Goal: Task Accomplishment & Management: Manage account settings

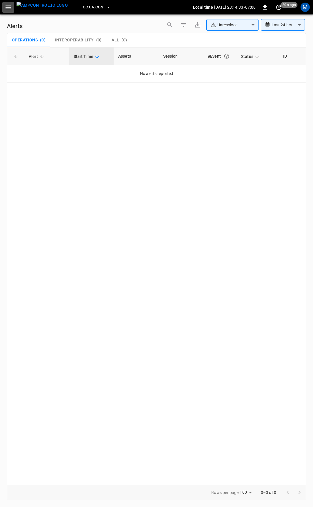
click at [12, 5] on button "button" at bounding box center [8, 7] width 12 height 11
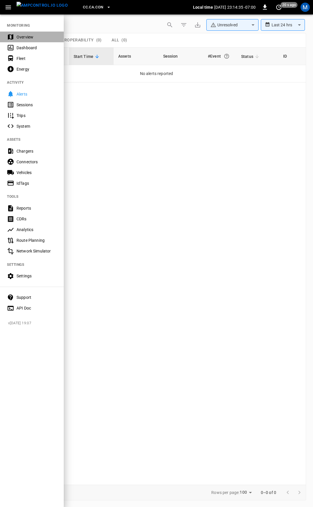
click at [26, 39] on div "Overview" at bounding box center [36, 37] width 40 height 6
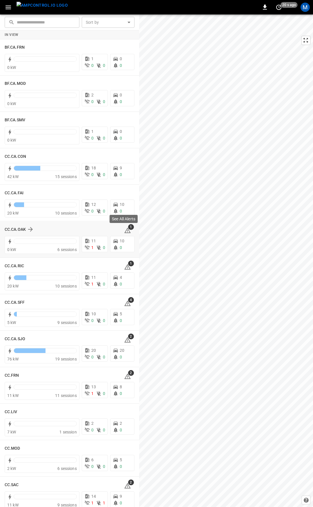
click at [128, 228] on span "1" at bounding box center [131, 227] width 6 height 6
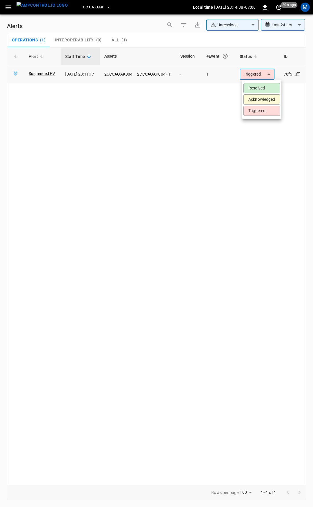
click at [249, 77] on body "**********" at bounding box center [156, 252] width 313 height 505
click at [256, 87] on li "Resolved" at bounding box center [261, 88] width 37 height 10
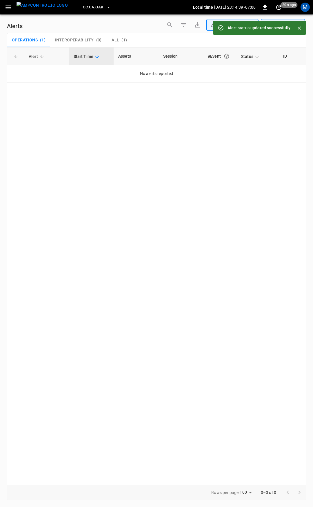
click at [6, 9] on icon "button" at bounding box center [7, 7] width 5 height 4
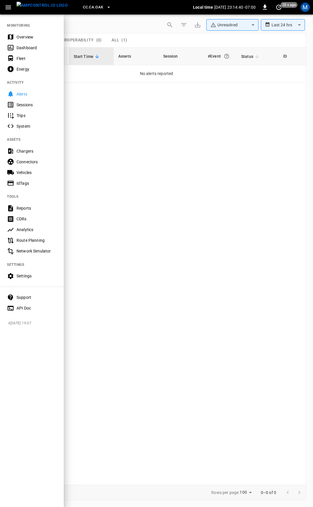
click at [25, 60] on div "Fleet" at bounding box center [36, 59] width 40 height 6
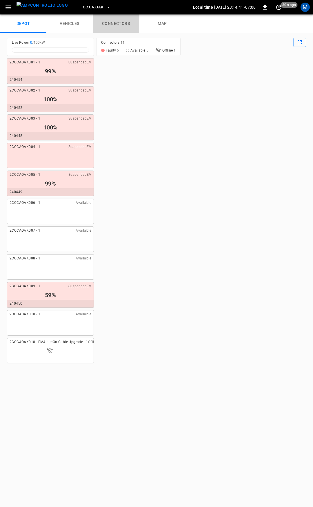
click at [120, 24] on link "connectors" at bounding box center [116, 23] width 46 height 19
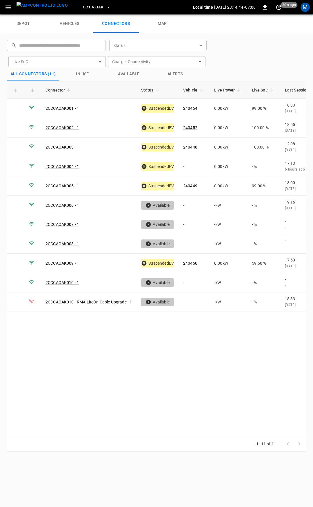
click at [84, 11] on button "CC.CA.OAK" at bounding box center [96, 7] width 32 height 11
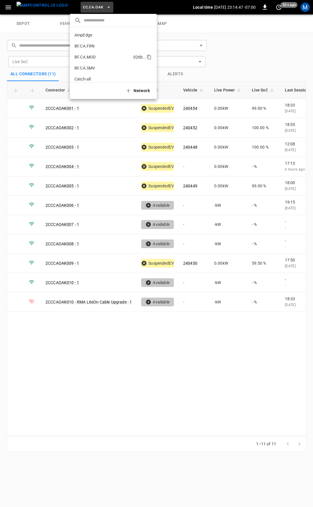
scroll to position [29, 0]
click at [104, 58] on p "CC.CA.CON" at bounding box center [102, 61] width 56 height 6
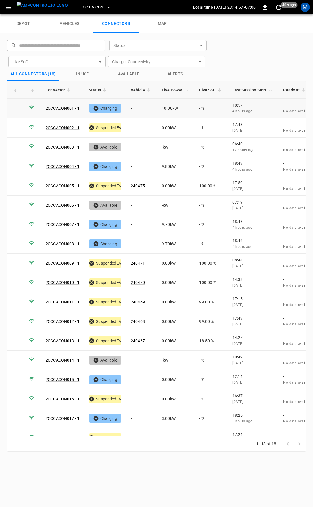
drag, startPoint x: 140, startPoint y: 110, endPoint x: 137, endPoint y: 113, distance: 3.7
click at [141, 111] on td "-" at bounding box center [141, 108] width 31 height 19
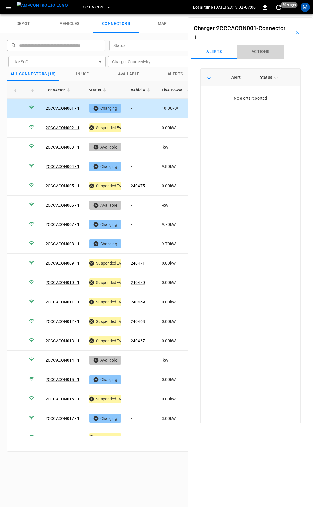
drag, startPoint x: 259, startPoint y: 52, endPoint x: 258, endPoint y: 66, distance: 13.9
click at [259, 53] on button "Actions" at bounding box center [260, 52] width 46 height 14
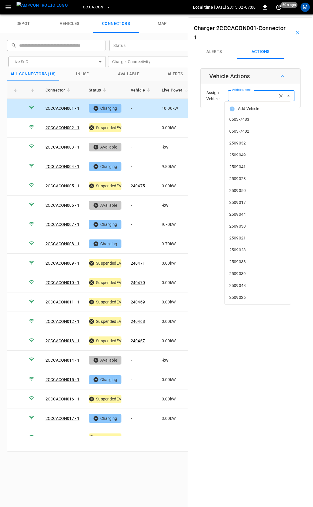
click at [249, 97] on div "Vehicle Name Vehicle Name" at bounding box center [260, 95] width 67 height 11
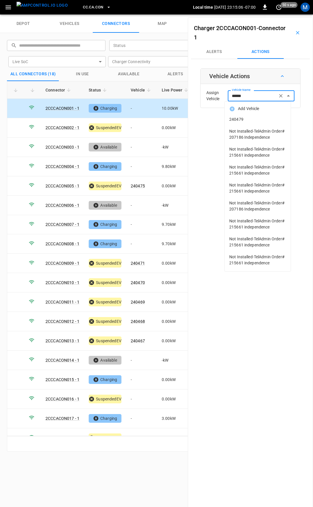
click at [252, 119] on span "240479" at bounding box center [257, 119] width 57 height 6
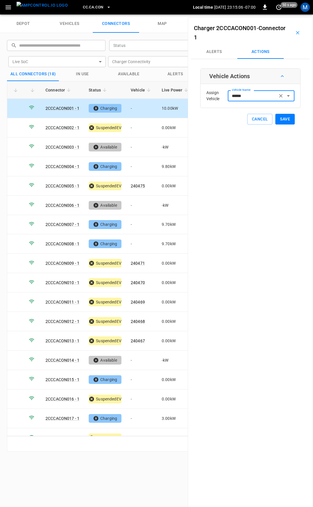
type input "******"
click at [283, 119] on button "Save" at bounding box center [284, 119] width 19 height 11
click at [137, 165] on td "-" at bounding box center [141, 166] width 31 height 19
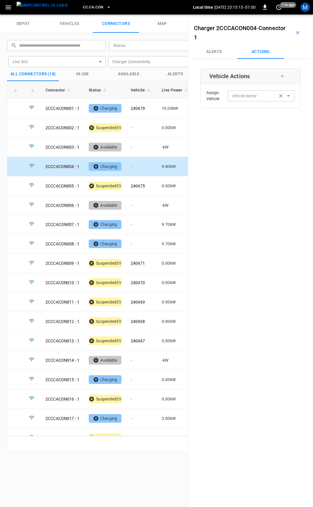
click at [258, 93] on input "Vehicle Name" at bounding box center [252, 95] width 46 height 7
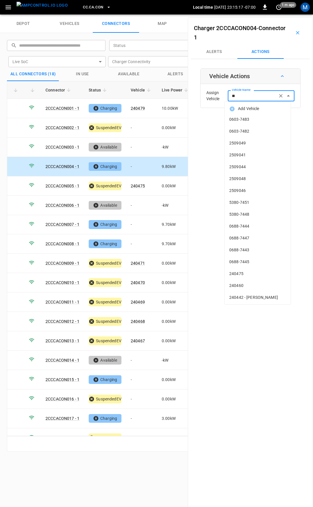
type input "***"
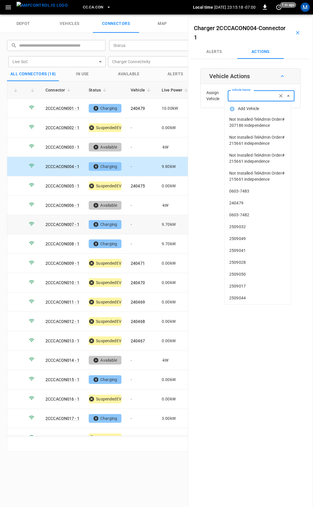
click at [139, 221] on td "-" at bounding box center [141, 224] width 31 height 19
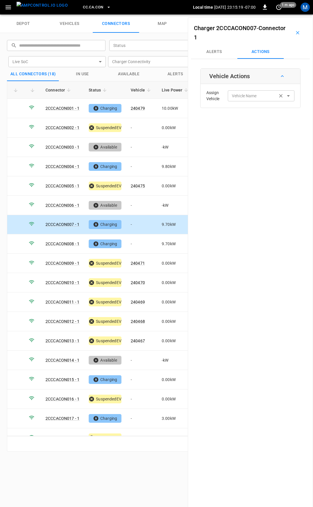
click at [243, 96] on div "Vehicle Name Vehicle Name" at bounding box center [260, 95] width 67 height 11
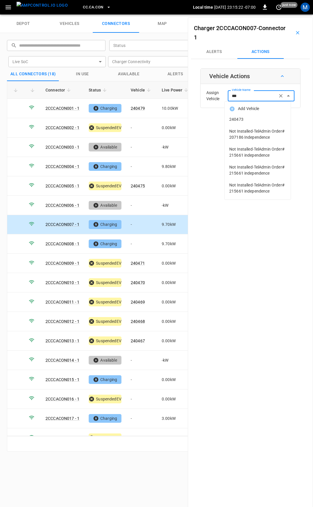
click at [252, 121] on span "240473" at bounding box center [257, 119] width 57 height 6
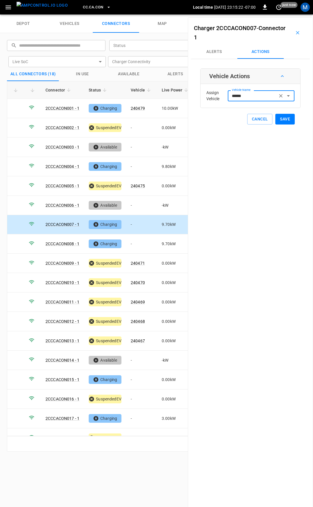
type input "******"
click at [277, 120] on button "Save" at bounding box center [284, 119] width 19 height 11
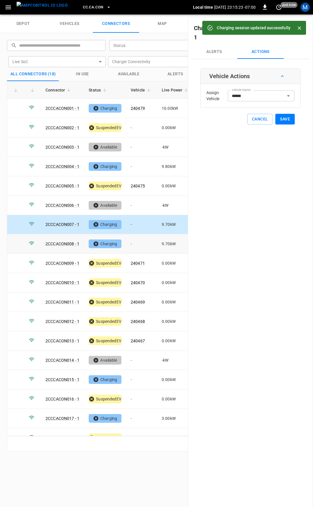
click at [137, 242] on td "-" at bounding box center [141, 243] width 31 height 19
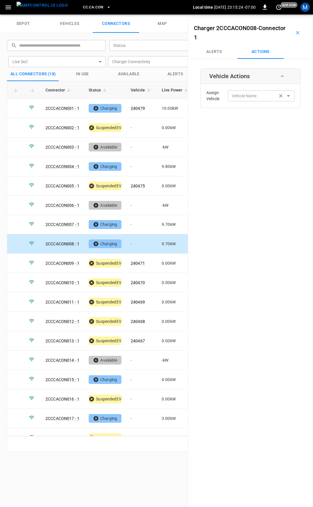
click at [245, 98] on div "Vehicle Name Vehicle Name" at bounding box center [260, 95] width 67 height 11
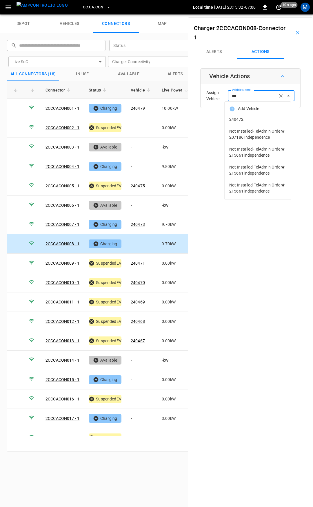
click at [242, 117] on span "240472" at bounding box center [257, 119] width 57 height 6
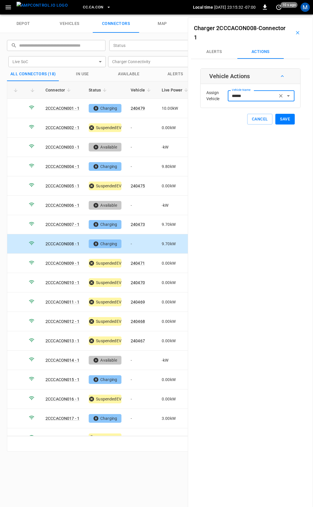
type input "******"
click at [277, 121] on button "Save" at bounding box center [284, 119] width 19 height 11
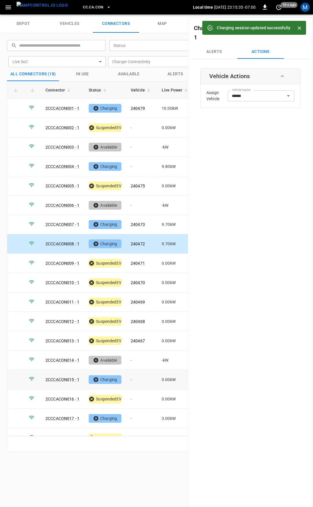
click at [137, 375] on td "-" at bounding box center [141, 379] width 31 height 19
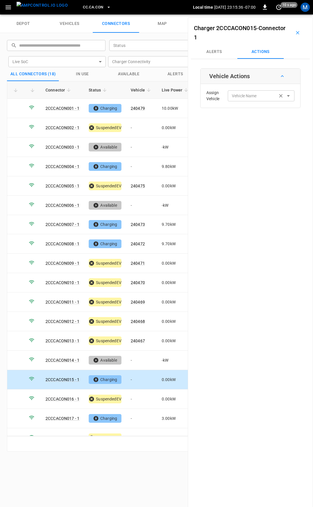
click at [238, 101] on div "Vehicle Name" at bounding box center [260, 95] width 67 height 11
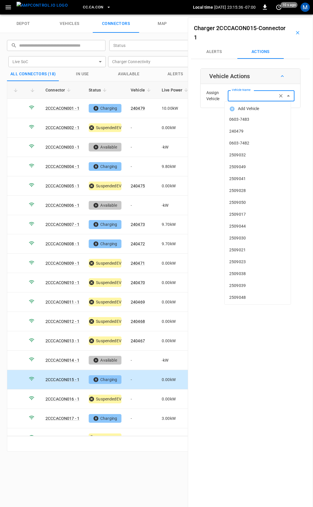
click at [242, 94] on input "Vehicle Name" at bounding box center [252, 95] width 46 height 7
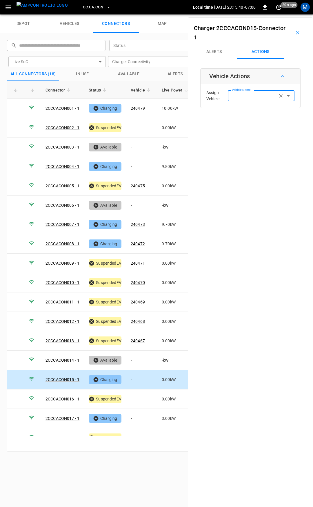
click at [241, 95] on input "Vehicle Name" at bounding box center [252, 95] width 46 height 7
click at [253, 91] on div "Vehicle Name" at bounding box center [260, 95] width 67 height 11
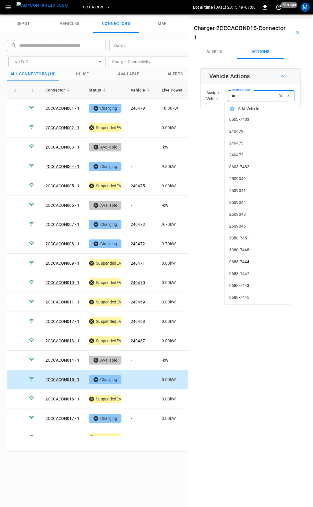
type input "***"
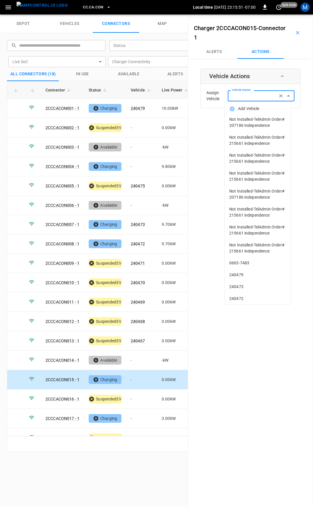
click at [258, 95] on input "Vehicle Name" at bounding box center [252, 95] width 46 height 7
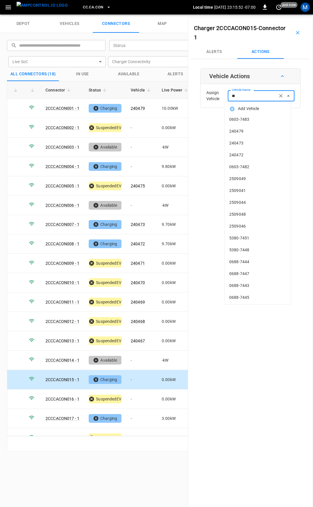
type input "***"
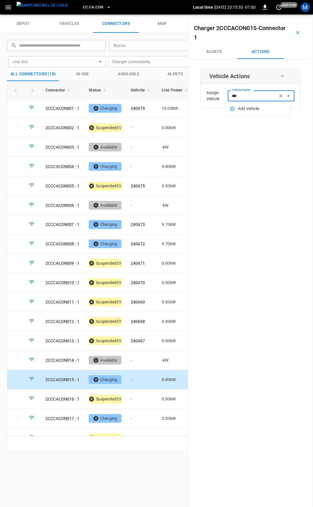
click at [260, 95] on input "***" at bounding box center [252, 95] width 46 height 7
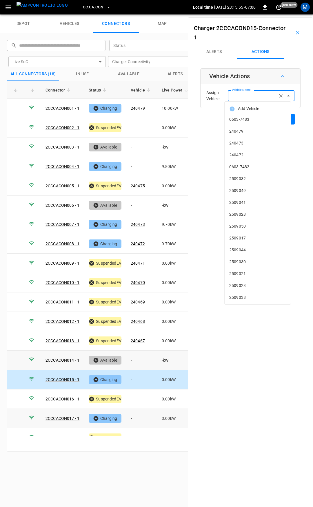
drag, startPoint x: 135, startPoint y: 414, endPoint x: 162, endPoint y: 359, distance: 61.1
click at [135, 414] on td "-" at bounding box center [141, 418] width 31 height 19
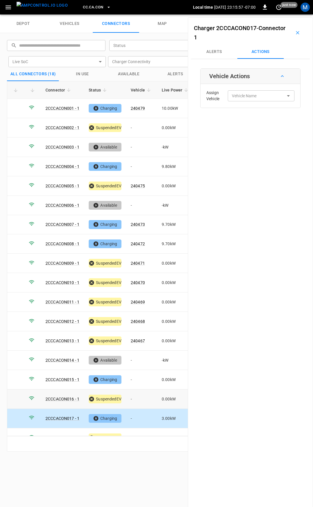
click at [137, 396] on td "-" at bounding box center [141, 398] width 31 height 19
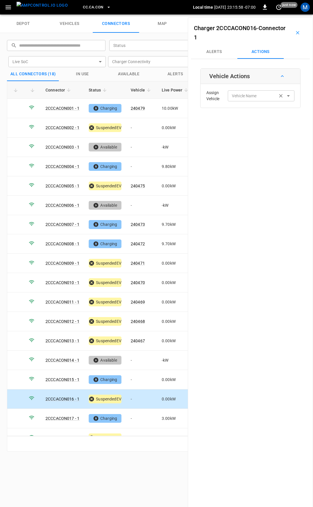
click at [249, 93] on div "Vehicle Name Vehicle Name" at bounding box center [260, 95] width 67 height 11
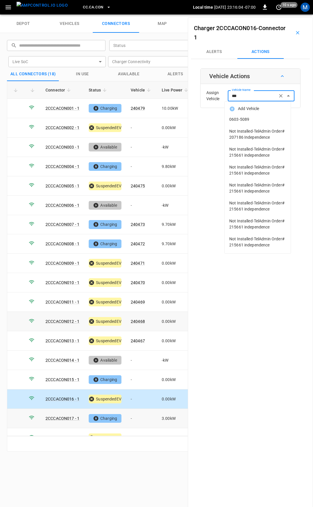
type input "***"
click at [141, 411] on td "-" at bounding box center [141, 418] width 31 height 19
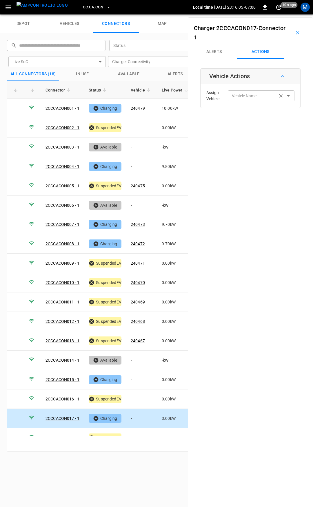
click at [257, 93] on input "Vehicle Name" at bounding box center [252, 95] width 46 height 7
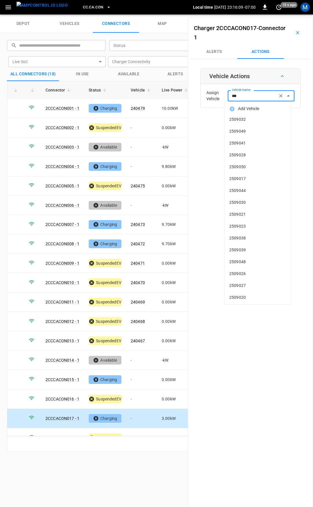
drag, startPoint x: 238, startPoint y: 97, endPoint x: 218, endPoint y: 95, distance: 20.3
click at [218, 95] on div "Assign Vehicle Vehicle Name *** Vehicle Name" at bounding box center [250, 95] width 97 height 21
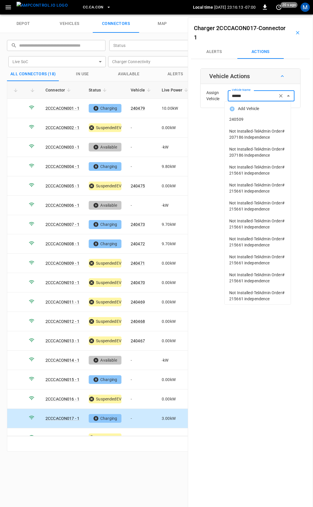
click at [246, 122] on span "240509" at bounding box center [257, 119] width 57 height 6
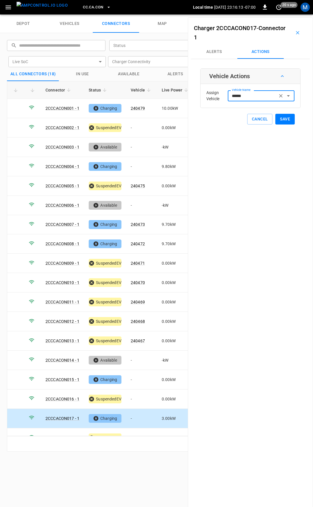
type input "******"
click at [275, 117] on button "Save" at bounding box center [284, 119] width 19 height 11
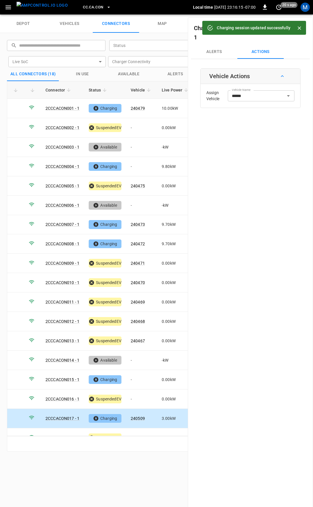
scroll to position [10, 0]
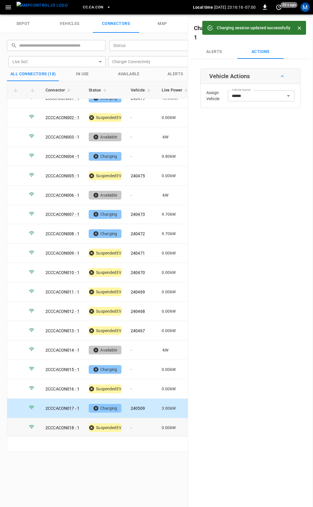
click at [136, 418] on td "-" at bounding box center [141, 427] width 31 height 19
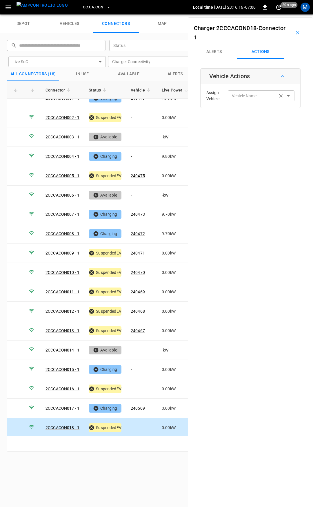
click at [254, 97] on input "Vehicle Name" at bounding box center [252, 95] width 46 height 7
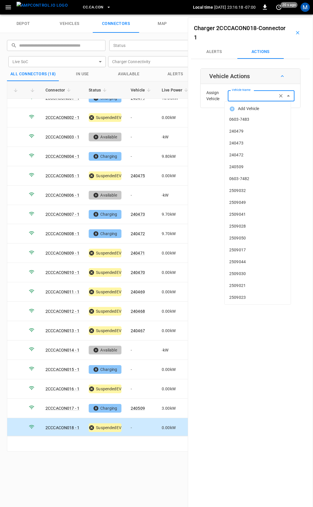
type input "*"
type input "**"
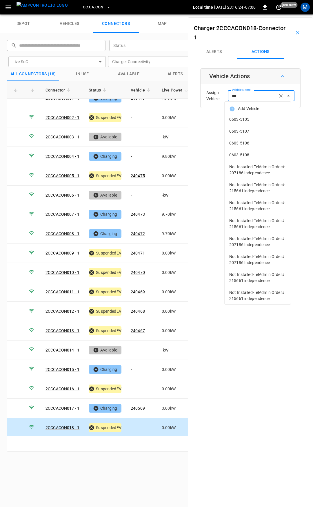
drag, startPoint x: 249, startPoint y: 98, endPoint x: 179, endPoint y: 98, distance: 70.6
click at [179, 98] on div "depot vehicles connectors map ​ ​ Status ​ Status Live SoC ​ Live SoC Charger C…" at bounding box center [156, 260] width 313 height 492
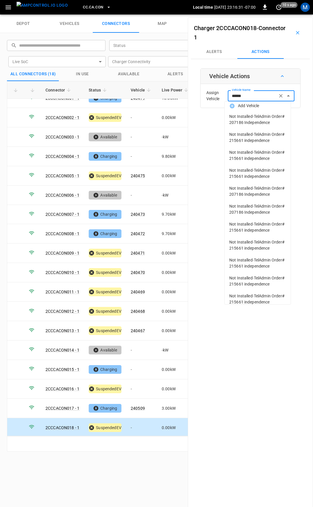
scroll to position [0, 0]
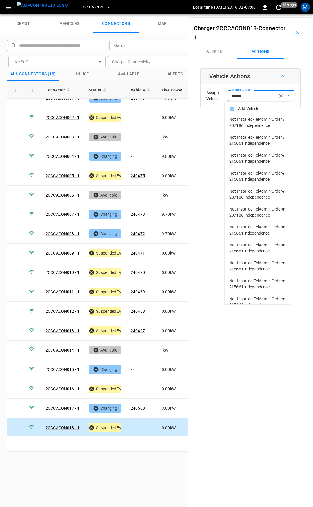
type input "******"
click at [124, 465] on div "depot vehicles connectors map ​ ​ Status ​ Status Live SoC ​ Live SoC Charger C…" at bounding box center [156, 260] width 313 height 492
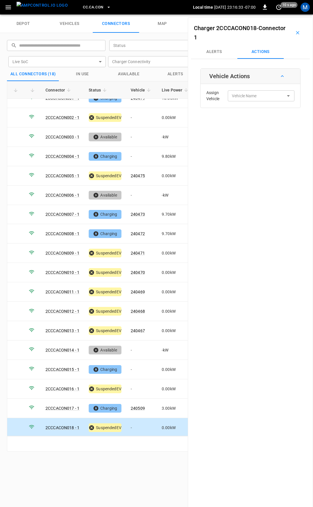
click at [93, 3] on button "CC.CA.CON" at bounding box center [96, 7] width 32 height 11
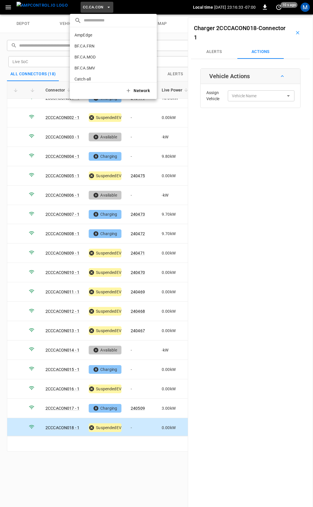
scroll to position [53, 0]
click at [95, 47] on p "CC.CA.FAI" at bounding box center [102, 48] width 56 height 6
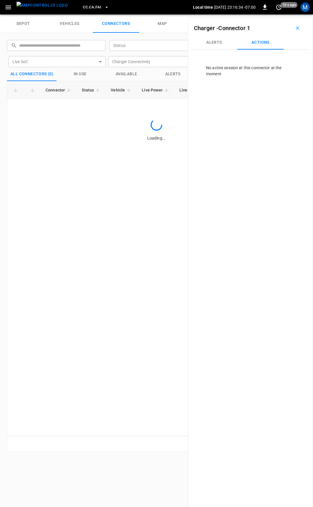
scroll to position [0, 0]
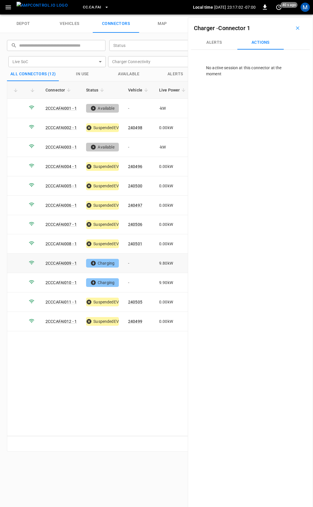
click at [131, 258] on td "-" at bounding box center [138, 262] width 31 height 19
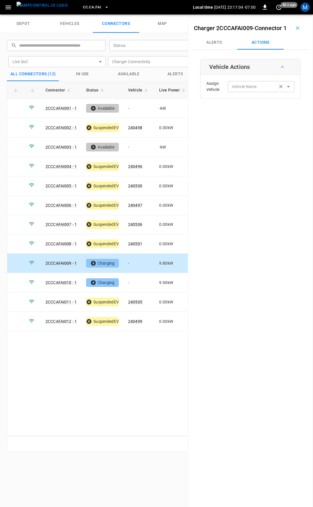
click at [253, 90] on input "Vehicle Name" at bounding box center [252, 86] width 46 height 7
click at [251, 90] on label "Vehicle Name" at bounding box center [243, 87] width 25 height 6
click at [251, 90] on input "Vehicle Name" at bounding box center [252, 86] width 46 height 7
click at [245, 83] on label "Vehicle Name" at bounding box center [240, 80] width 19 height 5
click at [245, 90] on input "Vehicle Name" at bounding box center [252, 86] width 46 height 7
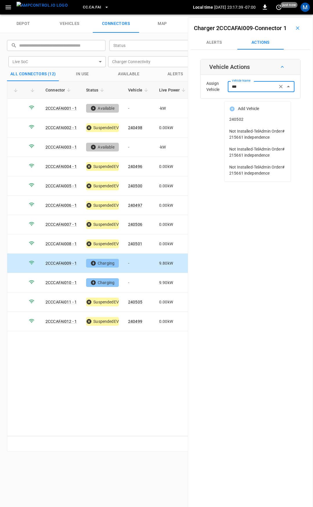
click at [249, 121] on span "240502" at bounding box center [257, 119] width 57 height 6
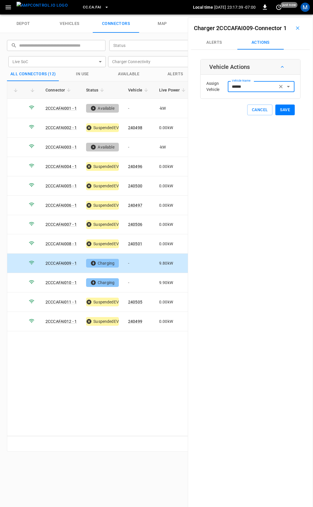
type input "******"
click at [278, 115] on button "Save" at bounding box center [284, 109] width 19 height 11
click at [136, 274] on td "-" at bounding box center [138, 282] width 31 height 19
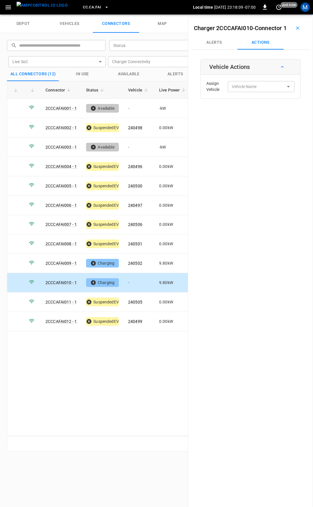
click at [236, 97] on div "Assign Vehicle Vehicle Name Vehicle Name" at bounding box center [250, 86] width 97 height 21
click at [238, 90] on input "Vehicle Name" at bounding box center [252, 86] width 46 height 7
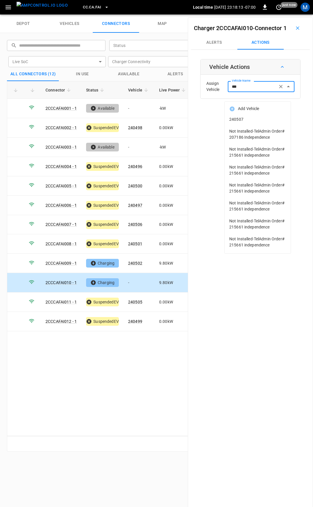
click at [267, 120] on span "240507" at bounding box center [257, 119] width 57 height 6
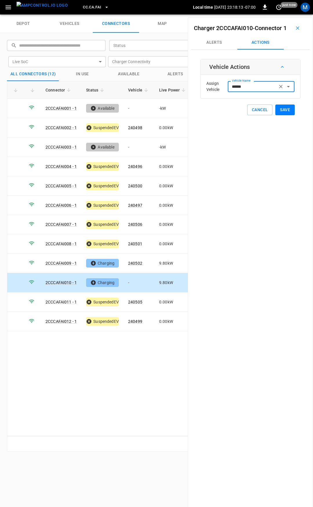
type input "******"
click at [280, 115] on button "Save" at bounding box center [284, 109] width 19 height 11
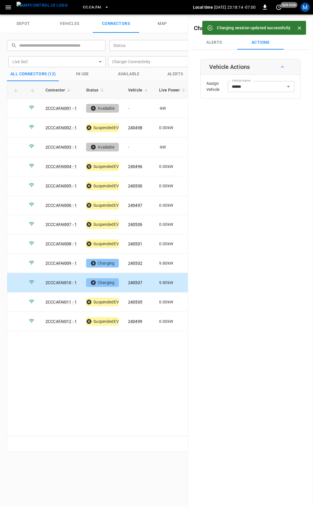
click at [84, 10] on span "CC.CA.FAI" at bounding box center [92, 7] width 18 height 7
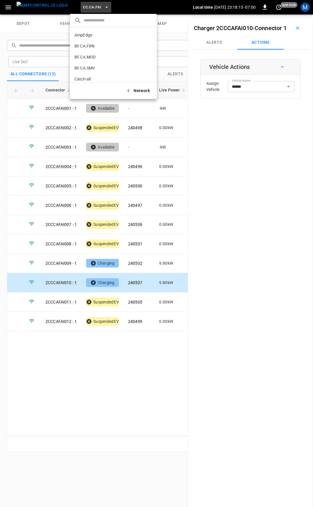
scroll to position [64, 0]
click at [98, 46] on p "CC.CA.OAK" at bounding box center [102, 48] width 56 height 6
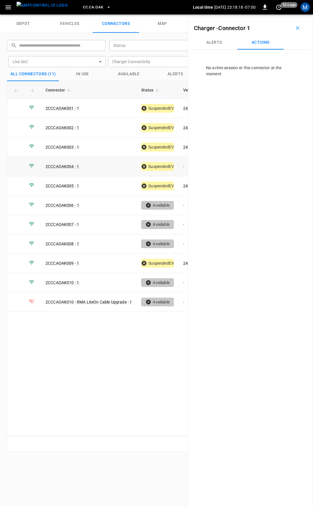
click at [182, 164] on td "-" at bounding box center [193, 166] width 31 height 19
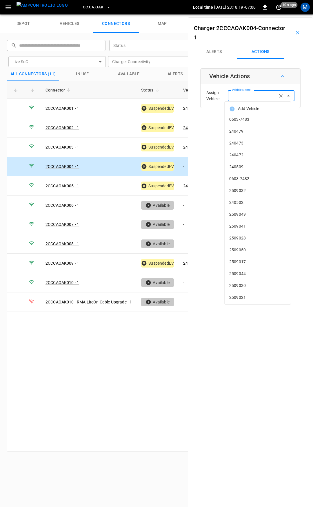
click at [247, 97] on input "Vehicle Name" at bounding box center [252, 95] width 46 height 7
click at [245, 100] on div "Vehicle Name" at bounding box center [260, 95] width 67 height 11
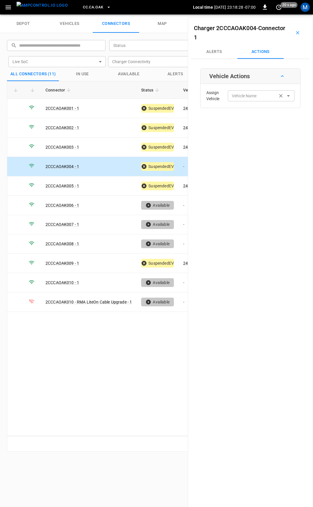
click at [256, 97] on input "Vehicle Name" at bounding box center [252, 95] width 46 height 7
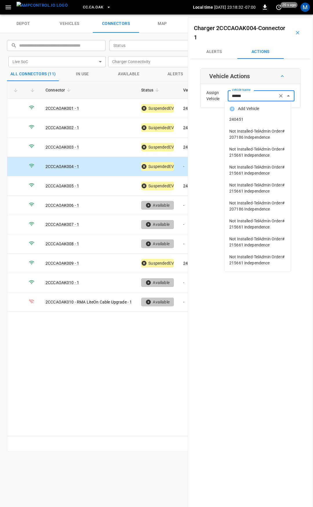
click at [253, 121] on span "240451" at bounding box center [257, 119] width 57 height 6
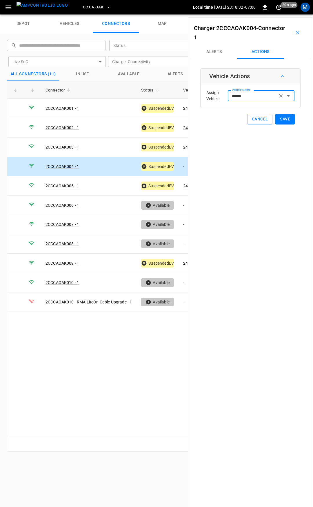
type input "******"
drag, startPoint x: 283, startPoint y: 117, endPoint x: 281, endPoint y: 122, distance: 5.5
click at [283, 119] on button "Save" at bounding box center [284, 119] width 19 height 11
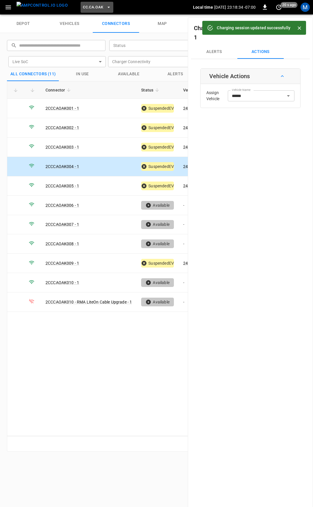
click at [88, 8] on span "CC.CA.OAK" at bounding box center [93, 7] width 20 height 7
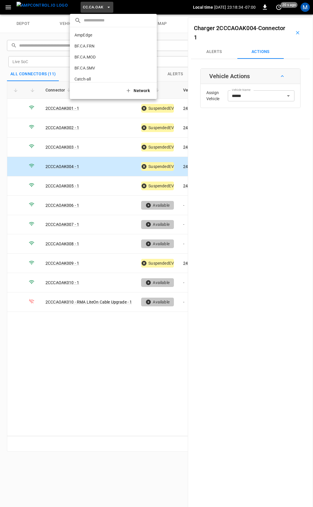
scroll to position [75, 0]
click at [91, 44] on li "CC.CA.RIC 998c ..." at bounding box center [113, 47] width 87 height 11
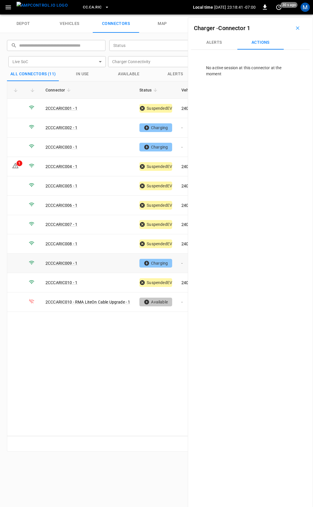
click at [179, 260] on td "-" at bounding box center [192, 262] width 31 height 19
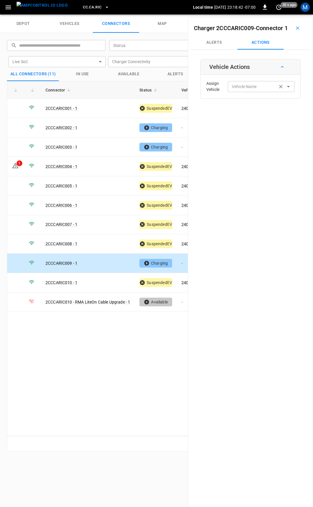
click at [250, 91] on div "Assign Vehicle Vehicle Name Vehicle Name" at bounding box center [250, 86] width 97 height 21
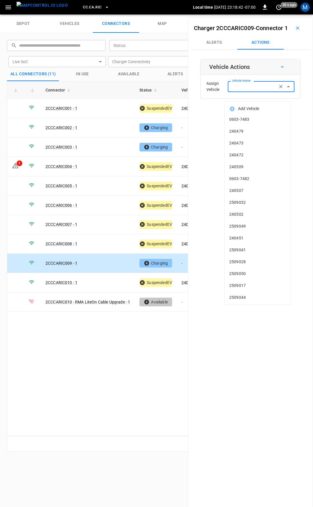
click at [245, 90] on input "Vehicle Name" at bounding box center [252, 86] width 46 height 7
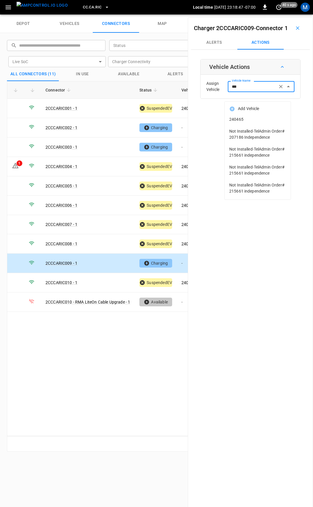
click at [249, 119] on span "240465" at bounding box center [257, 119] width 57 height 6
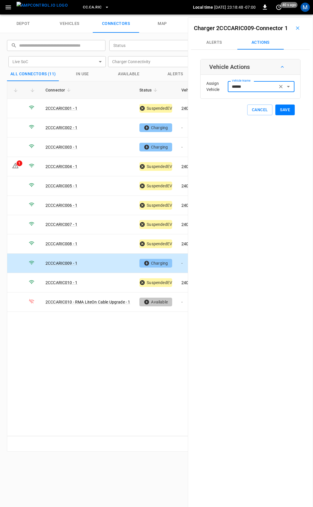
type input "******"
click at [277, 115] on button "Save" at bounding box center [284, 109] width 19 height 11
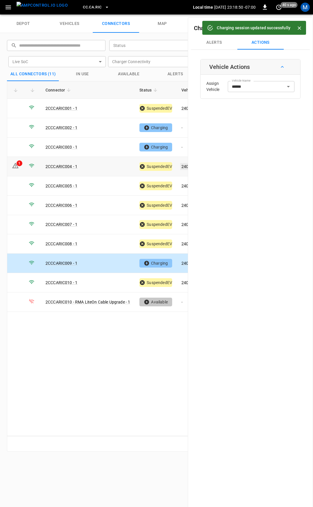
click at [184, 164] on link "240456" at bounding box center [188, 166] width 16 height 7
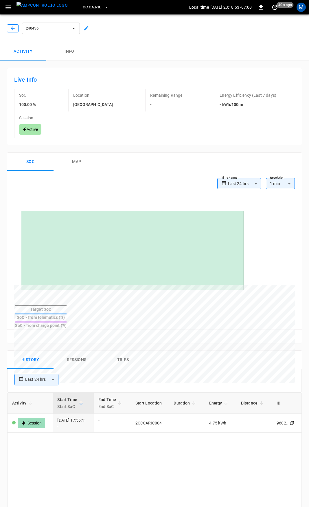
click at [12, 27] on icon "button" at bounding box center [13, 28] width 6 height 6
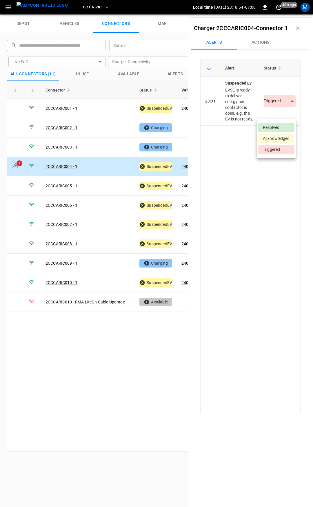
drag, startPoint x: 277, startPoint y: 109, endPoint x: 276, endPoint y: 120, distance: 10.8
click at [277, 14] on body "CC.[GEOGRAPHIC_DATA]RIC Local time [DATE] 23:18:54 -07:00 0 40 s ago M depot ve…" at bounding box center [156, 7] width 313 height 14
click at [275, 124] on li "Resolved" at bounding box center [276, 128] width 36 height 10
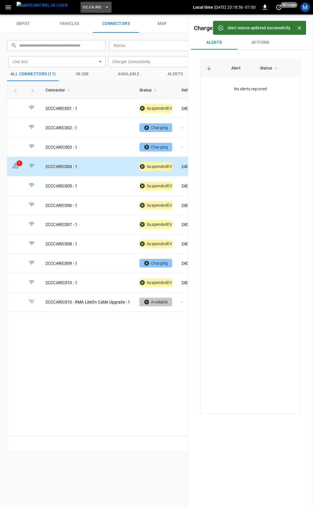
click at [86, 7] on span "CC.CA.RIC" at bounding box center [92, 7] width 19 height 7
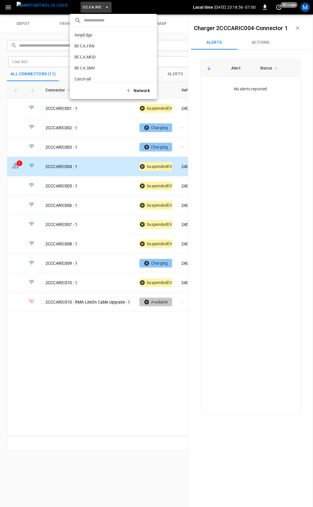
scroll to position [86, 0]
click at [97, 45] on p "CC.CA.SFF" at bounding box center [102, 48] width 57 height 6
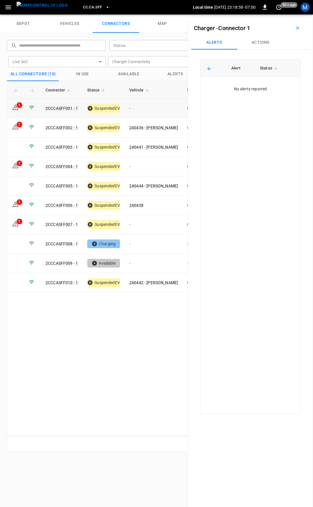
click at [137, 112] on td "-" at bounding box center [153, 108] width 58 height 19
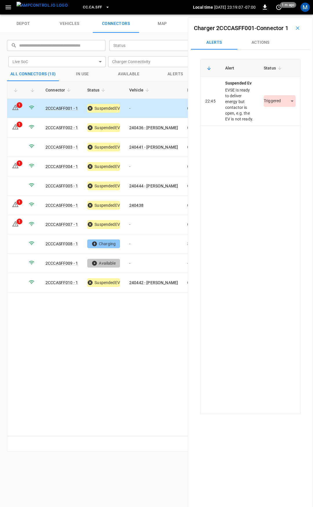
click at [266, 49] on button "Actions" at bounding box center [260, 43] width 46 height 14
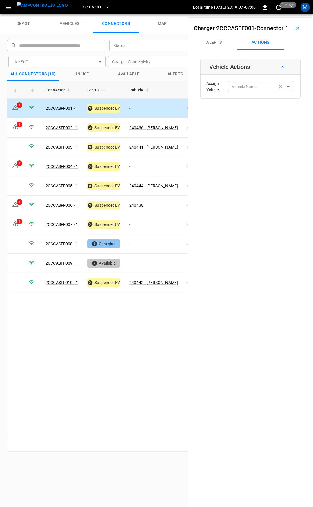
click at [258, 90] on input "Vehicle Name" at bounding box center [252, 86] width 46 height 7
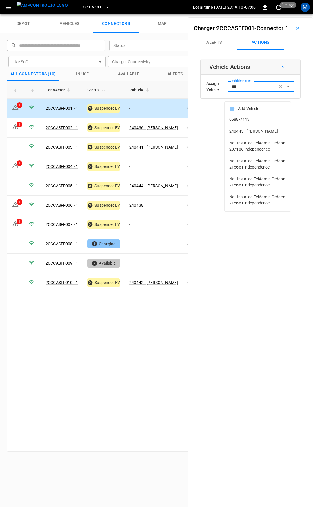
click at [262, 133] on span "240445 - [PERSON_NAME]" at bounding box center [257, 131] width 57 height 6
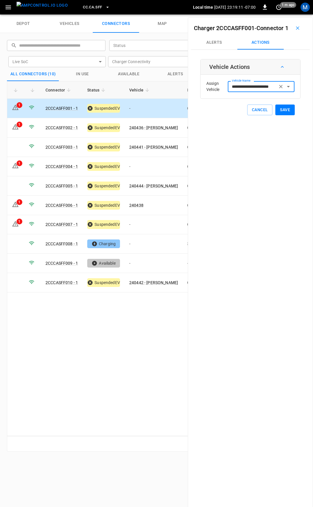
type input "**********"
click at [282, 115] on button "Save" at bounding box center [284, 109] width 19 height 11
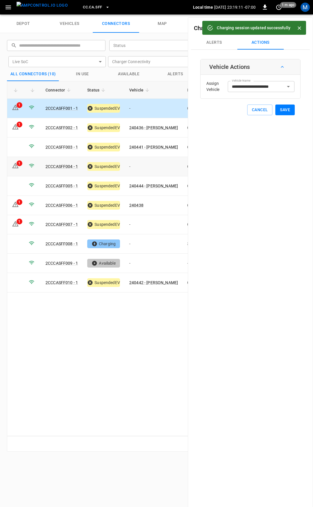
click at [150, 167] on td "-" at bounding box center [153, 166] width 58 height 19
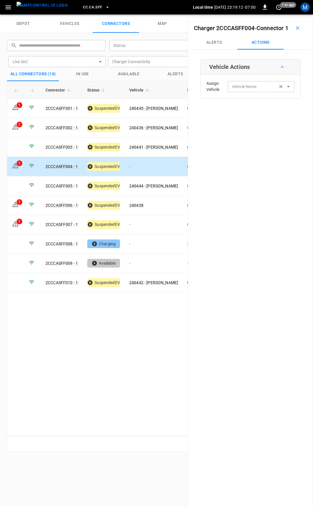
click at [242, 90] on input "Vehicle Name" at bounding box center [252, 86] width 46 height 7
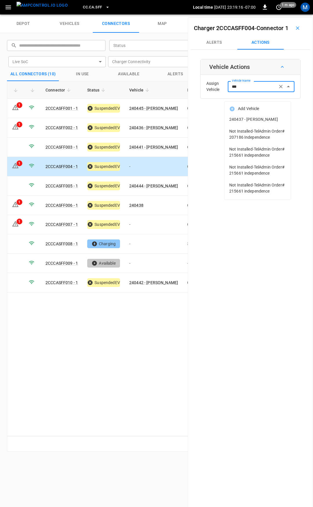
click at [253, 116] on li "240437 - [PERSON_NAME]" at bounding box center [257, 119] width 66 height 12
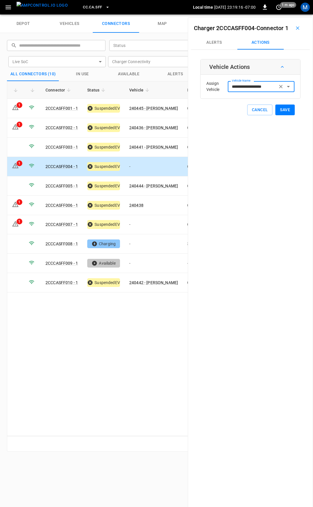
type input "**********"
click at [277, 115] on button "Save" at bounding box center [284, 109] width 19 height 11
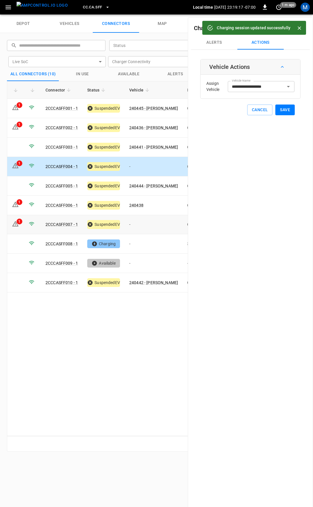
click at [135, 223] on td "-" at bounding box center [153, 224] width 58 height 19
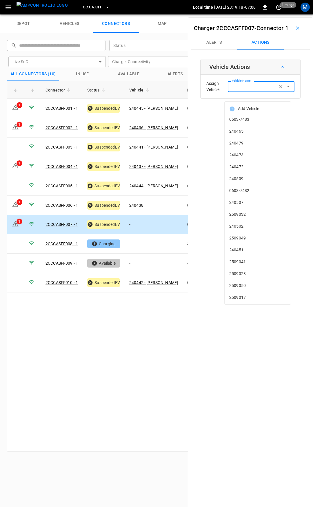
click at [236, 90] on input "Vehicle Name" at bounding box center [252, 86] width 46 height 7
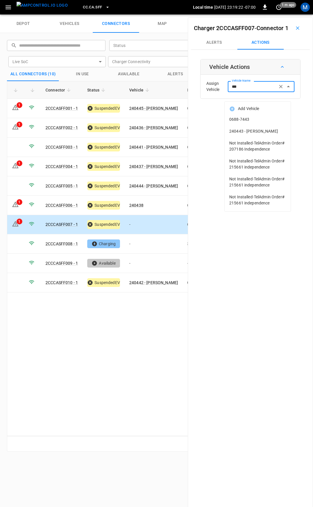
click at [259, 131] on span "240443 - [PERSON_NAME]" at bounding box center [257, 131] width 57 height 6
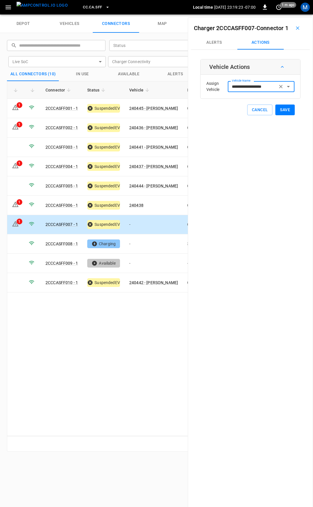
type input "**********"
click at [282, 115] on button "Save" at bounding box center [284, 109] width 19 height 11
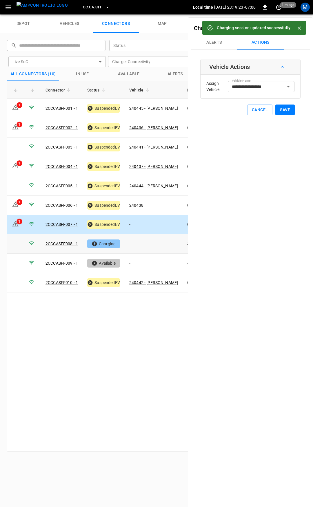
click at [150, 245] on td "-" at bounding box center [153, 243] width 58 height 19
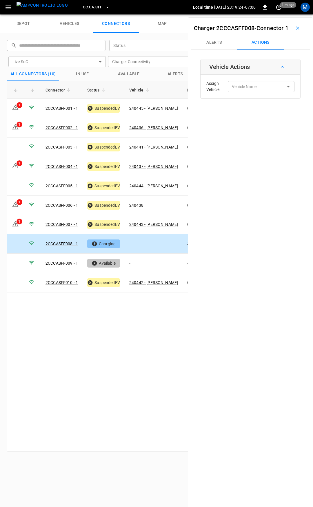
click at [248, 88] on div "Assign Vehicle Vehicle Name Vehicle Name" at bounding box center [250, 86] width 97 height 21
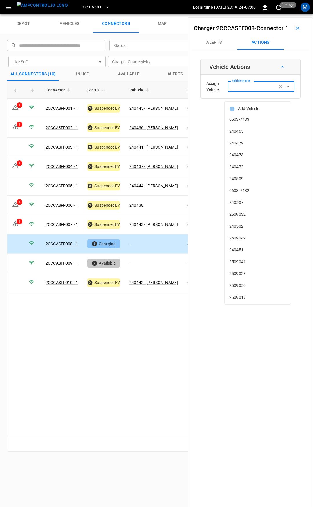
click at [246, 90] on input "Vehicle Name" at bounding box center [252, 86] width 46 height 7
type input "*"
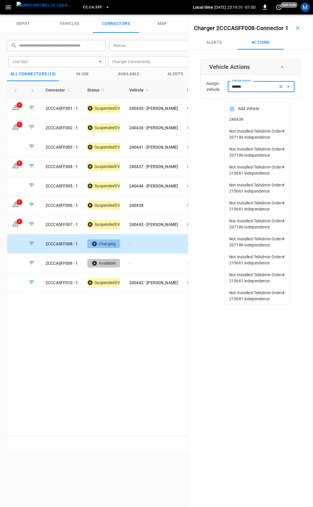
click at [251, 115] on li "240439" at bounding box center [257, 119] width 66 height 12
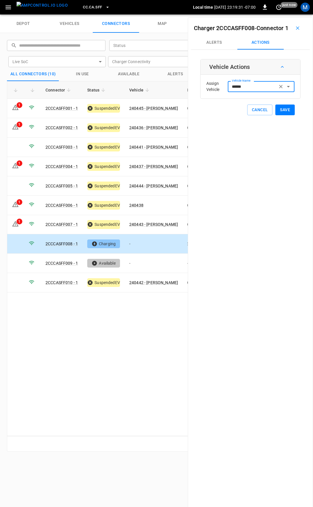
type input "******"
click at [284, 115] on button "Save" at bounding box center [284, 109] width 19 height 11
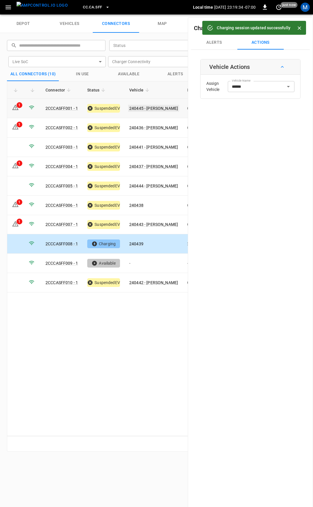
click at [151, 107] on link "240445 - [PERSON_NAME]" at bounding box center [153, 108] width 51 height 7
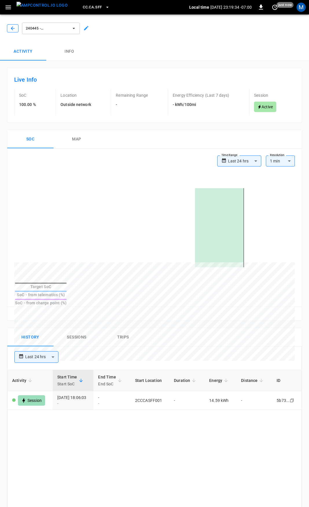
click at [12, 28] on icon "button" at bounding box center [13, 28] width 6 height 6
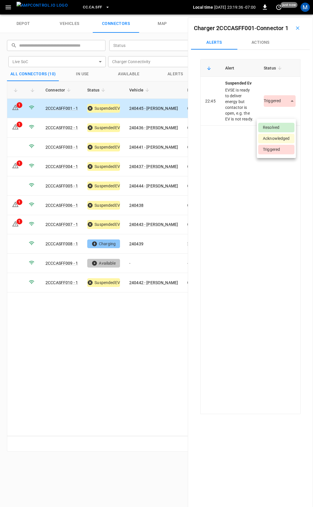
drag, startPoint x: 273, startPoint y: 116, endPoint x: 271, endPoint y: 126, distance: 10.5
click at [273, 14] on body "CC.CA.SFF Local time [DATE] 23:19:36 -07:00 0 just now M depot vehicles connect…" at bounding box center [156, 7] width 313 height 14
click at [271, 128] on li "Resolved" at bounding box center [276, 128] width 36 height 10
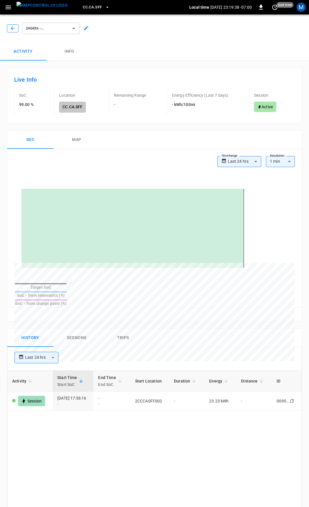
click at [11, 28] on icon "button" at bounding box center [13, 28] width 4 height 4
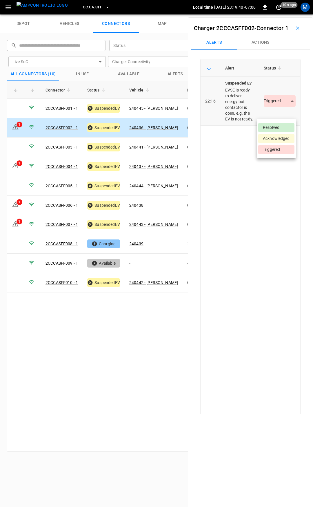
click at [274, 14] on body "CC.CA.SFF Local time [DATE] 23:19:40 -07:00 0 10 s ago M depot vehicles connect…" at bounding box center [156, 7] width 313 height 14
click at [262, 129] on li "Resolved" at bounding box center [276, 128] width 36 height 10
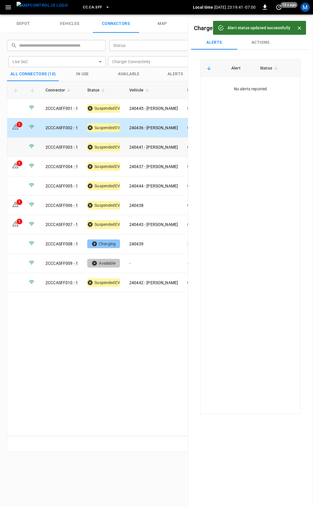
click at [155, 145] on link "240441 - [PERSON_NAME]" at bounding box center [153, 147] width 49 height 5
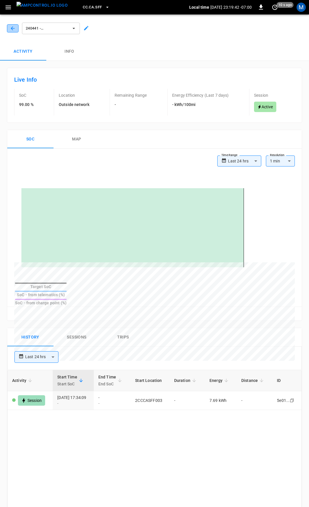
click at [14, 26] on icon "button" at bounding box center [13, 28] width 6 height 6
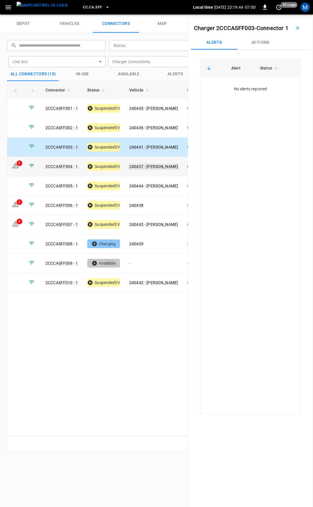
click at [148, 166] on link "240437 - [PERSON_NAME]" at bounding box center [153, 166] width 51 height 7
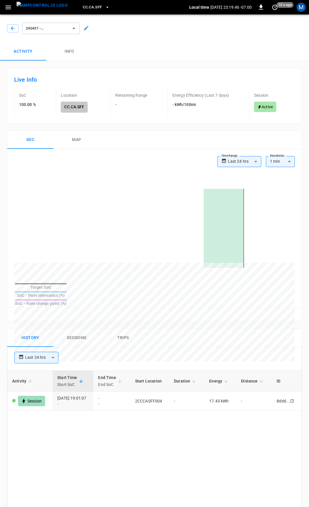
click at [13, 32] on div "240437 - [PERSON_NAME]" at bounding box center [153, 27] width 311 height 30
click at [15, 31] on button "button" at bounding box center [13, 28] width 12 height 8
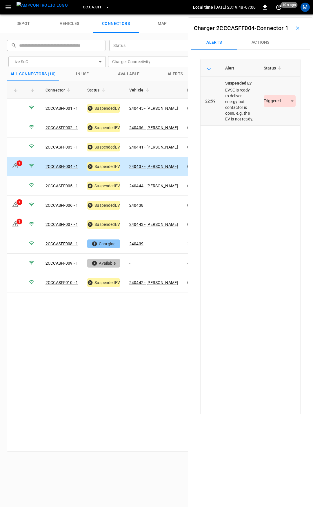
click at [279, 14] on body "CC.CA.SFF Local time [DATE] 23:19:48 -07:00 0 10 s ago M depot vehicles connect…" at bounding box center [156, 7] width 313 height 14
click at [270, 125] on li "Resolved" at bounding box center [276, 128] width 36 height 10
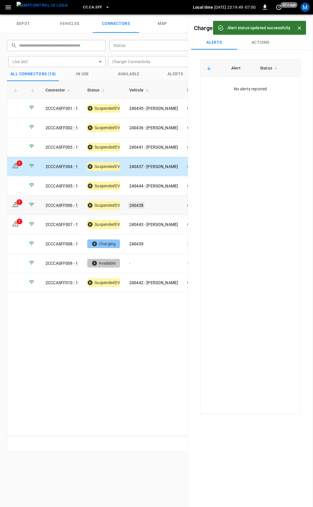
click at [139, 203] on link "240438" at bounding box center [136, 205] width 16 height 7
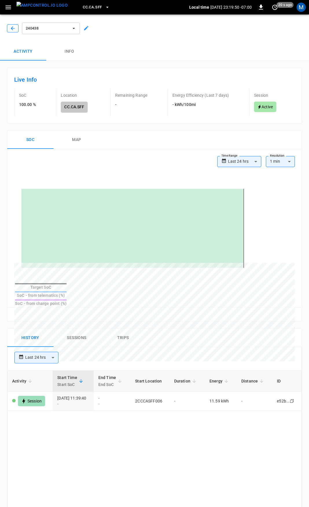
click at [15, 28] on icon "button" at bounding box center [13, 28] width 6 height 6
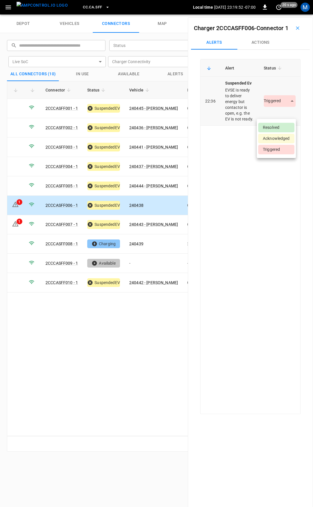
click at [278, 14] on body "CC.CA.SFF Local time [DATE] 23:19:52 -07:00 0 20 s ago M depot vehicles connect…" at bounding box center [156, 7] width 313 height 14
click at [275, 131] on li "Resolved" at bounding box center [276, 128] width 36 height 10
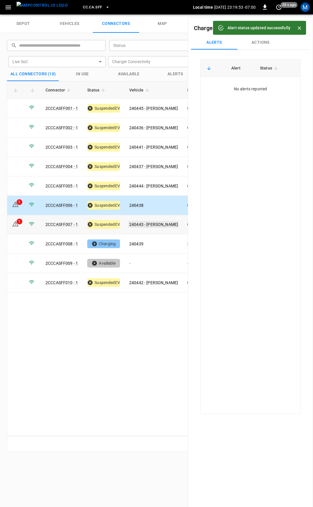
click at [157, 221] on link "240443 - [PERSON_NAME]" at bounding box center [153, 224] width 51 height 7
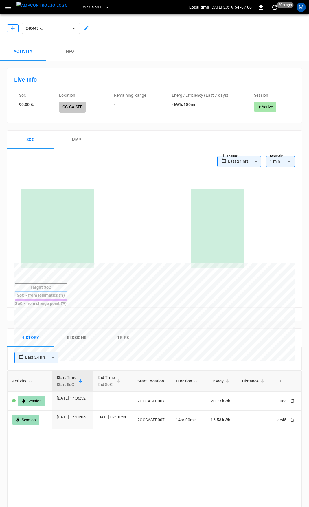
click at [15, 31] on icon "button" at bounding box center [13, 28] width 6 height 6
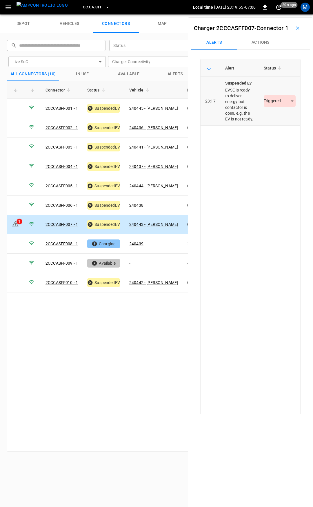
click at [271, 14] on body "CC.CA.SFF Local time [DATE] 23:19:55 -07:00 0 20 s ago M depot vehicles connect…" at bounding box center [156, 7] width 313 height 14
click at [271, 128] on li "Resolved" at bounding box center [276, 128] width 36 height 10
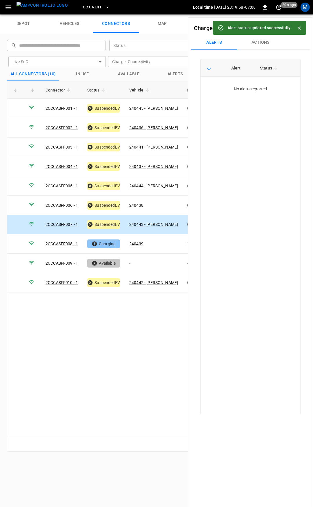
click at [83, 6] on span "CC.CA.SFF" at bounding box center [92, 7] width 19 height 7
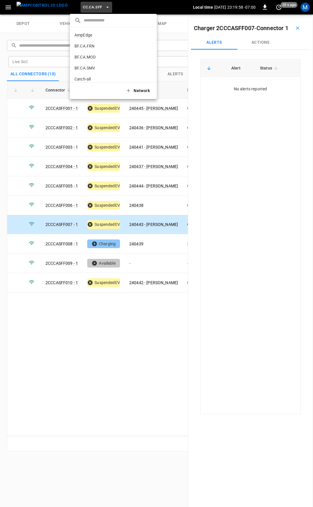
scroll to position [97, 0]
click at [87, 47] on p "CC.CA.SJO" at bounding box center [102, 48] width 56 height 6
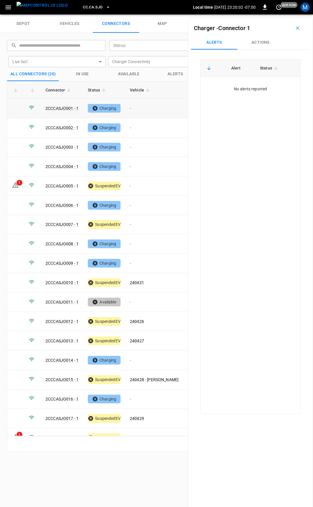
click at [141, 109] on td "-" at bounding box center [154, 108] width 58 height 19
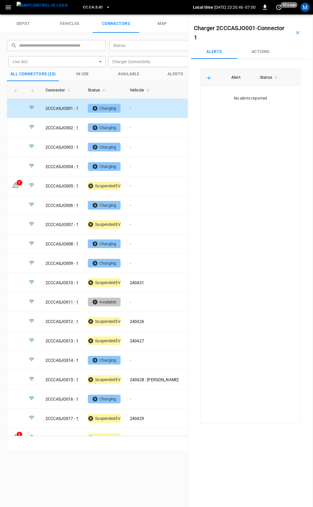
click at [139, 113] on td "-" at bounding box center [154, 108] width 58 height 19
click at [267, 49] on button "Actions" at bounding box center [260, 52] width 46 height 14
click at [254, 94] on input "Vehicle Name" at bounding box center [252, 95] width 46 height 7
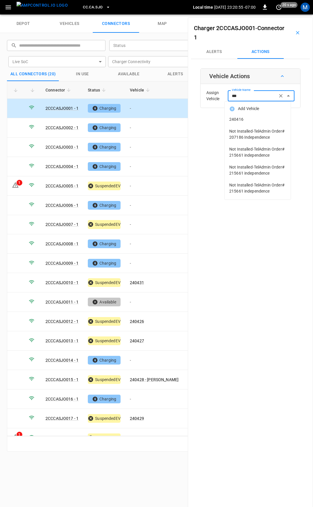
drag, startPoint x: 243, startPoint y: 122, endPoint x: 261, endPoint y: 128, distance: 19.0
click at [243, 122] on span "240416" at bounding box center [257, 119] width 57 height 6
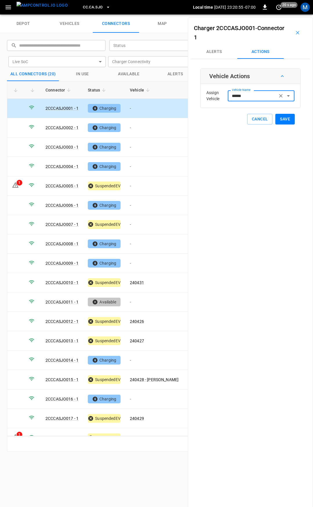
type input "******"
click at [281, 125] on div "Charger 2CCCASJO001 - Connector 1 Alerts Actions Vehicle Actions Assign Vehicle…" at bounding box center [250, 270] width 125 height 507
click at [280, 113] on div "Vehicle Actions Assign Vehicle Vehicle Name ****** Vehicle Name Cancel Save" at bounding box center [250, 96] width 100 height 56
click at [283, 118] on button "Save" at bounding box center [284, 119] width 19 height 11
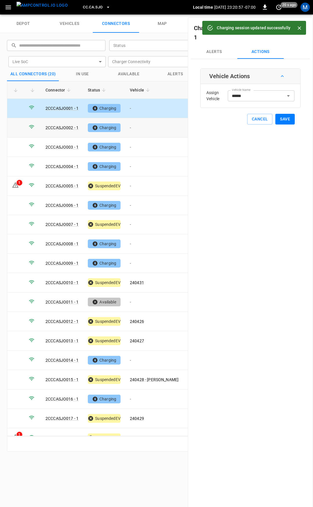
click at [163, 128] on td "-" at bounding box center [154, 127] width 58 height 19
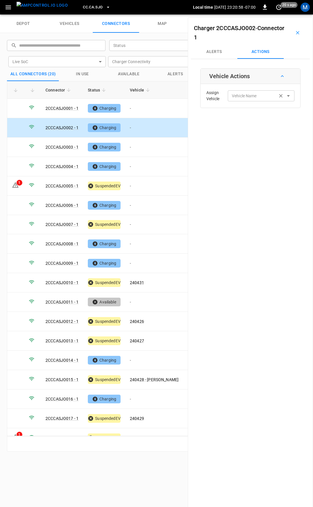
click at [260, 92] on input "Vehicle Name" at bounding box center [252, 95] width 46 height 7
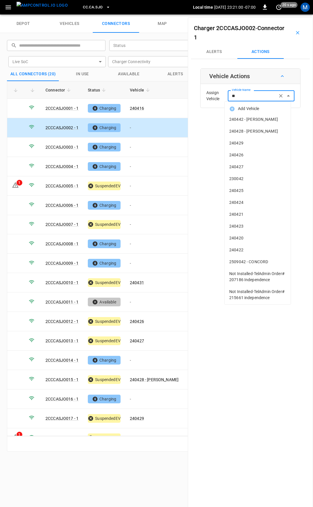
type input "***"
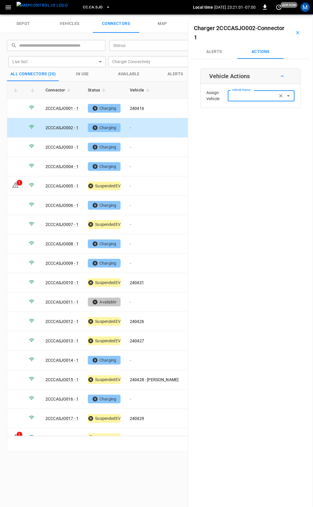
click at [250, 96] on input "Vehicle Name" at bounding box center [252, 95] width 46 height 7
click at [265, 119] on span "240421" at bounding box center [257, 119] width 57 height 6
type input "******"
click at [278, 119] on button "Save" at bounding box center [284, 119] width 19 height 11
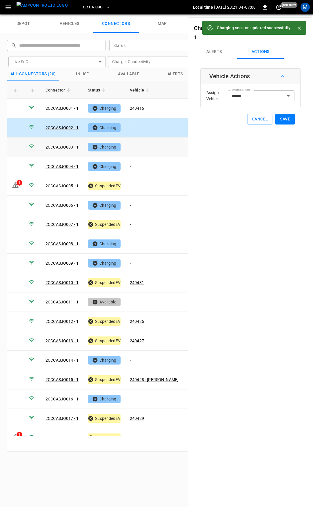
click at [138, 147] on td "-" at bounding box center [154, 146] width 58 height 19
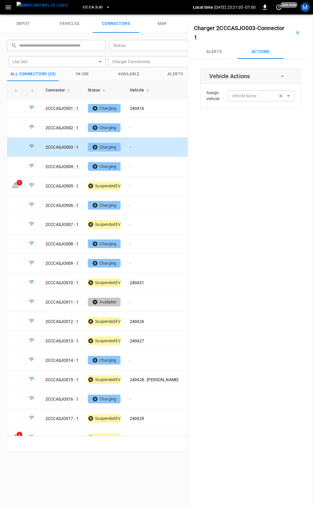
click at [255, 100] on div "Vehicle Name" at bounding box center [260, 95] width 67 height 11
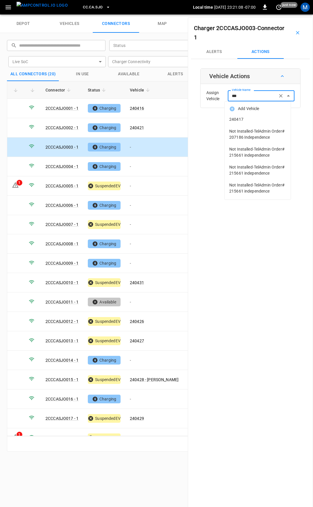
click at [254, 118] on span "240417" at bounding box center [257, 119] width 57 height 6
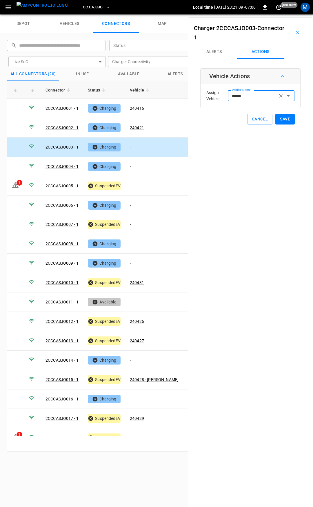
type input "******"
click at [280, 119] on button "Save" at bounding box center [284, 119] width 19 height 11
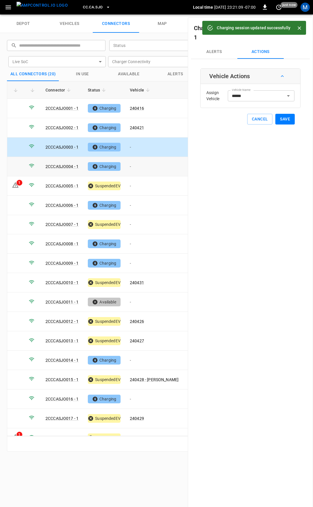
click at [147, 164] on td "-" at bounding box center [154, 166] width 58 height 19
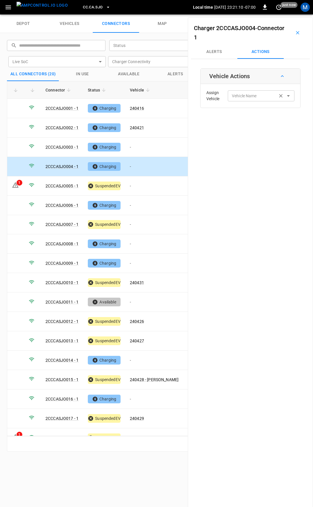
click at [240, 95] on div "Vehicle Name Vehicle Name" at bounding box center [260, 95] width 67 height 11
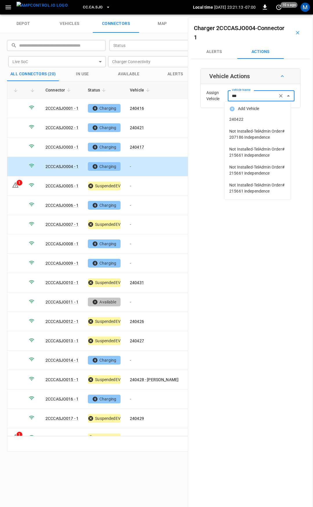
click at [250, 116] on span "240422" at bounding box center [257, 119] width 57 height 6
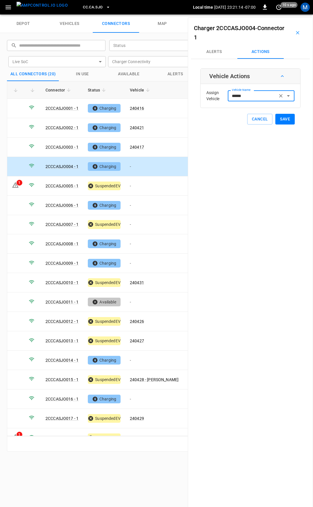
type input "******"
click at [286, 118] on button "Save" at bounding box center [284, 119] width 19 height 11
click at [144, 184] on td "-" at bounding box center [154, 185] width 58 height 19
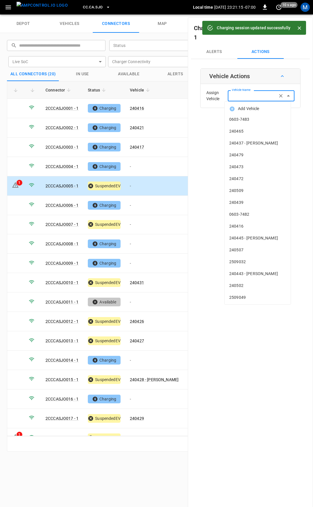
click at [252, 95] on input "Vehicle Name" at bounding box center [252, 95] width 46 height 7
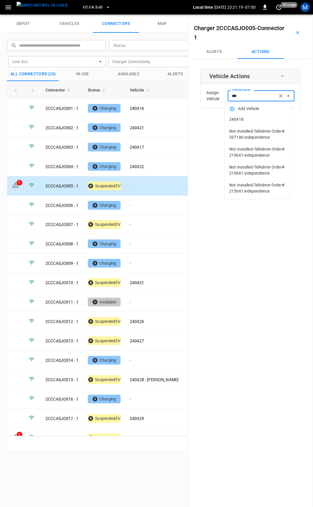
click at [261, 119] on span "240418" at bounding box center [257, 119] width 57 height 6
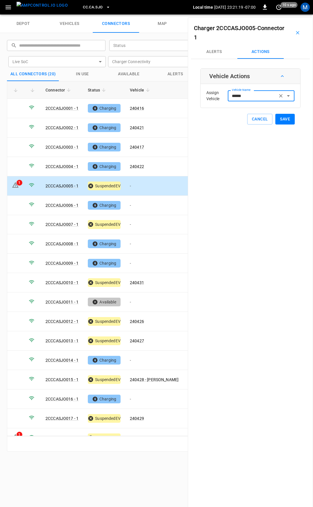
type input "******"
click at [278, 117] on button "Save" at bounding box center [284, 119] width 19 height 11
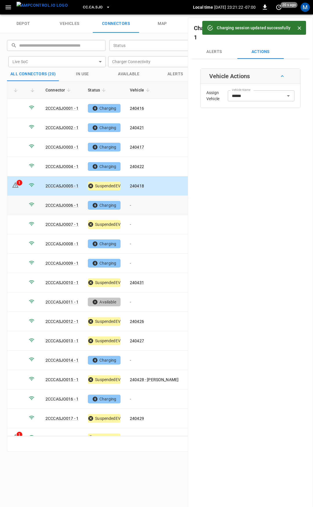
click at [149, 205] on td "-" at bounding box center [154, 205] width 58 height 19
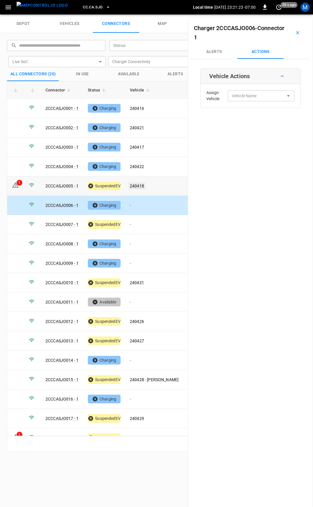
click at [141, 183] on link "240418" at bounding box center [136, 185] width 16 height 7
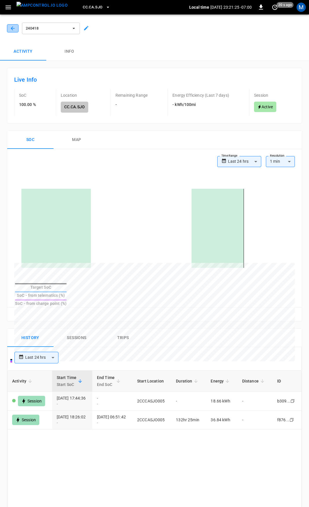
click at [11, 28] on icon "button" at bounding box center [13, 28] width 6 height 6
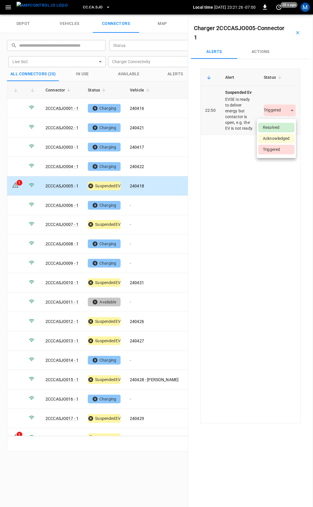
click at [278, 14] on body "CC.CA.SJO Local time [DATE] 23:21:26 -07:00 0 20 s ago M depot vehicles connect…" at bounding box center [156, 7] width 313 height 14
drag, startPoint x: 274, startPoint y: 123, endPoint x: 273, endPoint y: 127, distance: 3.9
click at [274, 124] on li "Resolved" at bounding box center [276, 128] width 36 height 10
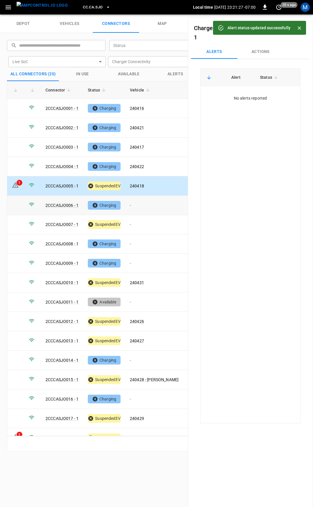
click at [146, 204] on td "-" at bounding box center [154, 205] width 58 height 19
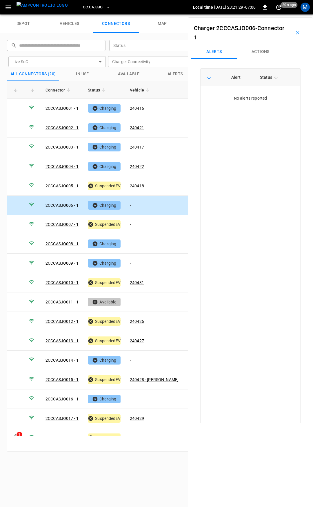
click at [139, 203] on td "-" at bounding box center [154, 205] width 58 height 19
click at [140, 201] on td "-" at bounding box center [154, 205] width 58 height 19
click at [265, 49] on button "Actions" at bounding box center [260, 52] width 46 height 14
click at [250, 99] on input "Vehicle Name" at bounding box center [252, 95] width 46 height 7
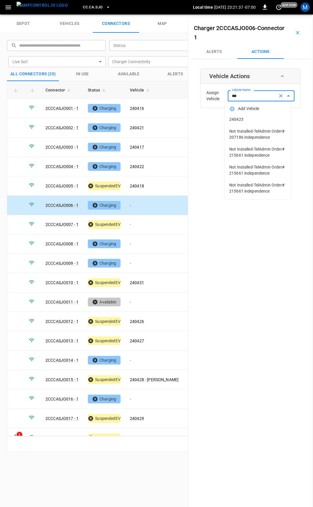
click at [245, 119] on span "240423" at bounding box center [257, 119] width 57 height 6
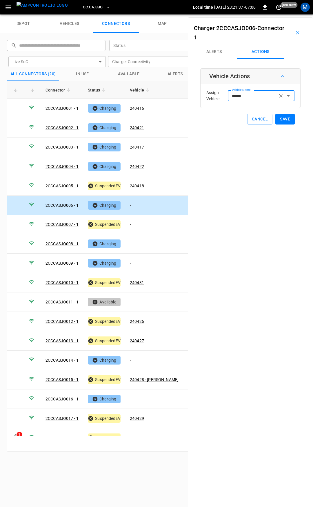
type input "******"
click at [279, 120] on button "Save" at bounding box center [284, 119] width 19 height 11
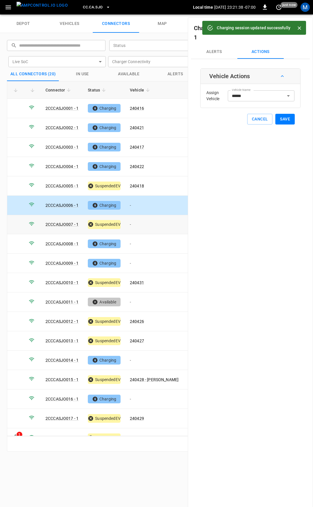
drag, startPoint x: 135, startPoint y: 225, endPoint x: 197, endPoint y: 122, distance: 119.9
click at [135, 224] on td "-" at bounding box center [154, 224] width 58 height 19
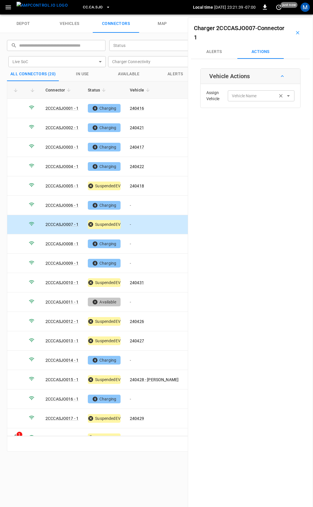
click at [237, 92] on div "Vehicle Name" at bounding box center [260, 95] width 67 height 11
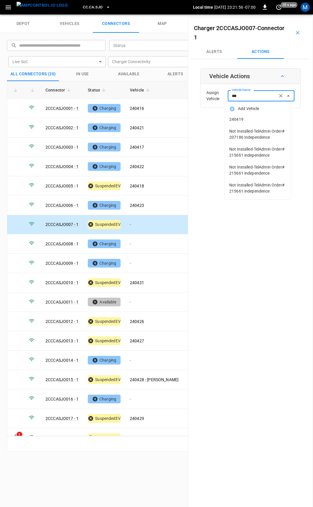
click at [245, 118] on span "240419" at bounding box center [257, 119] width 57 height 6
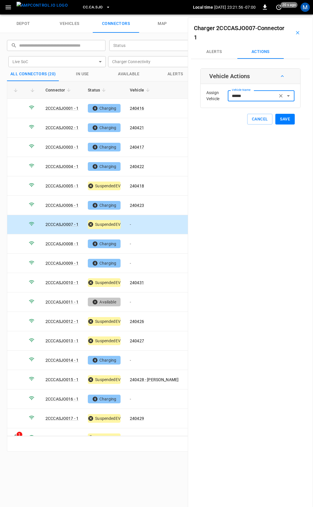
type input "******"
click at [280, 119] on button "Save" at bounding box center [284, 119] width 19 height 11
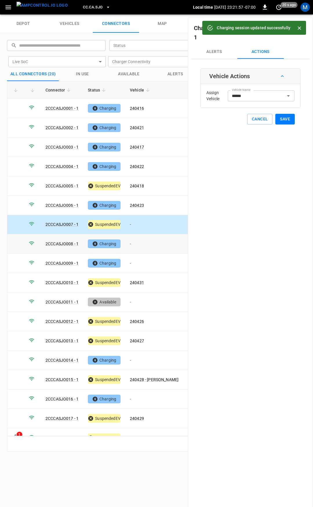
click at [147, 241] on td "-" at bounding box center [154, 243] width 58 height 19
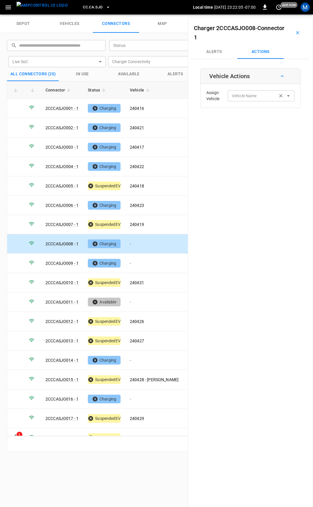
click at [260, 97] on input "Vehicle Name" at bounding box center [252, 95] width 46 height 7
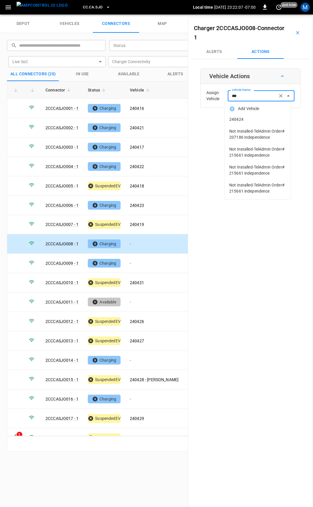
click at [261, 122] on span "240424" at bounding box center [257, 119] width 57 height 6
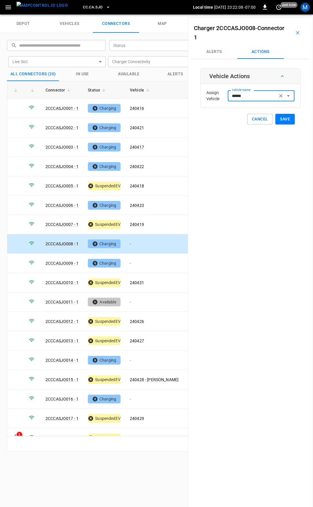
type input "******"
click at [283, 120] on button "Save" at bounding box center [284, 119] width 19 height 11
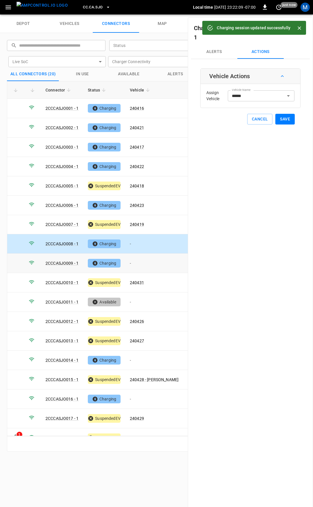
drag, startPoint x: 139, startPoint y: 258, endPoint x: 199, endPoint y: 146, distance: 127.6
click at [139, 258] on td "-" at bounding box center [154, 262] width 58 height 19
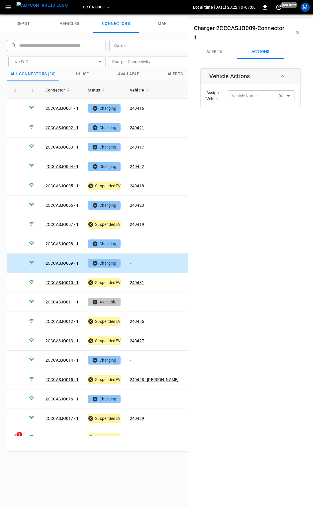
click at [245, 98] on input "Vehicle Name" at bounding box center [252, 95] width 46 height 7
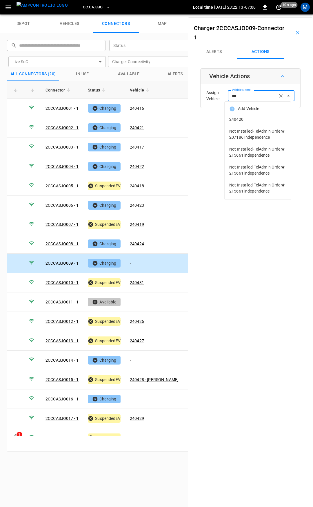
click at [274, 122] on span "240420" at bounding box center [257, 119] width 57 height 6
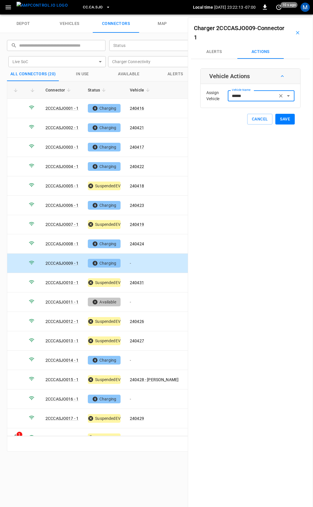
type input "******"
click at [286, 121] on button "Save" at bounding box center [284, 119] width 19 height 11
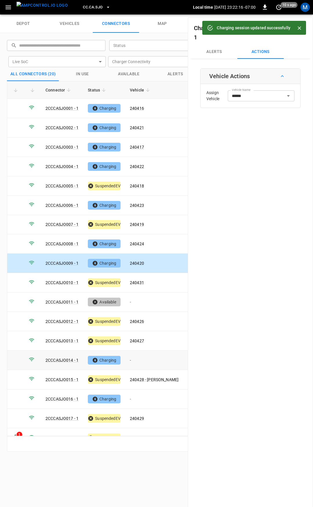
click at [139, 357] on td "-" at bounding box center [154, 359] width 58 height 19
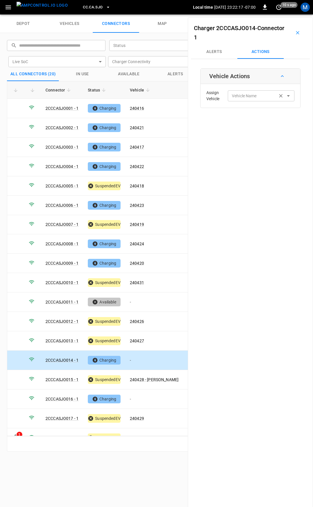
click at [242, 97] on input "Vehicle Name" at bounding box center [252, 95] width 46 height 7
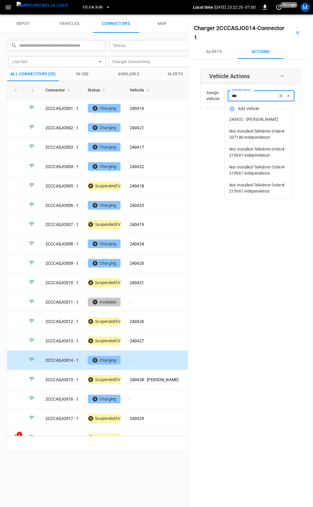
click at [256, 120] on span "240432 - [PERSON_NAME]" at bounding box center [257, 119] width 57 height 6
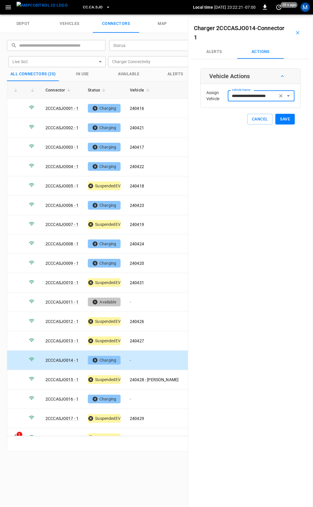
type input "**********"
click at [283, 120] on button "Save" at bounding box center [284, 119] width 19 height 11
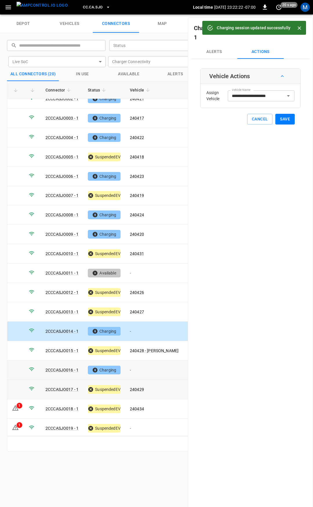
scroll to position [48, 0]
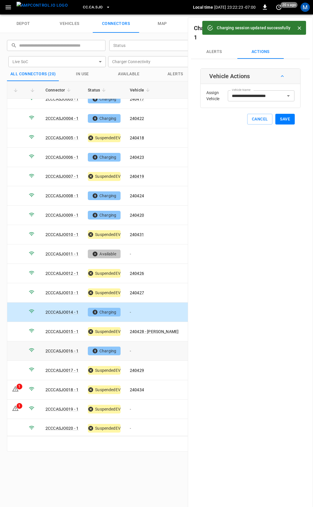
click at [152, 346] on td "-" at bounding box center [154, 350] width 58 height 19
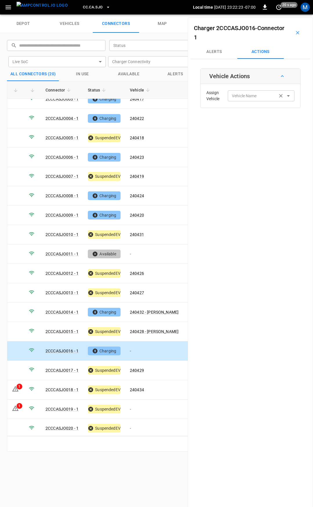
click at [256, 95] on input "Vehicle Name" at bounding box center [252, 95] width 46 height 7
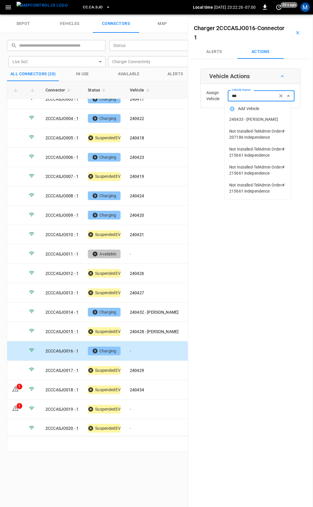
click at [258, 122] on span "240433 - [PERSON_NAME]" at bounding box center [257, 119] width 57 height 6
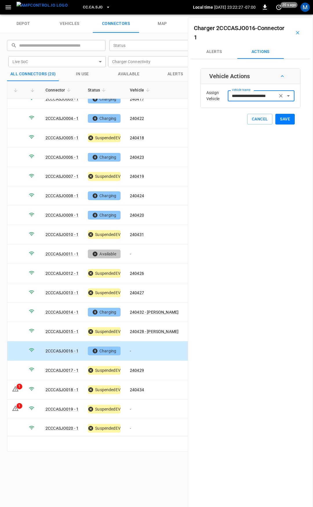
type input "**********"
click at [280, 119] on button "Save" at bounding box center [284, 119] width 19 height 11
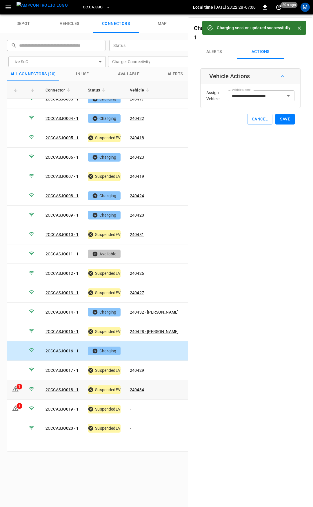
click at [140, 403] on td "-" at bounding box center [154, 408] width 58 height 19
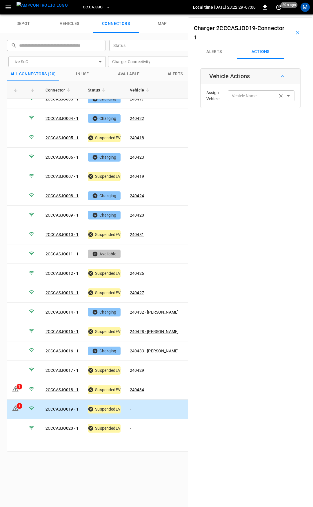
click at [246, 97] on input "Vehicle Name" at bounding box center [252, 95] width 46 height 7
click at [252, 101] on div "Vehicle Name" at bounding box center [260, 95] width 67 height 11
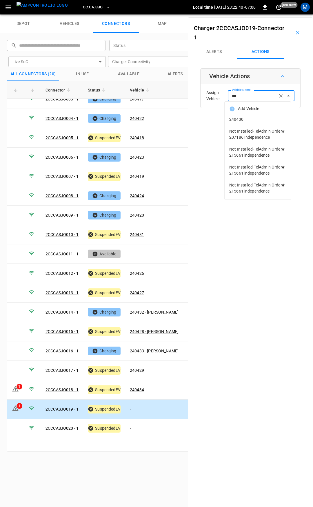
click at [251, 119] on span "240430" at bounding box center [257, 119] width 57 height 6
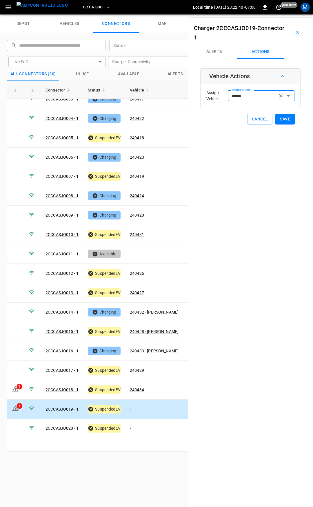
type input "******"
click at [283, 120] on button "Save" at bounding box center [284, 119] width 19 height 11
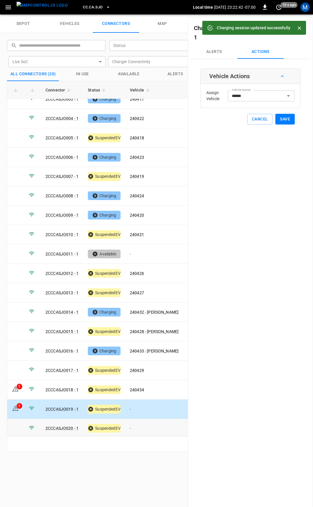
click at [142, 423] on td "-" at bounding box center [154, 428] width 58 height 19
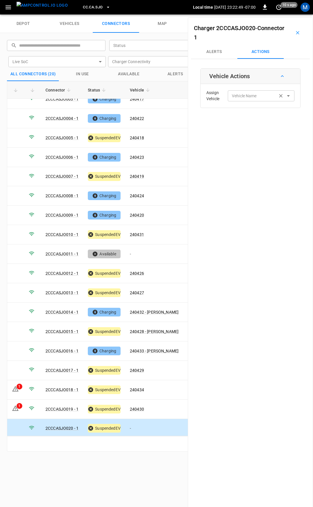
click at [253, 93] on input "Vehicle Name" at bounding box center [252, 95] width 46 height 7
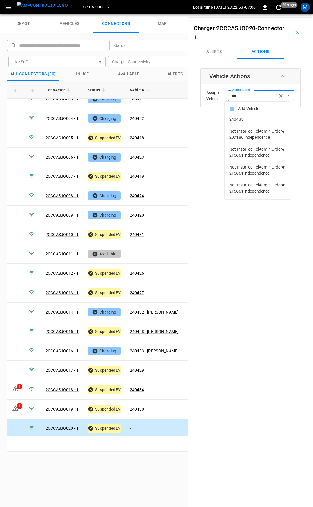
drag, startPoint x: 245, startPoint y: 119, endPoint x: 290, endPoint y: 125, distance: 45.6
click at [246, 119] on span "240435" at bounding box center [257, 119] width 57 height 6
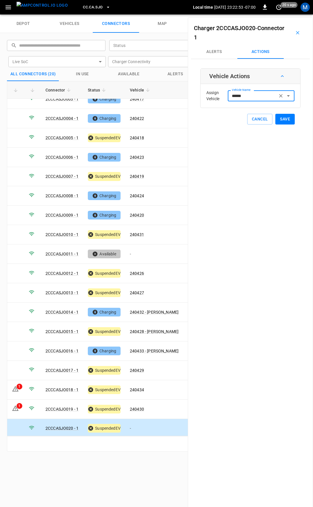
type input "******"
click at [286, 122] on button "Save" at bounding box center [284, 119] width 19 height 11
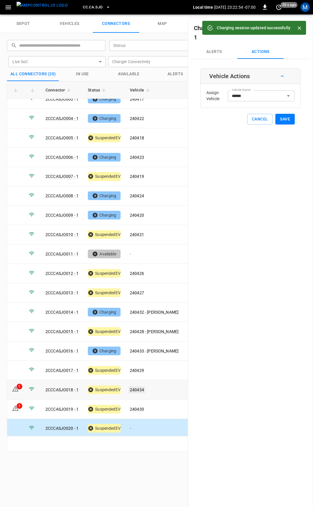
click at [138, 386] on link "240434" at bounding box center [136, 389] width 16 height 7
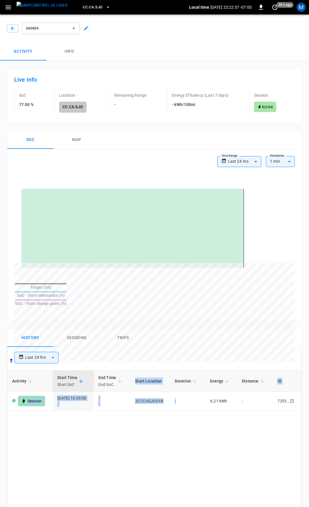
drag, startPoint x: 186, startPoint y: 389, endPoint x: 311, endPoint y: 402, distance: 126.2
click at [309, 402] on html "**********" at bounding box center [154, 373] width 309 height 747
drag, startPoint x: 128, startPoint y: 394, endPoint x: 249, endPoint y: 403, distance: 120.7
click at [309, 393] on html "**********" at bounding box center [154, 373] width 309 height 747
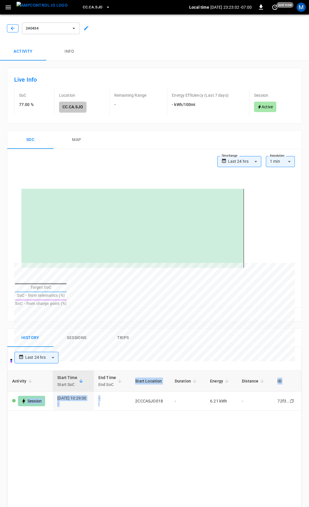
click at [15, 30] on icon "button" at bounding box center [13, 28] width 6 height 6
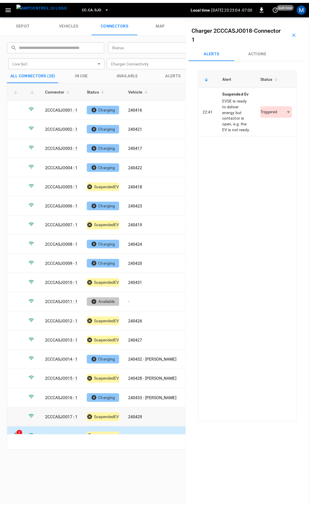
scroll to position [29, 0]
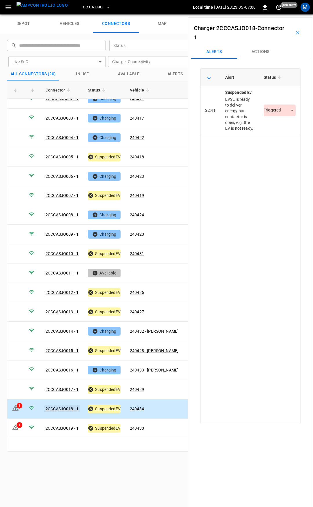
click at [64, 405] on link "2CCCASJO018 - 1" at bounding box center [61, 408] width 35 height 7
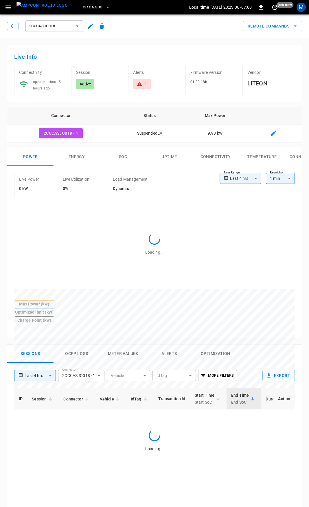
type input "**********"
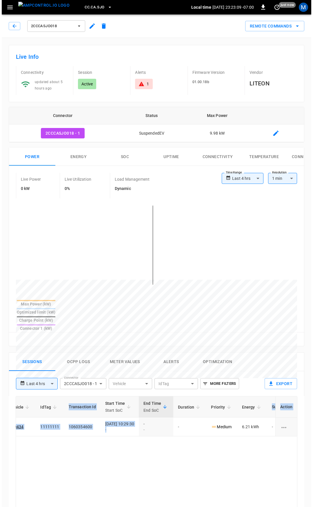
scroll to position [0, 151]
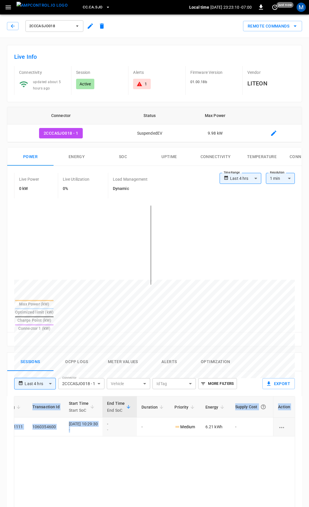
drag, startPoint x: 234, startPoint y: 407, endPoint x: 312, endPoint y: 401, distance: 78.1
click at [309, 401] on html "**********" at bounding box center [154, 386] width 309 height 773
drag, startPoint x: 247, startPoint y: 458, endPoint x: 78, endPoint y: 159, distance: 342.8
click at [14, 25] on icon "button" at bounding box center [13, 26] width 6 height 6
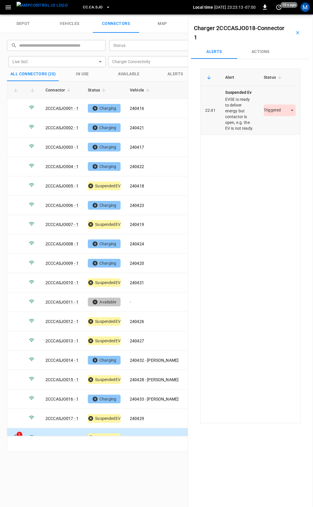
click at [271, 14] on body "CC.CA.SJO Local time [DATE] 23:23:13 -07:00 0 10 s ago M depot vehicles connect…" at bounding box center [156, 7] width 313 height 14
click at [273, 126] on li "Resolved" at bounding box center [276, 128] width 36 height 10
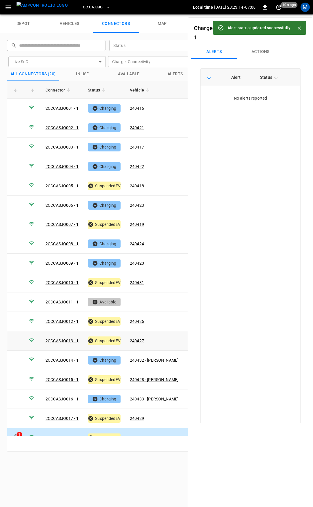
scroll to position [48, 0]
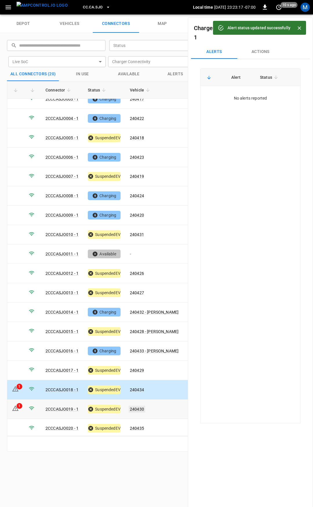
click at [135, 405] on link "240430" at bounding box center [136, 408] width 16 height 7
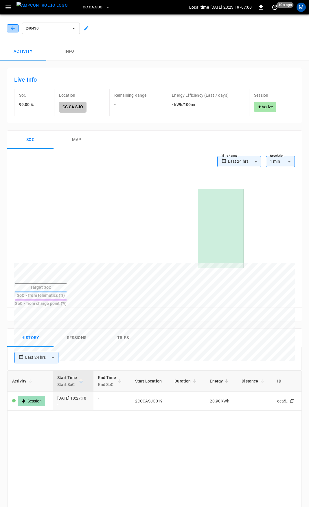
click at [8, 27] on button "button" at bounding box center [13, 28] width 12 height 8
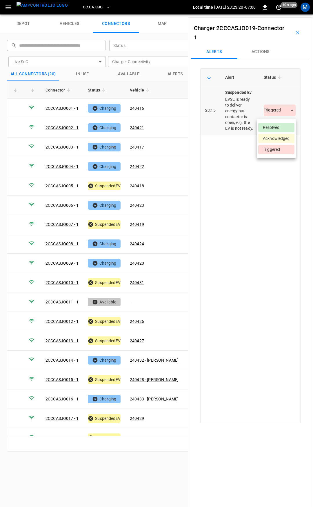
click at [288, 14] on body "CC.CA.SJO Local time [DATE] 23:23:20 -07:00 0 10 s ago M depot vehicles connect…" at bounding box center [156, 7] width 313 height 14
click at [274, 127] on li "Resolved" at bounding box center [276, 128] width 36 height 10
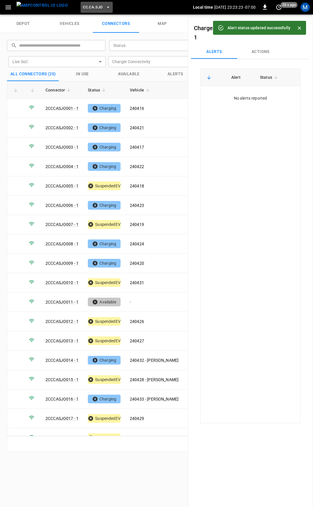
click at [83, 4] on span "CC.CA.SJO" at bounding box center [93, 7] width 20 height 7
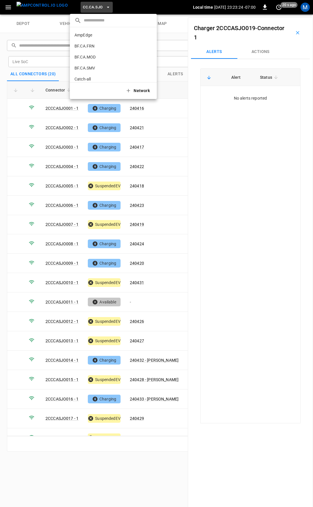
scroll to position [108, 0]
click at [90, 45] on p "CC.FRN" at bounding box center [102, 48] width 57 height 6
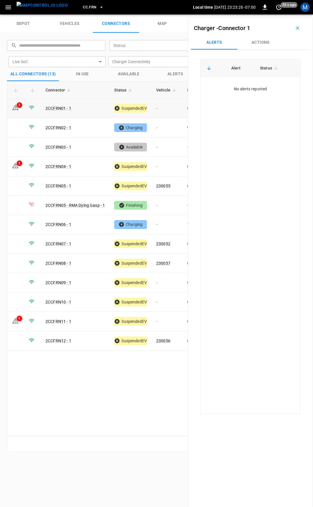
click at [164, 107] on td "-" at bounding box center [166, 108] width 31 height 19
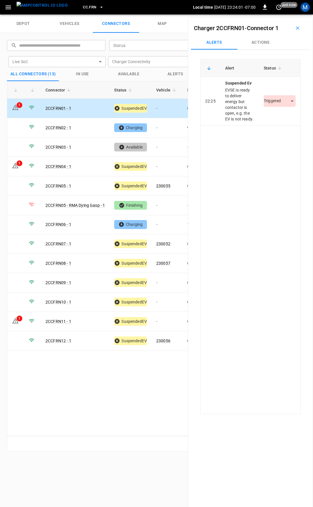
drag, startPoint x: 253, startPoint y: 45, endPoint x: 262, endPoint y: 103, distance: 58.9
click at [253, 44] on button "Actions" at bounding box center [260, 43] width 46 height 14
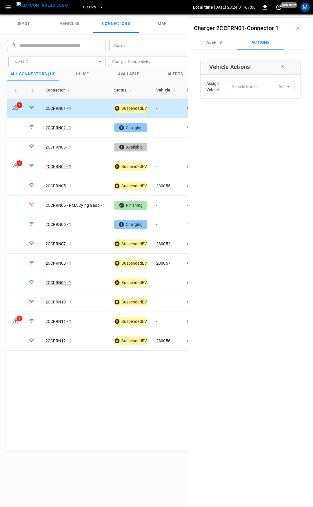
click at [259, 88] on input "Vehicle Name" at bounding box center [252, 86] width 46 height 7
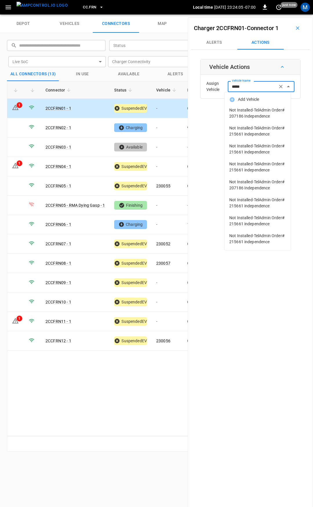
click at [234, 87] on input "*****" at bounding box center [252, 86] width 46 height 7
click at [250, 85] on input "******" at bounding box center [252, 86] width 46 height 7
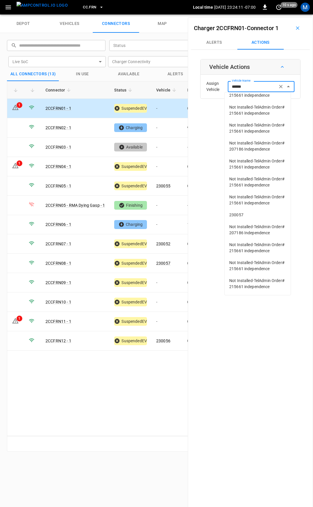
scroll to position [112, 0]
click at [248, 212] on span "230057" at bounding box center [257, 215] width 57 height 6
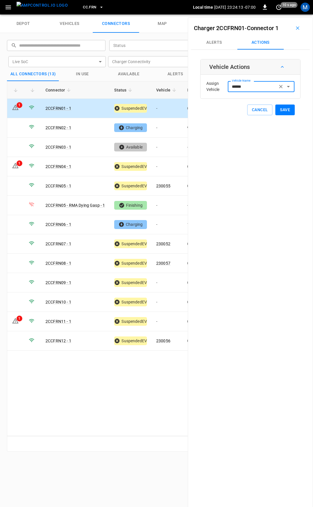
type input "******"
drag, startPoint x: 284, startPoint y: 107, endPoint x: 275, endPoint y: 111, distance: 10.4
click at [284, 107] on button "Save" at bounding box center [284, 109] width 19 height 11
click at [167, 128] on td "-" at bounding box center [166, 127] width 31 height 19
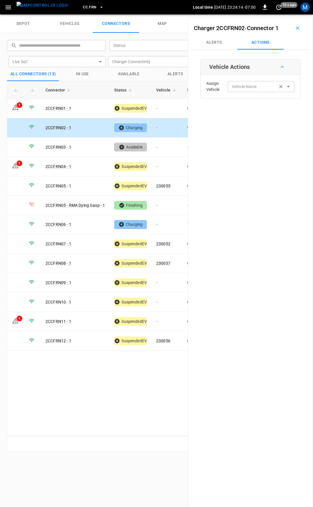
click at [242, 86] on input "Vehicle Name" at bounding box center [252, 86] width 46 height 7
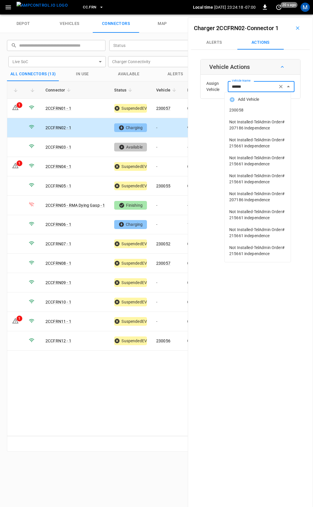
click at [252, 109] on span "230058" at bounding box center [257, 110] width 57 height 6
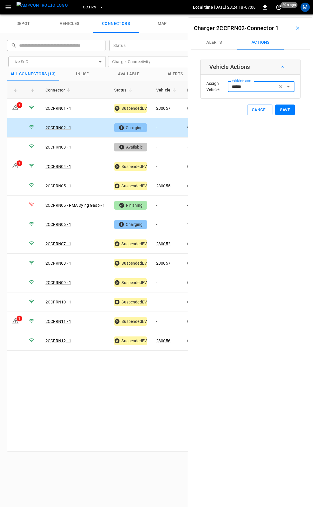
type input "******"
click at [275, 109] on button "Save" at bounding box center [284, 109] width 19 height 11
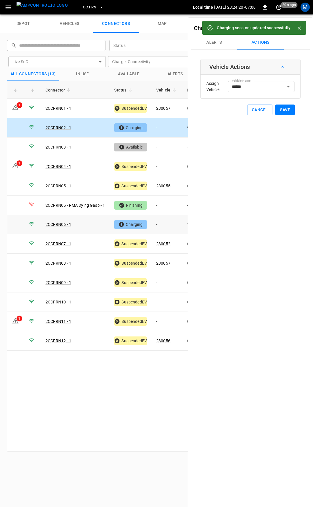
click at [168, 220] on td "-" at bounding box center [166, 224] width 31 height 19
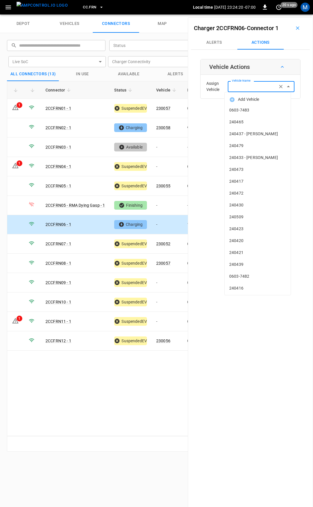
click at [250, 84] on input "Vehicle Name" at bounding box center [252, 86] width 46 height 7
type input "******"
drag, startPoint x: 251, startPoint y: 109, endPoint x: 250, endPoint y: 83, distance: 25.5
click at [250, 14] on body "CC.FRN Local time [DATE] 23:24:26 -07:00 0 20 s ago M depot vehicles connectors…" at bounding box center [156, 7] width 313 height 14
click at [250, 84] on input "Vehicle Name" at bounding box center [252, 86] width 46 height 7
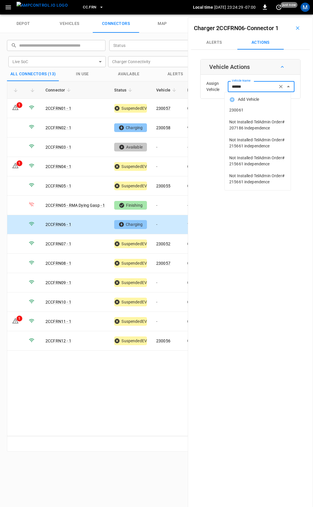
click at [251, 114] on li "230061" at bounding box center [257, 110] width 66 height 12
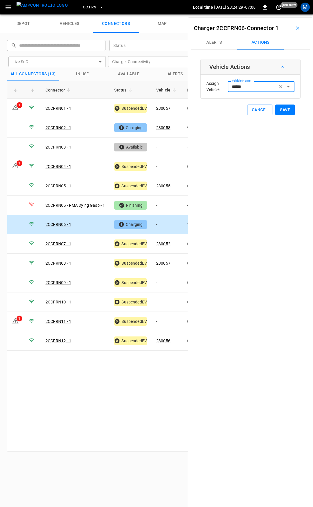
type input "******"
click at [279, 110] on button "Save" at bounding box center [284, 109] width 19 height 11
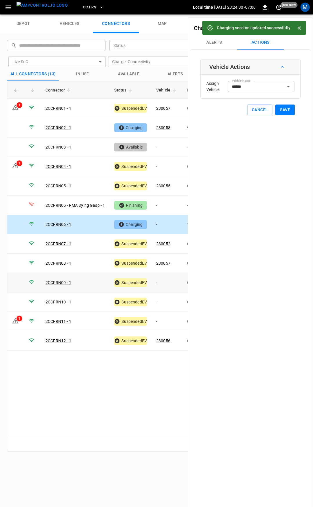
click at [166, 281] on td "-" at bounding box center [166, 282] width 31 height 19
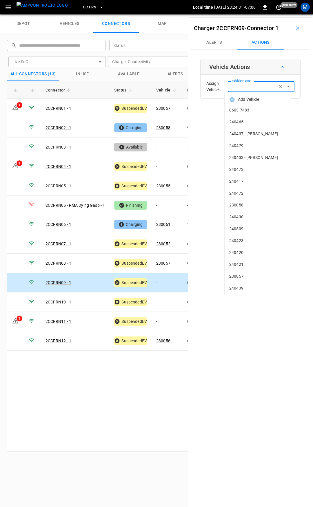
click at [242, 86] on div "Vehicle Name Vehicle Name" at bounding box center [260, 86] width 67 height 11
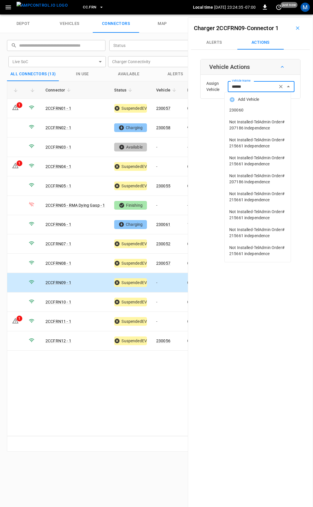
click at [246, 110] on span "230060" at bounding box center [257, 110] width 57 height 6
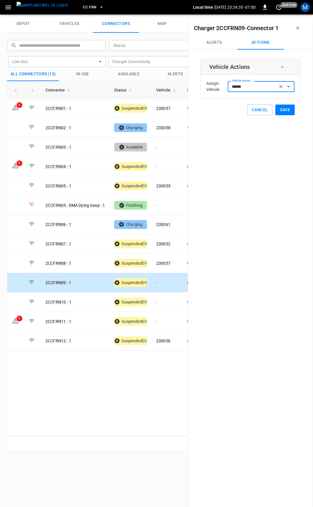
type input "******"
click at [276, 111] on button "Save" at bounding box center [284, 109] width 19 height 11
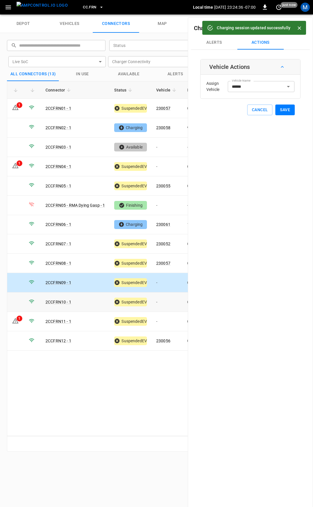
click at [157, 298] on td "-" at bounding box center [166, 301] width 31 height 19
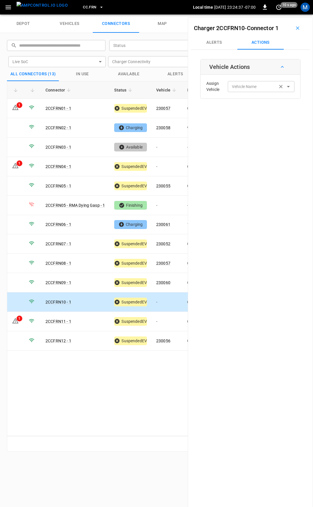
click at [246, 87] on div "Vehicle Name Vehicle Name" at bounding box center [260, 86] width 67 height 11
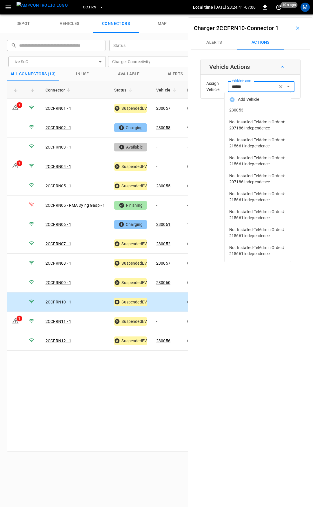
click at [269, 110] on span "230053" at bounding box center [257, 110] width 57 height 6
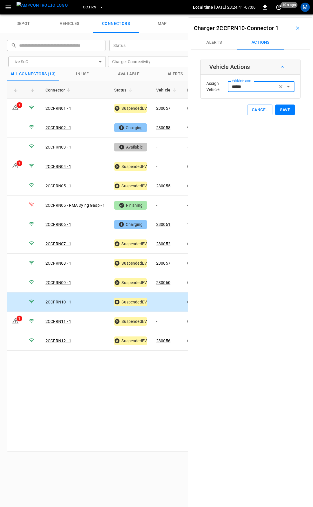
type input "******"
click at [283, 109] on button "Save" at bounding box center [284, 109] width 19 height 11
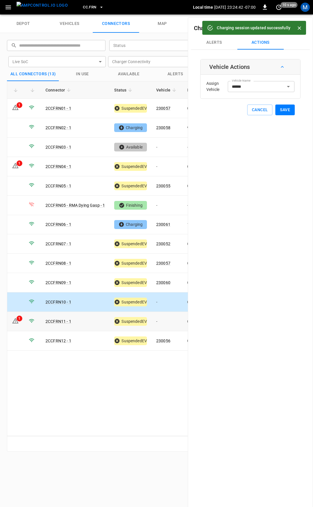
click at [166, 320] on td "-" at bounding box center [166, 321] width 31 height 19
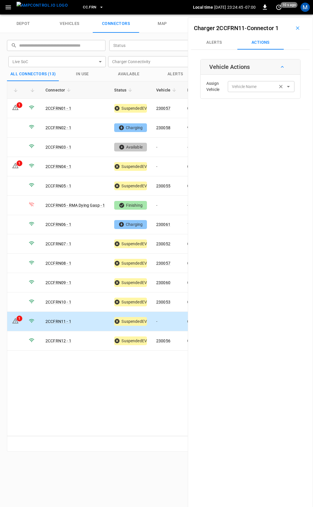
click at [240, 86] on div "Vehicle Name Vehicle Name" at bounding box center [260, 86] width 67 height 11
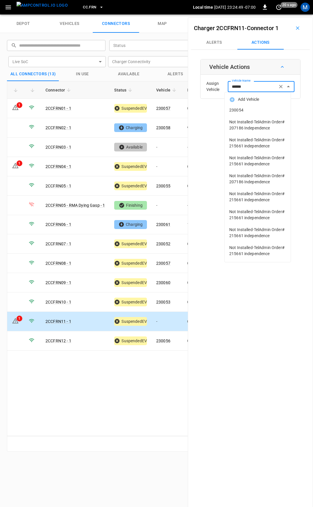
click at [245, 109] on span "230054" at bounding box center [257, 110] width 57 height 6
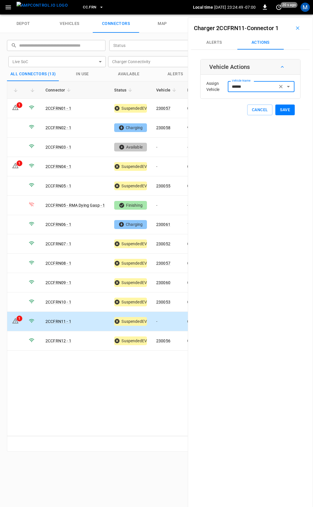
type input "******"
click at [281, 111] on button "Save" at bounding box center [284, 109] width 19 height 11
click at [161, 107] on link "230057" at bounding box center [163, 108] width 16 height 7
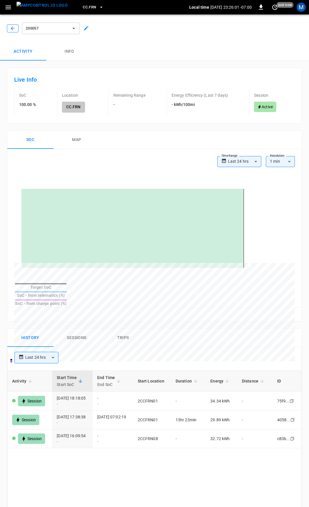
click at [13, 24] on button "button" at bounding box center [13, 28] width 12 height 8
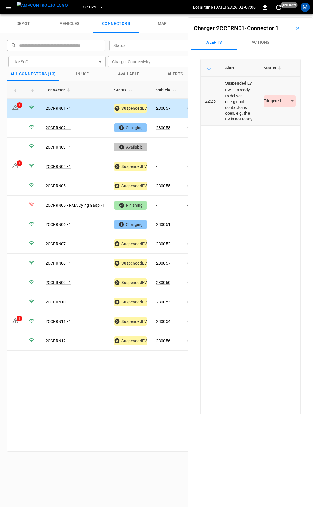
click at [274, 14] on body "CC.FRN Local time 2025-09-23 23:26:02 -07:00 0 just now M depot vehicles connec…" at bounding box center [156, 7] width 313 height 14
click at [278, 114] on li "Resolved" at bounding box center [276, 118] width 36 height 10
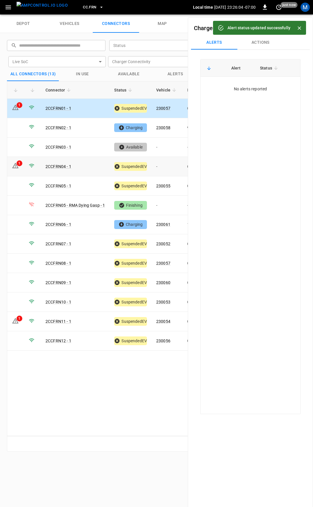
click at [166, 165] on td "-" at bounding box center [166, 166] width 31 height 19
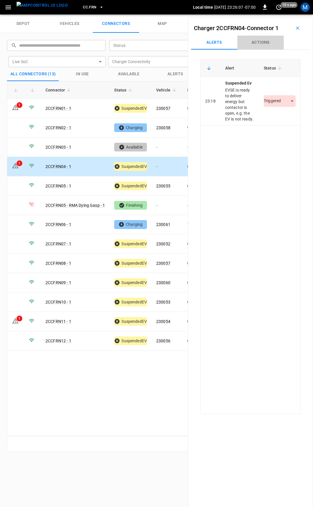
click at [256, 40] on button "Actions" at bounding box center [260, 43] width 46 height 14
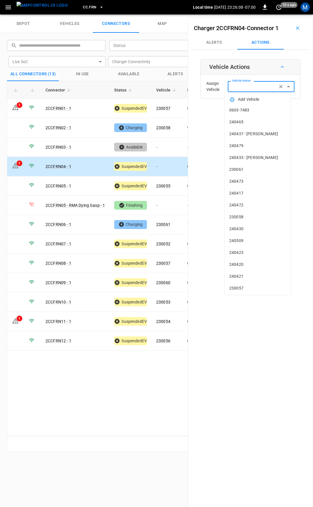
click at [260, 85] on input "Vehicle Name" at bounding box center [252, 86] width 46 height 7
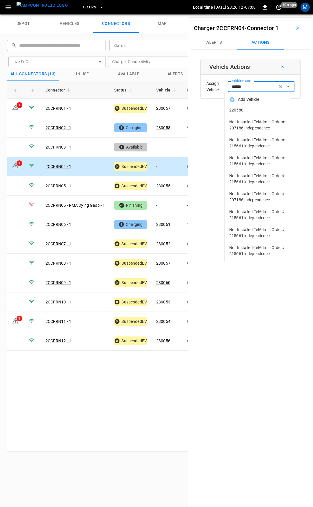
click at [257, 111] on span "220580" at bounding box center [257, 110] width 57 height 6
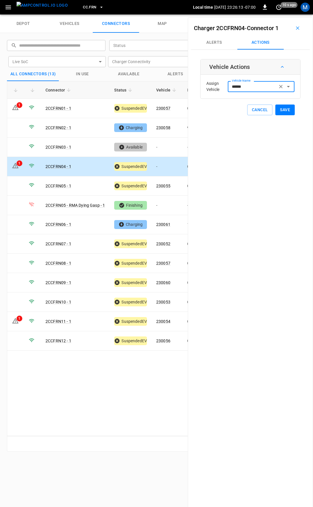
type input "******"
click at [278, 113] on button "Save" at bounding box center [284, 109] width 19 height 11
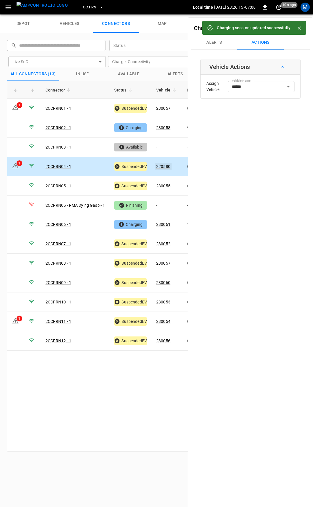
click at [162, 164] on link "220580" at bounding box center [163, 166] width 16 height 7
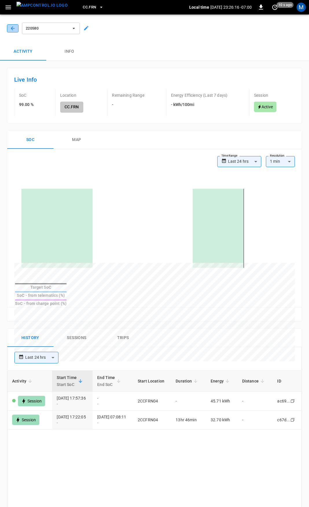
click at [10, 26] on icon "button" at bounding box center [13, 28] width 6 height 6
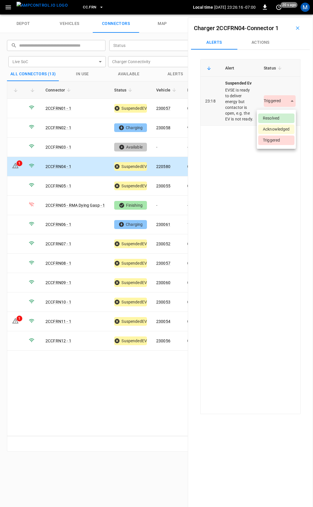
click at [270, 14] on body "CC.FRN Local time 2025-09-23 23:26:16 -07:00 0 20 s ago M depot vehicles connec…" at bounding box center [156, 7] width 313 height 14
click at [275, 116] on li "Resolved" at bounding box center [276, 118] width 36 height 10
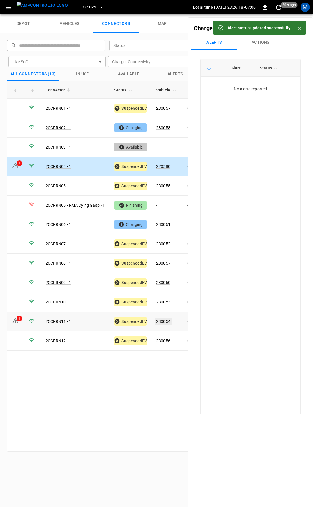
click at [163, 318] on link "230054" at bounding box center [163, 321] width 16 height 7
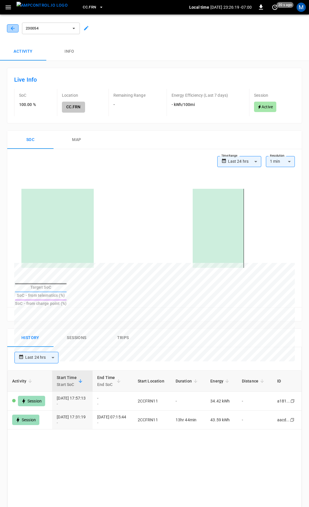
click at [13, 27] on icon "button" at bounding box center [13, 28] width 6 height 6
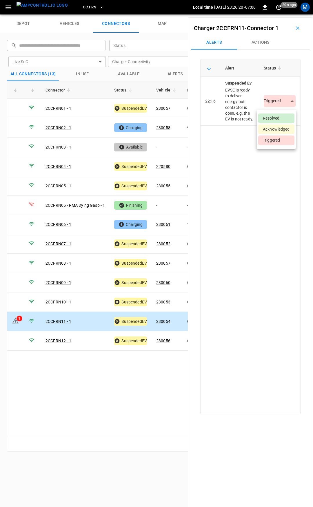
click at [273, 14] on body "CC.FRN Local time 2025-09-23 23:26:20 -07:00 0 20 s ago M depot vehicles connec…" at bounding box center [156, 7] width 313 height 14
click at [274, 119] on li "Resolved" at bounding box center [276, 118] width 36 height 10
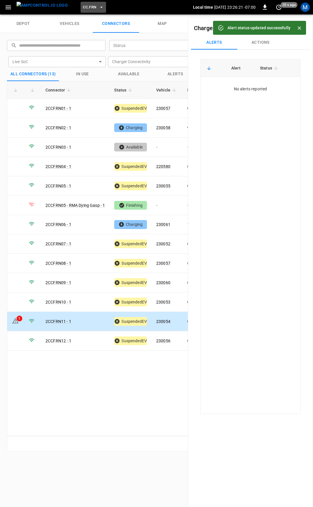
click at [83, 4] on span "CC.FRN" at bounding box center [89, 7] width 13 height 7
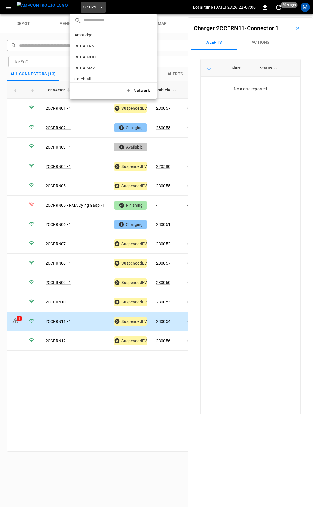
scroll to position [119, 0]
click at [89, 49] on p "CC.LIV" at bounding box center [102, 48] width 56 height 6
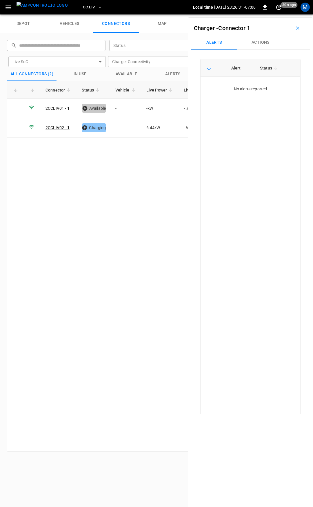
click at [83, 5] on span "CC.LIV" at bounding box center [89, 7] width 12 height 7
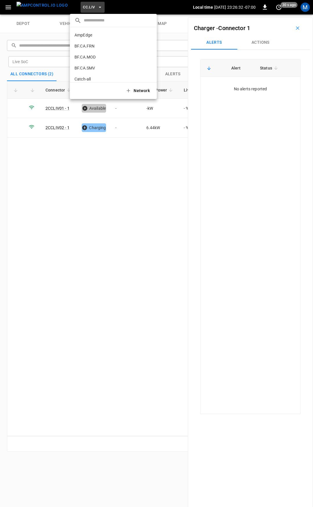
scroll to position [130, 0]
click at [94, 52] on li "CC.MOD b4ef ..." at bounding box center [113, 47] width 87 height 11
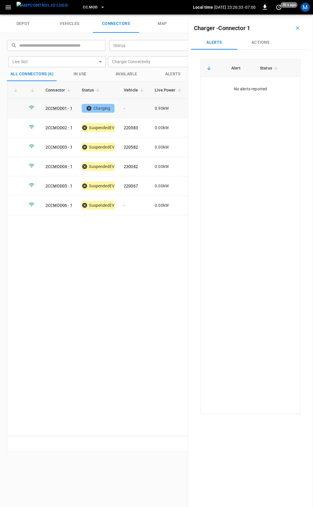
click at [131, 108] on td "-" at bounding box center [134, 108] width 31 height 19
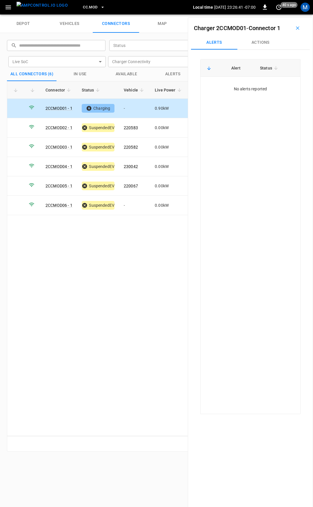
drag, startPoint x: 265, startPoint y: 39, endPoint x: 256, endPoint y: 55, distance: 18.5
click at [265, 39] on button "Actions" at bounding box center [260, 43] width 46 height 14
click at [247, 91] on div "Vehicle Name" at bounding box center [260, 86] width 67 height 11
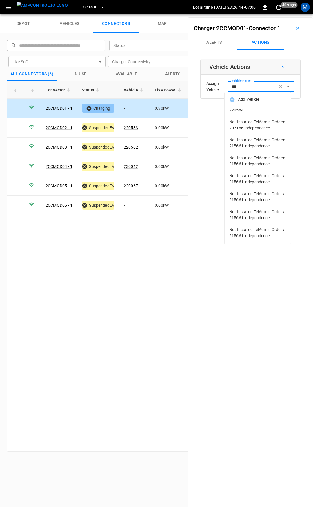
click at [249, 111] on span "220584" at bounding box center [257, 110] width 57 height 6
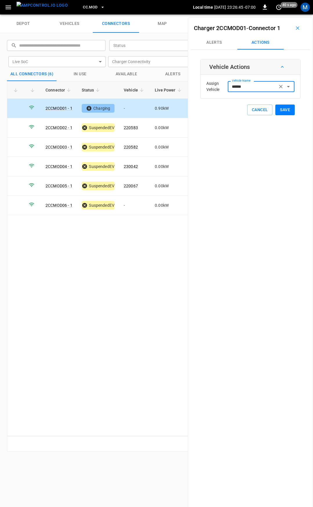
type input "******"
click at [280, 111] on button "Save" at bounding box center [284, 109] width 19 height 11
click at [130, 203] on td "-" at bounding box center [134, 205] width 31 height 19
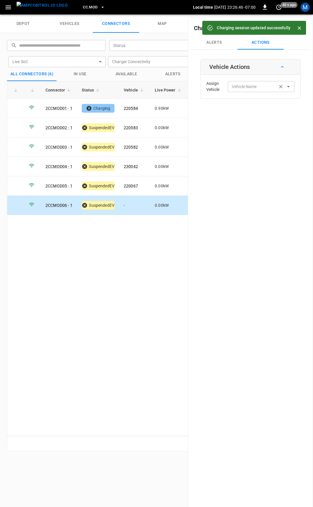
click at [242, 85] on input "Vehicle Name" at bounding box center [252, 86] width 46 height 7
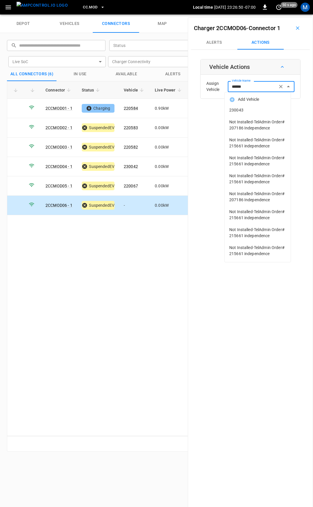
click at [253, 111] on span "230043" at bounding box center [257, 110] width 57 height 6
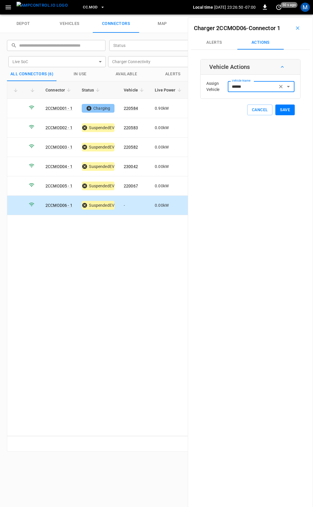
type input "******"
click at [280, 108] on button "Save" at bounding box center [284, 109] width 19 height 11
click at [84, 4] on span "CC.MOD" at bounding box center [90, 7] width 14 height 7
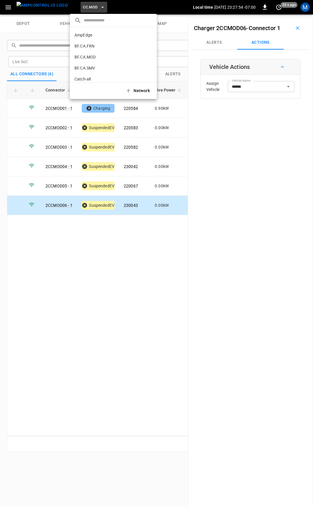
scroll to position [141, 0]
click at [90, 48] on p "CC.SAC" at bounding box center [102, 48] width 57 height 6
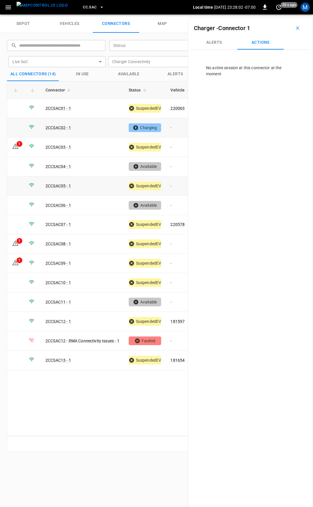
drag, startPoint x: 173, startPoint y: 127, endPoint x: 21, endPoint y: 180, distance: 161.0
click at [173, 127] on td "-" at bounding box center [181, 127] width 31 height 19
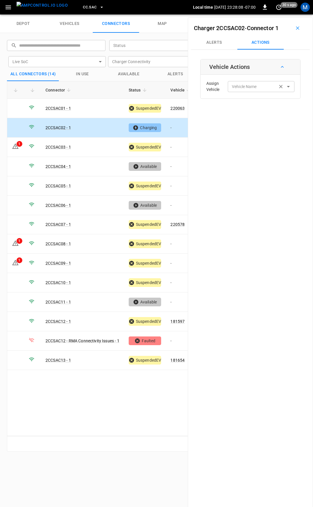
click at [251, 88] on div "Vehicle Name Vehicle Name" at bounding box center [260, 86] width 67 height 11
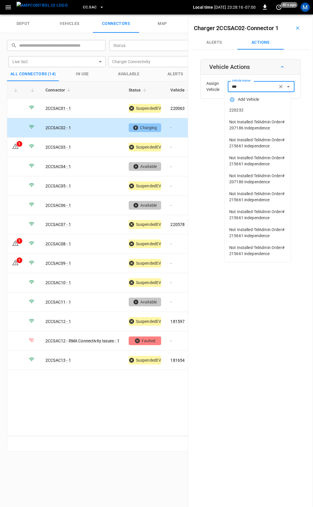
click at [246, 113] on span "220232" at bounding box center [257, 110] width 57 height 6
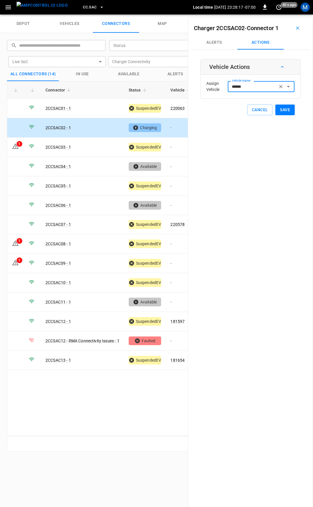
type input "******"
click at [282, 113] on button "Save" at bounding box center [284, 109] width 19 height 11
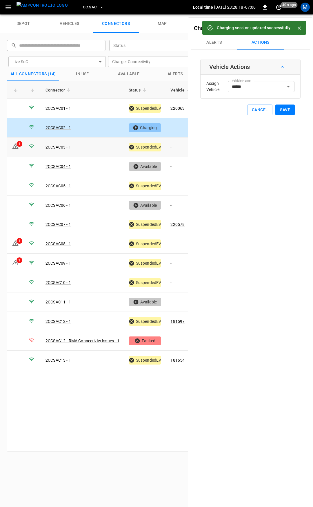
click at [175, 149] on td "-" at bounding box center [181, 146] width 31 height 19
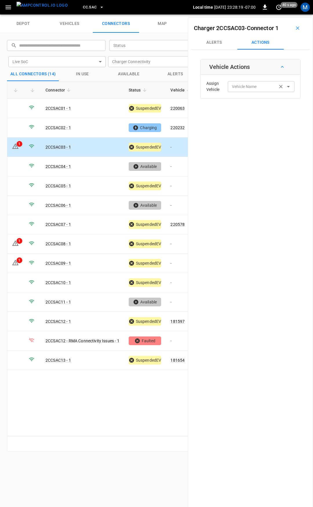
click at [247, 88] on input "Vehicle Name" at bounding box center [252, 86] width 46 height 7
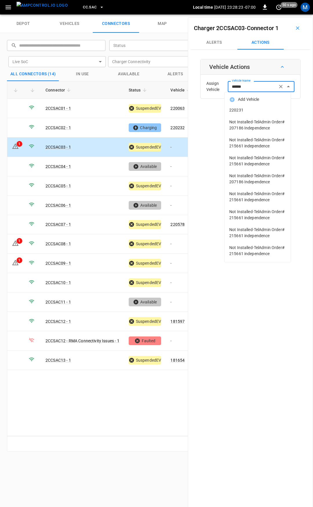
click at [265, 109] on span "220231" at bounding box center [257, 110] width 57 height 6
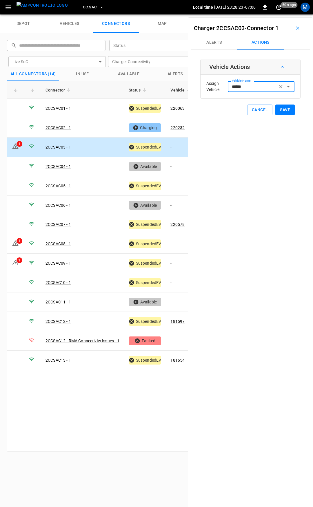
type input "******"
click at [280, 109] on button "Save" at bounding box center [284, 109] width 19 height 11
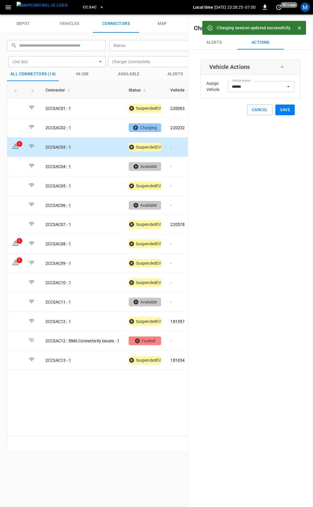
drag, startPoint x: 212, startPoint y: 38, endPoint x: 223, endPoint y: 53, distance: 18.8
click at [212, 38] on button "Alerts" at bounding box center [214, 43] width 46 height 14
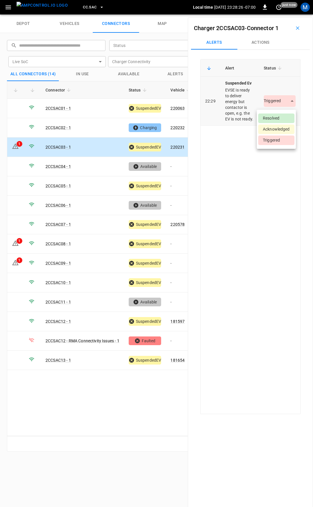
click at [273, 14] on body "CC.SAC Local time 2025-09-23 23:28:26 -07:00 0 just now M depot vehicles connec…" at bounding box center [156, 7] width 313 height 14
click at [279, 118] on li "Resolved" at bounding box center [276, 118] width 36 height 10
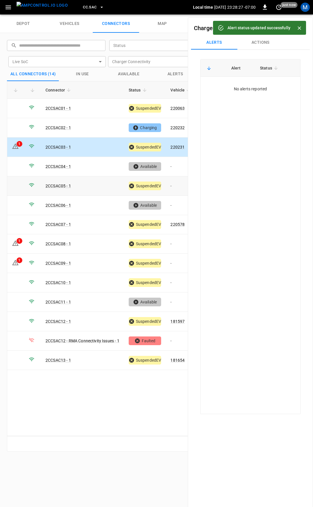
click at [175, 185] on td "-" at bounding box center [181, 185] width 31 height 19
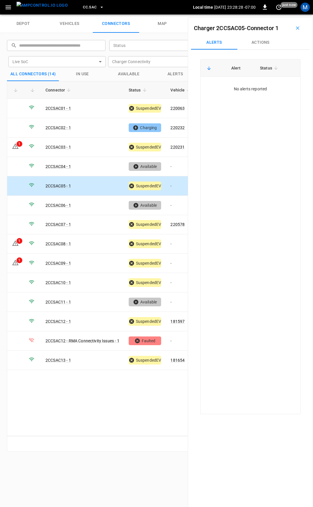
click at [258, 41] on button "Actions" at bounding box center [260, 43] width 46 height 14
click at [177, 241] on td "-" at bounding box center [181, 243] width 31 height 19
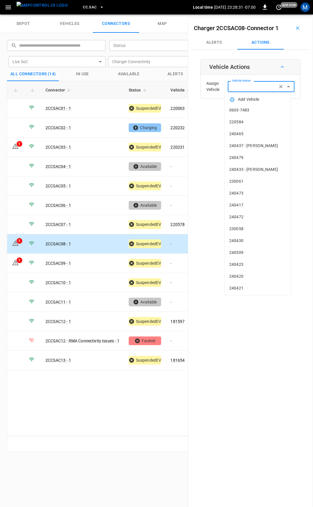
click at [247, 87] on div "Vehicle Name Vehicle Name" at bounding box center [260, 86] width 67 height 11
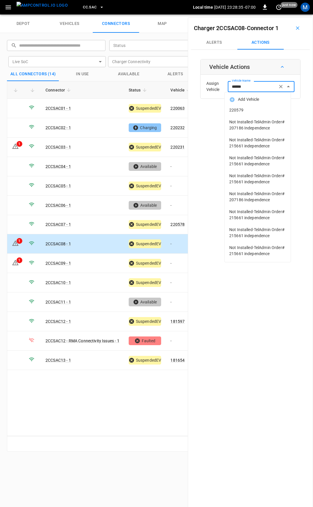
click at [254, 105] on li "220579" at bounding box center [257, 110] width 66 height 12
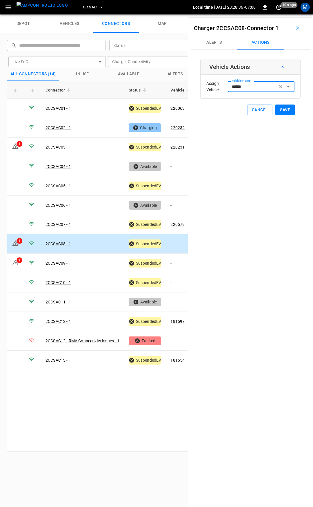
type input "******"
click at [278, 108] on button "Save" at bounding box center [284, 109] width 19 height 11
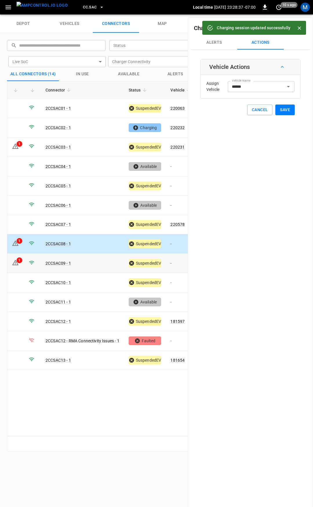
click at [178, 263] on td "-" at bounding box center [181, 262] width 31 height 19
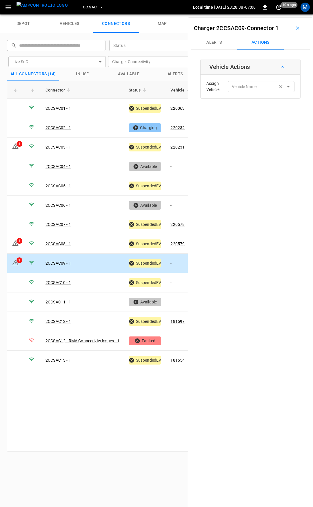
click at [246, 88] on input "Vehicle Name" at bounding box center [252, 86] width 46 height 7
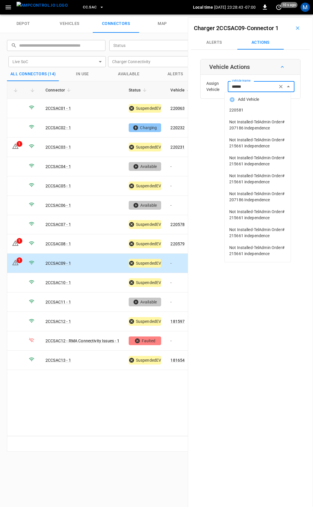
click at [253, 112] on span "220581" at bounding box center [257, 110] width 57 height 6
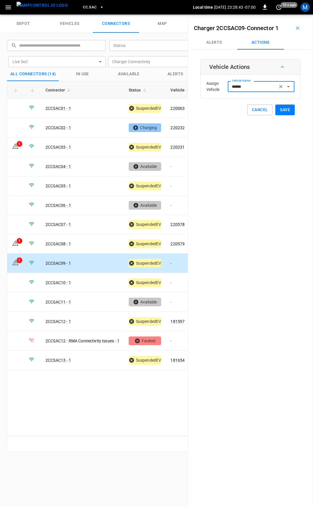
type input "******"
click at [275, 109] on button "Save" at bounding box center [284, 109] width 19 height 11
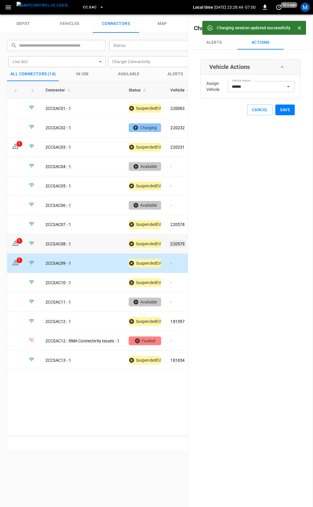
click at [177, 240] on link "220579" at bounding box center [177, 243] width 16 height 7
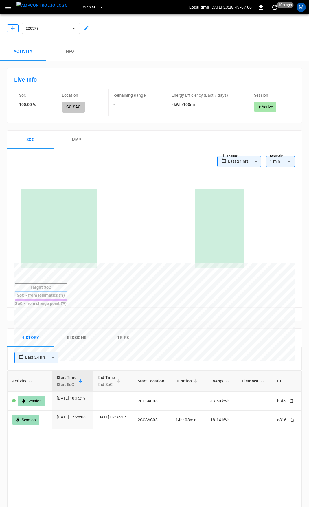
click at [12, 29] on icon "button" at bounding box center [13, 28] width 6 height 6
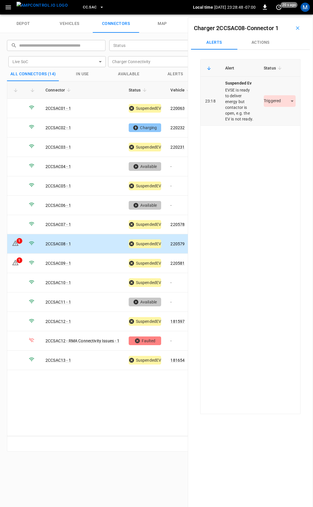
click at [273, 14] on body "CC.SAC Local time 2025-09-23 23:28:48 -07:00 0 20 s ago M depot vehicles connec…" at bounding box center [156, 7] width 313 height 14
click at [275, 115] on li "Resolved" at bounding box center [276, 118] width 36 height 10
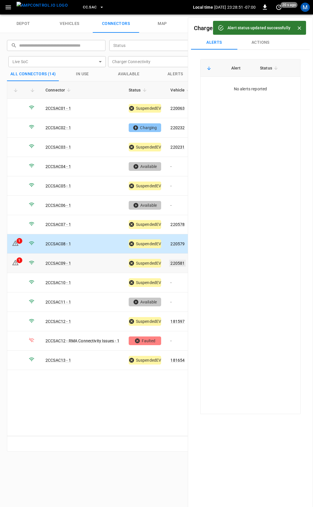
click at [181, 261] on link "220581" at bounding box center [177, 263] width 16 height 7
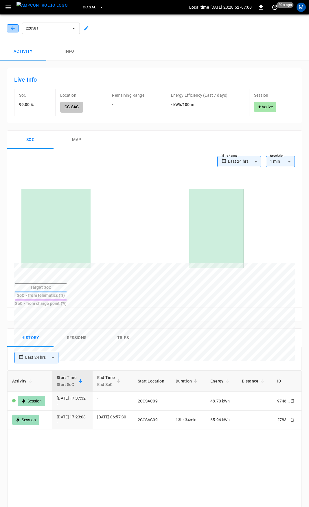
click at [11, 28] on icon "button" at bounding box center [13, 28] width 6 height 6
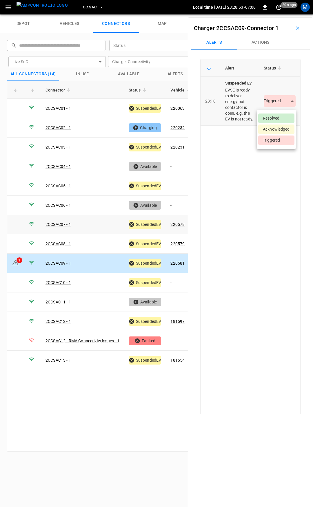
click at [274, 14] on body "CC.SAC Local time 2025-09-23 23:28:53 -07:00 0 20 s ago M depot vehicles connec…" at bounding box center [156, 7] width 313 height 14
click at [272, 118] on li "Resolved" at bounding box center [276, 118] width 36 height 10
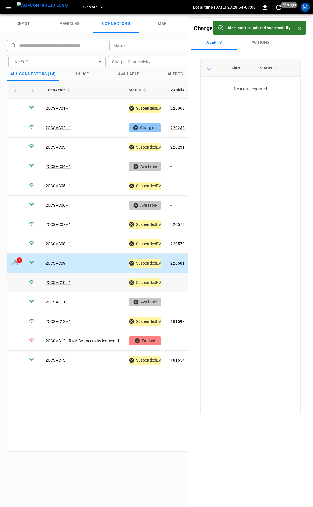
click at [174, 278] on td "-" at bounding box center [181, 282] width 31 height 19
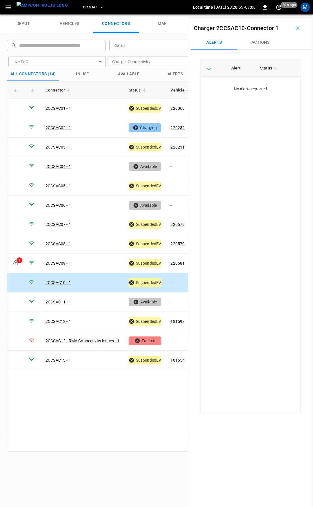
click at [259, 41] on button "Actions" at bounding box center [260, 43] width 46 height 14
click at [255, 91] on div "Vehicle Name" at bounding box center [260, 86] width 67 height 11
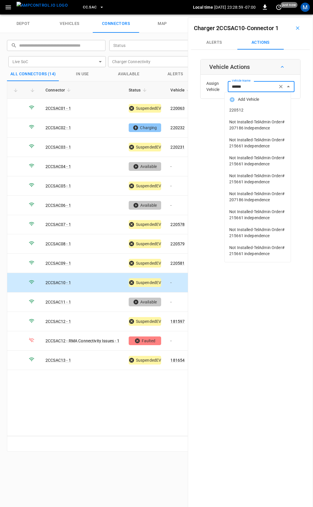
click at [251, 110] on span "220512" at bounding box center [257, 110] width 57 height 6
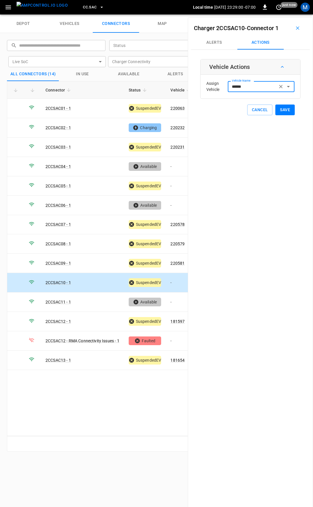
type input "******"
click at [282, 110] on button "Save" at bounding box center [284, 109] width 19 height 11
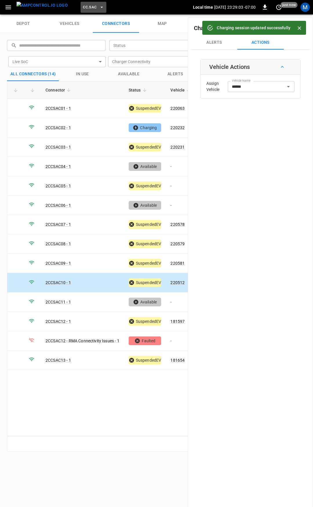
click at [83, 6] on span "CC.SAC" at bounding box center [90, 7] width 14 height 7
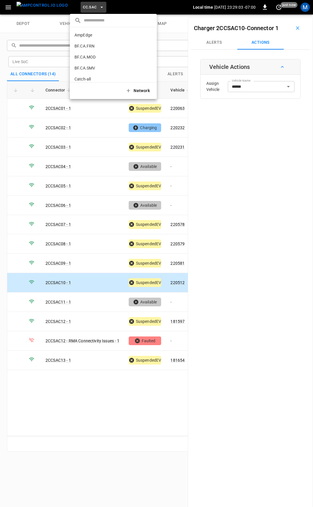
scroll to position [152, 0]
click at [93, 49] on p "CC.STK" at bounding box center [102, 48] width 57 height 6
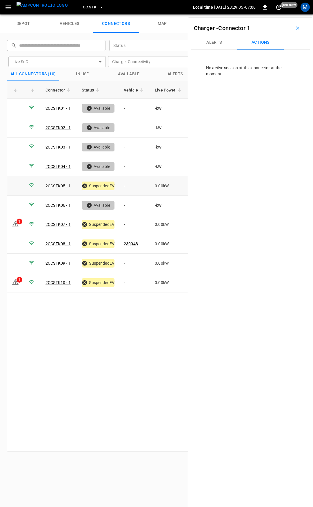
click at [130, 179] on td "-" at bounding box center [134, 185] width 31 height 19
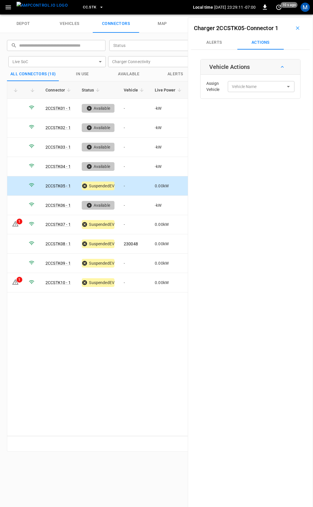
click at [148, 182] on td "-" at bounding box center [134, 185] width 31 height 19
click at [247, 82] on div "Vehicle Name" at bounding box center [260, 86] width 67 height 11
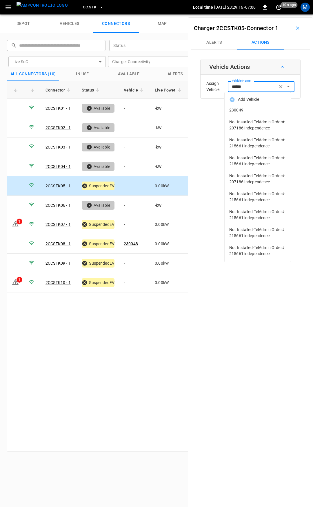
click at [242, 111] on span "230049" at bounding box center [257, 110] width 57 height 6
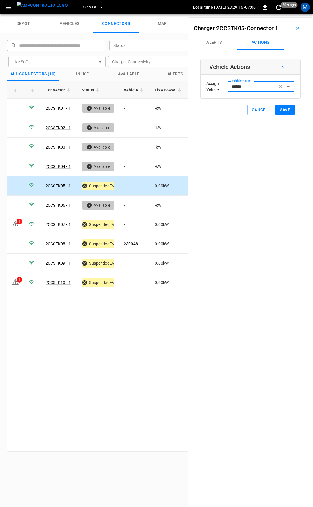
type input "******"
click at [281, 106] on button "Save" at bounding box center [284, 109] width 19 height 11
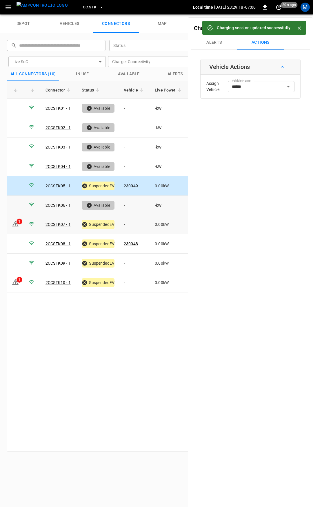
click at [135, 224] on td "-" at bounding box center [134, 224] width 31 height 19
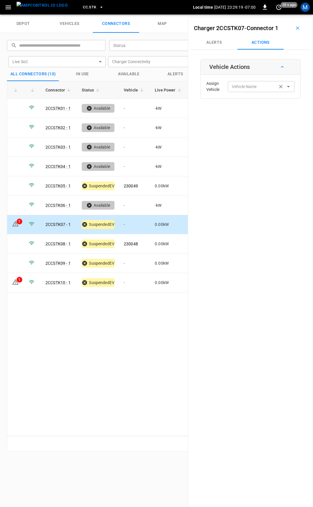
click at [244, 85] on div "Vehicle Name Vehicle Name" at bounding box center [260, 86] width 67 height 11
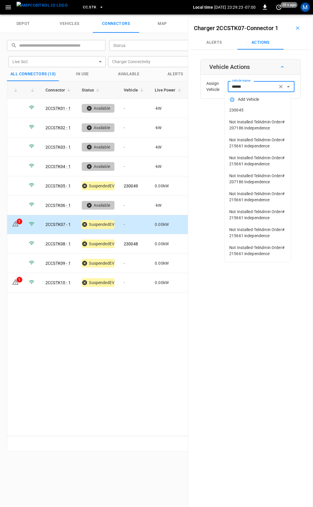
click at [261, 111] on span "230045" at bounding box center [257, 110] width 57 height 6
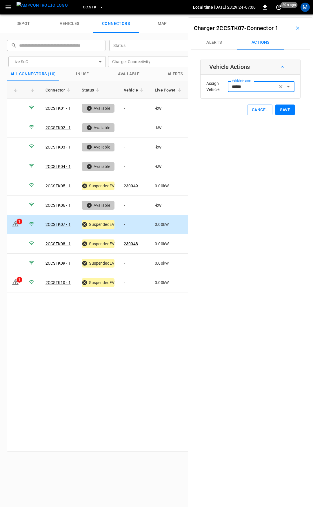
type input "******"
click at [284, 112] on button "Save" at bounding box center [284, 109] width 19 height 11
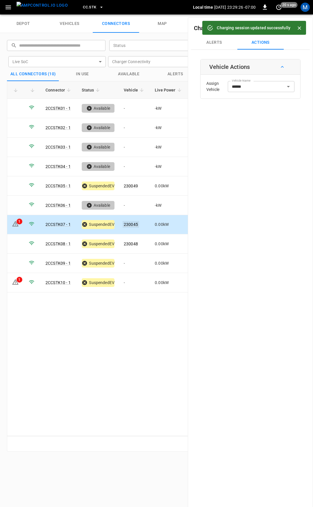
click at [135, 223] on link "230045" at bounding box center [130, 224] width 16 height 7
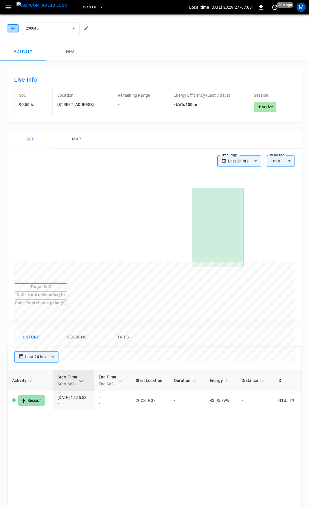
click at [16, 29] on button "button" at bounding box center [13, 28] width 12 height 8
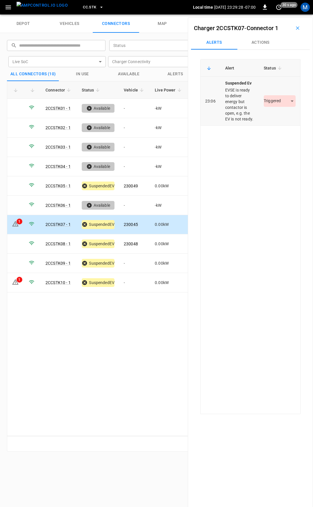
click at [274, 14] on body "CC.STK Local time 2025-09-23 23:29:28 -07:00 0 30 s ago M depot vehicles connec…" at bounding box center [156, 7] width 313 height 14
click at [277, 117] on li "Resolved" at bounding box center [276, 118] width 36 height 10
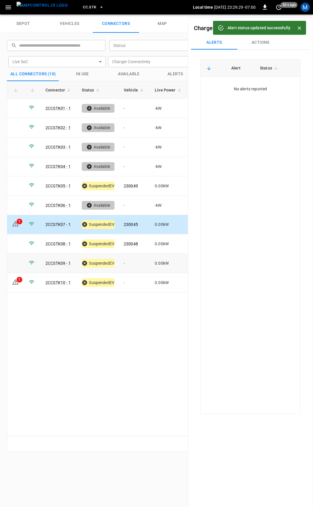
click at [130, 260] on td "-" at bounding box center [134, 262] width 31 height 19
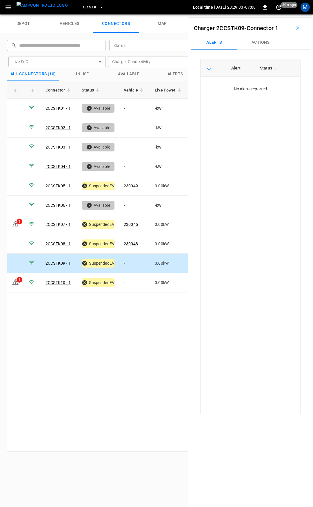
click at [131, 260] on td "-" at bounding box center [134, 262] width 31 height 19
click at [257, 32] on div "Charger 2CCSTK09 - Connector 1" at bounding box center [250, 28] width 119 height 15
click at [266, 45] on button "Actions" at bounding box center [260, 43] width 46 height 14
click at [136, 262] on td "-" at bounding box center [134, 262] width 31 height 19
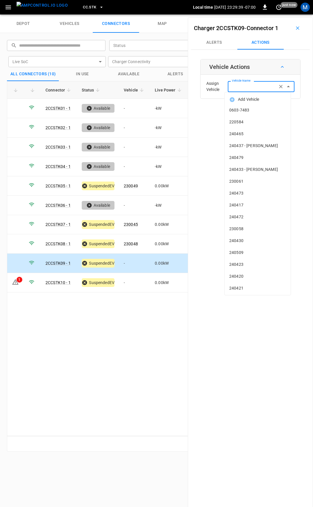
click at [243, 83] on div "Vehicle Name Vehicle Name" at bounding box center [260, 86] width 67 height 11
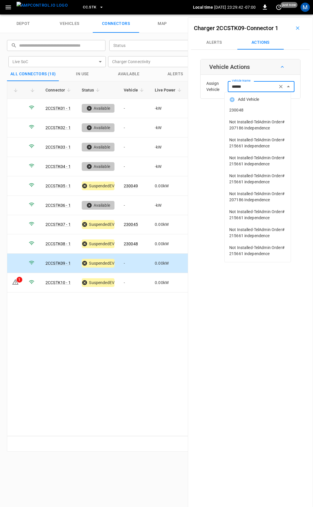
click at [245, 112] on span "230048" at bounding box center [257, 110] width 57 height 6
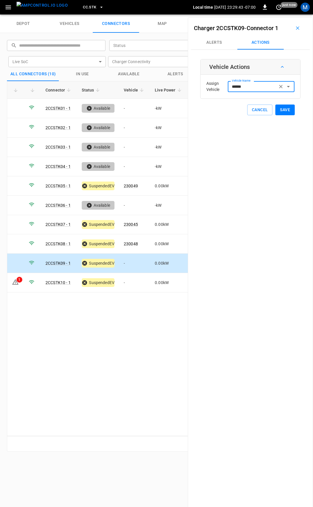
type input "******"
click at [281, 112] on button "Save" at bounding box center [284, 109] width 19 height 11
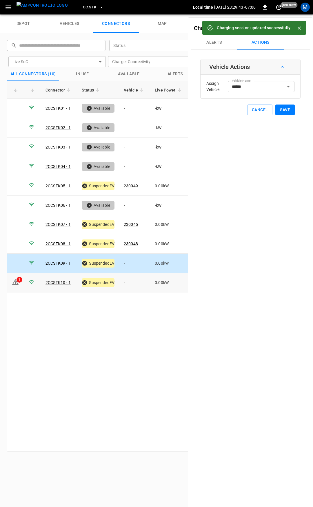
click at [133, 280] on td "-" at bounding box center [134, 282] width 31 height 19
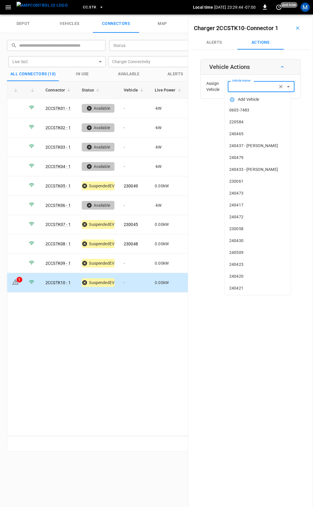
click at [251, 86] on input "Vehicle Name" at bounding box center [252, 86] width 46 height 7
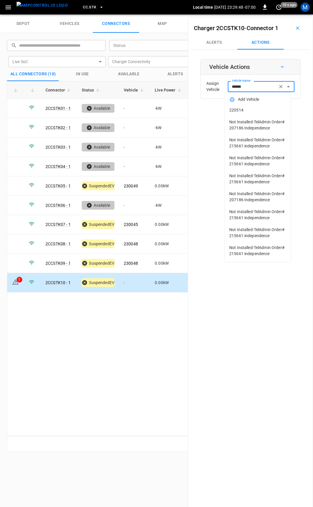
drag, startPoint x: 249, startPoint y: 110, endPoint x: 277, endPoint y: 115, distance: 28.5
click at [251, 110] on span "220514" at bounding box center [257, 110] width 57 height 6
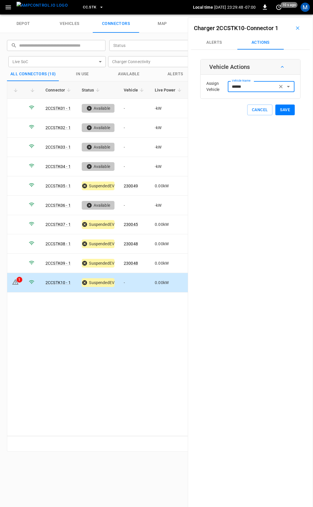
type input "******"
click at [281, 111] on button "Save" at bounding box center [284, 109] width 19 height 11
drag, startPoint x: 222, startPoint y: 41, endPoint x: 220, endPoint y: 55, distance: 13.4
click at [222, 41] on button "Alerts" at bounding box center [214, 43] width 46 height 14
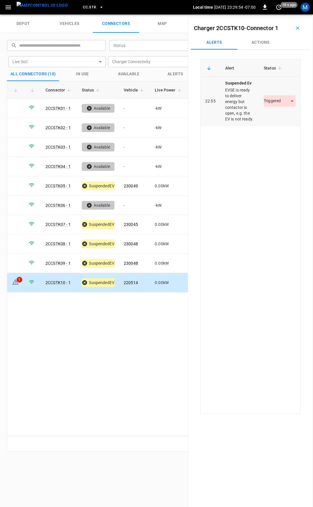
click at [273, 14] on body "CC.STK Local time 2025-09-23 23:29:54 -07:00 0 10 s ago M depot vehicles connec…" at bounding box center [156, 7] width 313 height 14
click at [273, 118] on li "Resolved" at bounding box center [276, 118] width 36 height 10
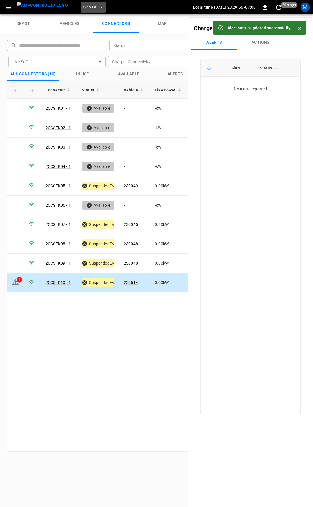
click at [83, 9] on span "CC.STK" at bounding box center [89, 7] width 13 height 7
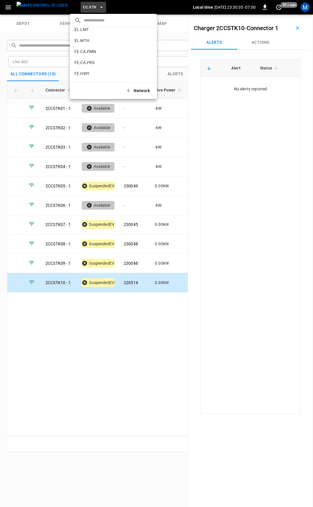
scroll to position [200, 0]
drag, startPoint x: 160, startPoint y: 345, endPoint x: 137, endPoint y: 168, distance: 178.4
click at [160, 343] on div at bounding box center [156, 253] width 313 height 507
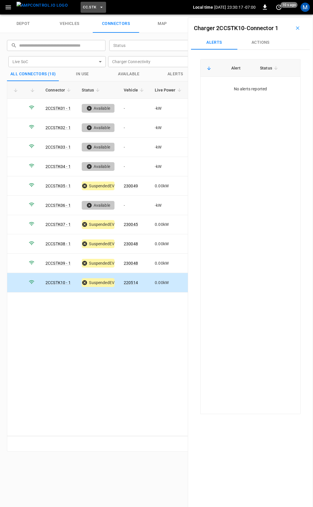
click at [86, 6] on button "CC.STK" at bounding box center [92, 7] width 25 height 11
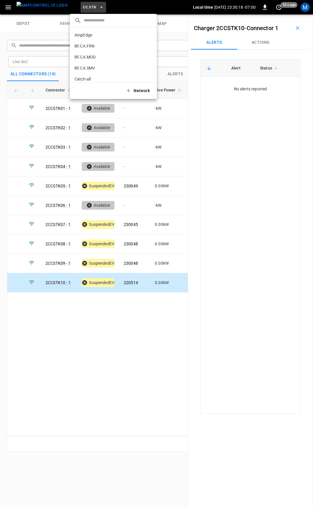
scroll to position [163, 0]
click at [181, 24] on div at bounding box center [156, 253] width 313 height 507
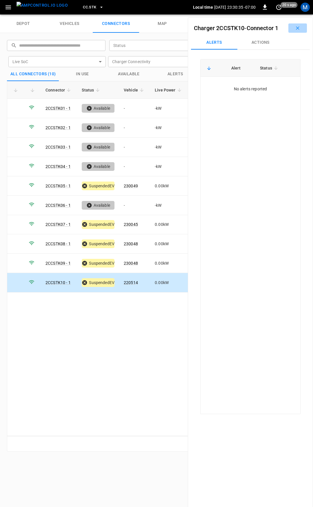
click at [294, 30] on icon "button" at bounding box center [297, 28] width 6 height 6
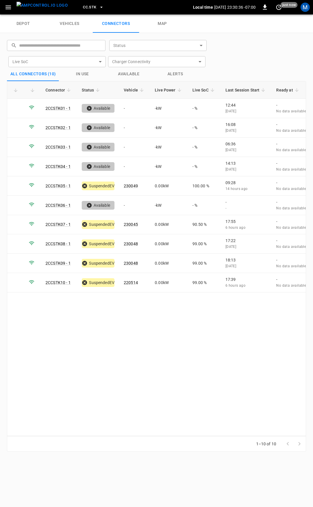
click at [85, 9] on span "CC.STK" at bounding box center [89, 7] width 13 height 7
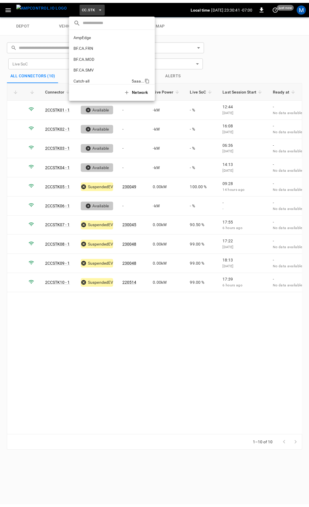
scroll to position [29, 0]
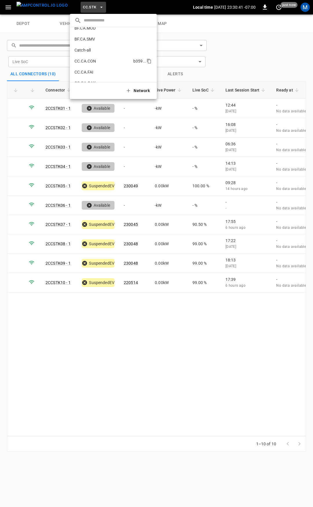
click at [93, 62] on p "CC.CA.CON" at bounding box center [102, 61] width 56 height 6
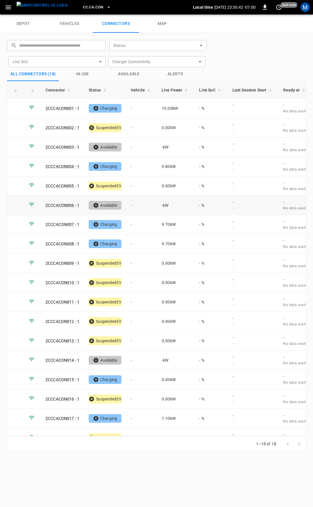
click at [222, 205] on td "- %" at bounding box center [210, 205] width 33 height 19
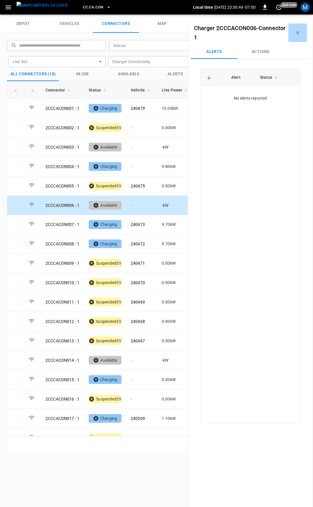
click at [296, 32] on icon "button" at bounding box center [297, 33] width 6 height 6
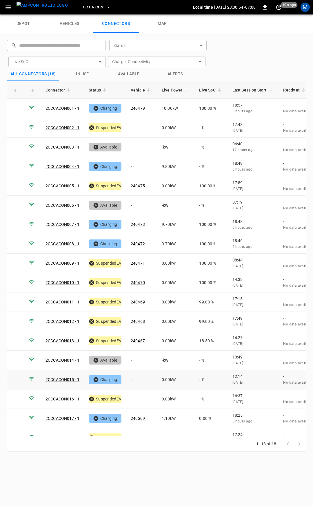
click at [137, 376] on td "-" at bounding box center [141, 379] width 31 height 19
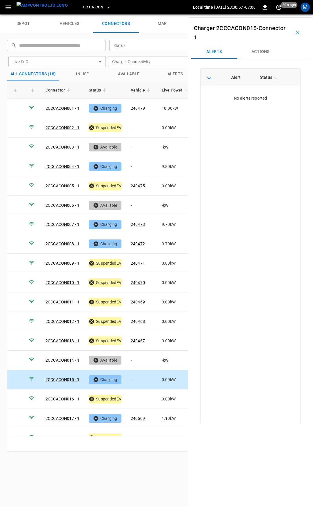
click at [294, 34] on icon "button" at bounding box center [297, 33] width 6 height 6
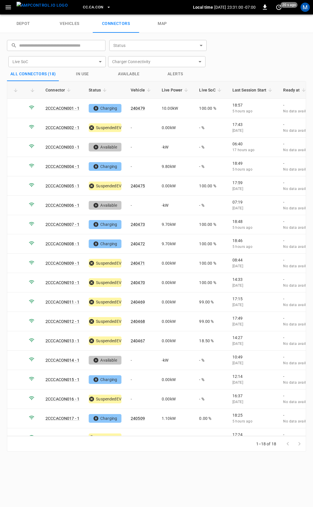
click at [253, 50] on div "​ ​ Status ​ Status Live SoC ​ Live SoC Charger Connectivity ​ Charger Connecti…" at bounding box center [152, 51] width 301 height 32
click at [7, 6] on icon "button" at bounding box center [7, 7] width 5 height 4
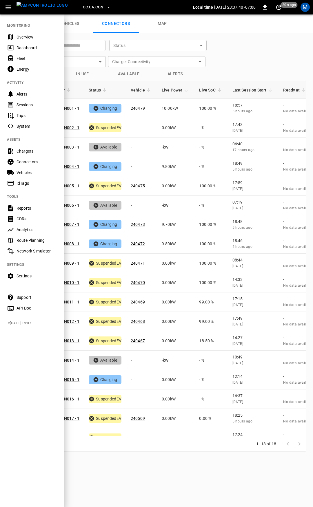
click at [23, 38] on div "Overview" at bounding box center [36, 37] width 40 height 6
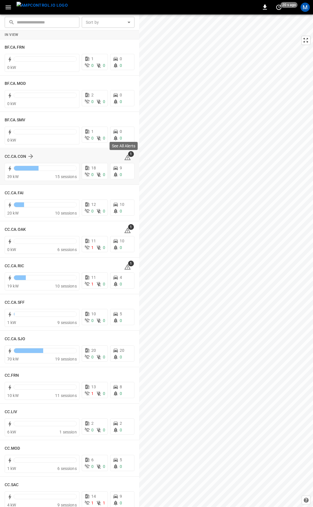
click at [128, 157] on span "1" at bounding box center [131, 154] width 6 height 6
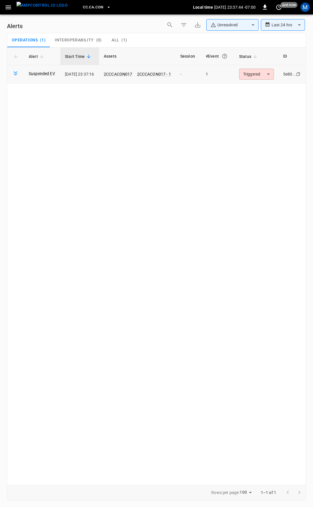
click at [265, 76] on body "**********" at bounding box center [156, 252] width 313 height 505
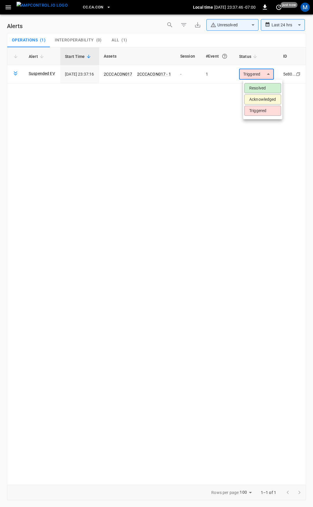
click at [256, 90] on li "Resolved" at bounding box center [262, 88] width 37 height 10
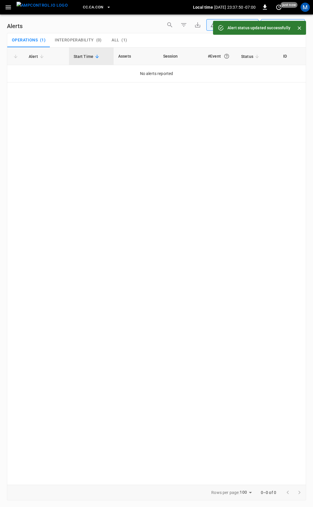
click at [109, 38] on button "All ( 1 )" at bounding box center [119, 40] width 26 height 14
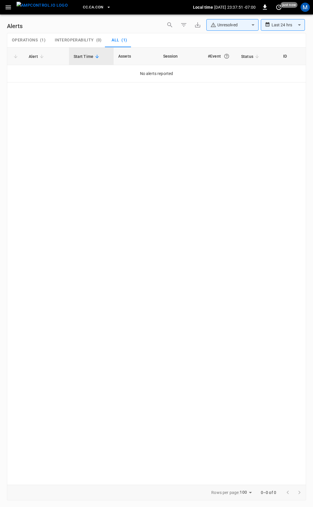
click at [11, 9] on icon "button" at bounding box center [8, 7] width 7 height 7
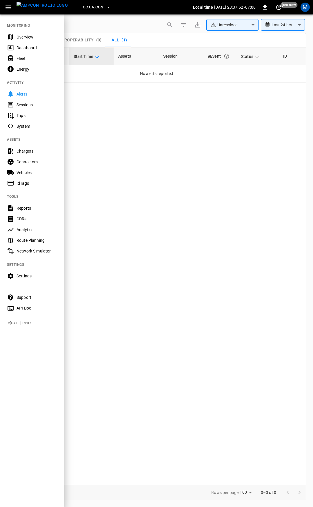
drag, startPoint x: 25, startPoint y: 32, endPoint x: 31, endPoint y: 48, distance: 16.8
click at [25, 32] on div "Overview" at bounding box center [32, 37] width 64 height 11
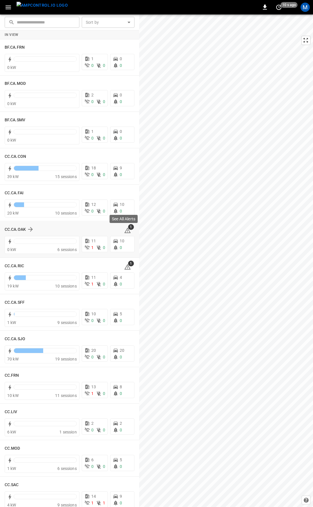
click at [126, 231] on icon at bounding box center [127, 230] width 7 height 7
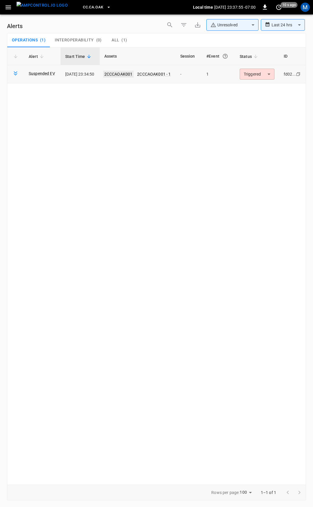
click at [125, 73] on link "2CCCAOAK001" at bounding box center [118, 74] width 31 height 7
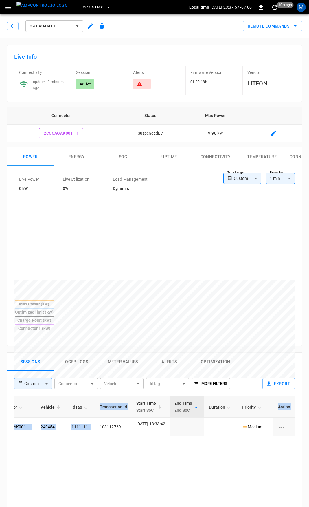
scroll to position [0, 152]
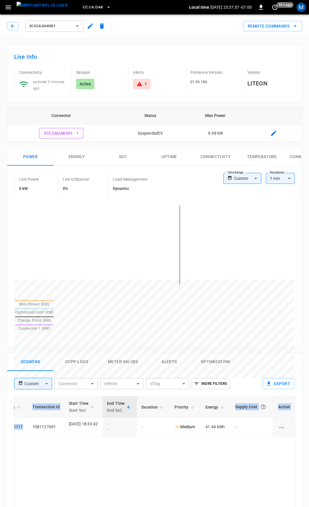
drag, startPoint x: 172, startPoint y: 409, endPoint x: 312, endPoint y: 415, distance: 139.9
click at [309, 415] on html "CC.CA.OAK Local time 2025-09-23 23:37:57 -07:00 0 10 s ago M 2CCCAOAK001 Remote…" at bounding box center [154, 386] width 309 height 773
click at [11, 26] on icon "button" at bounding box center [13, 26] width 6 height 6
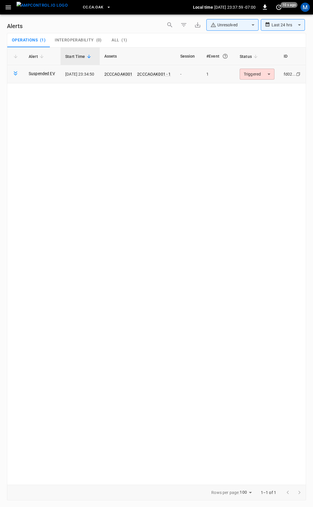
click at [248, 71] on body "**********" at bounding box center [156, 252] width 313 height 505
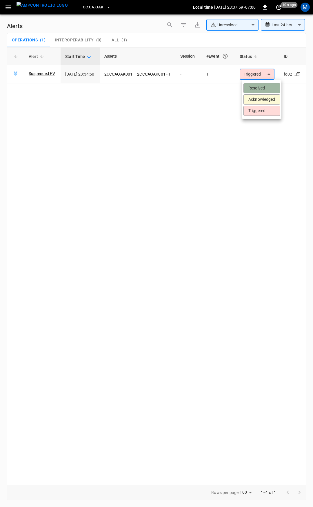
click at [258, 85] on li "Resolved" at bounding box center [261, 88] width 37 height 10
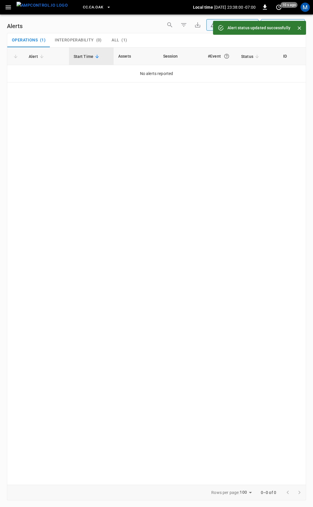
click at [10, 12] on button "button" at bounding box center [8, 7] width 12 height 11
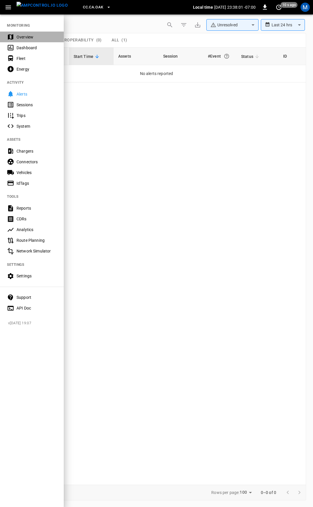
click at [27, 39] on div "Overview" at bounding box center [36, 37] width 40 height 6
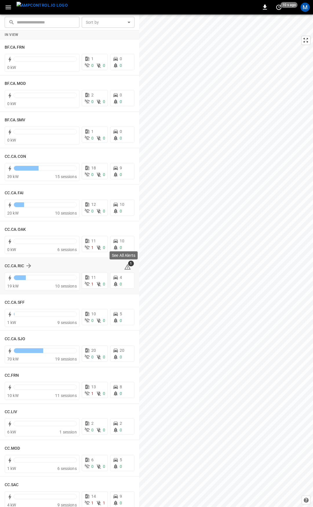
click at [124, 267] on icon at bounding box center [127, 266] width 7 height 7
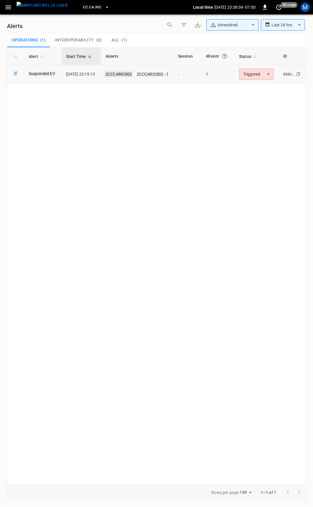
click at [122, 73] on link "2CCCARIC002" at bounding box center [118, 74] width 29 height 7
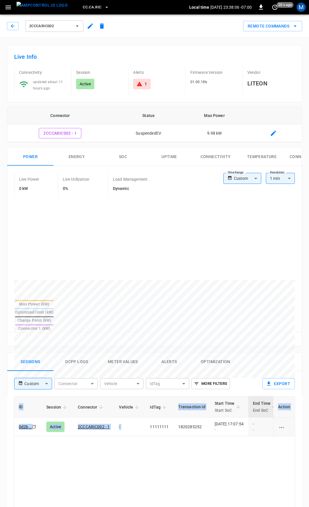
drag, startPoint x: 267, startPoint y: 405, endPoint x: -300, endPoint y: 402, distance: 566.9
click at [0, 402] on html "CC.CA.RIC Local time 2025-09-23 23:38:06 -07:00 0 20 s ago M 2CCCARIC002 Remote…" at bounding box center [154, 386] width 309 height 773
click at [15, 26] on icon "button" at bounding box center [13, 26] width 6 height 6
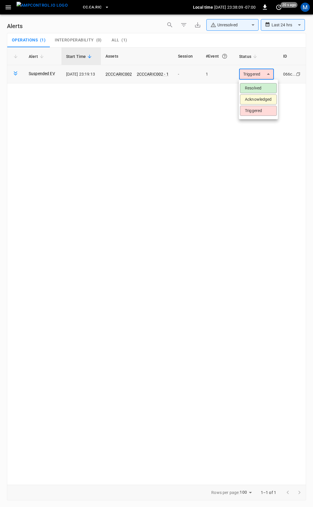
click at [256, 76] on body "**********" at bounding box center [156, 252] width 313 height 505
click at [257, 92] on li "Resolved" at bounding box center [258, 88] width 37 height 10
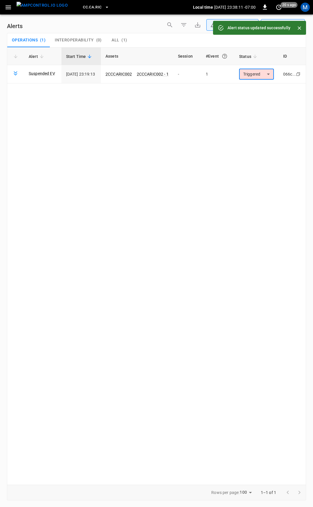
click at [10, 12] on button "button" at bounding box center [8, 7] width 12 height 11
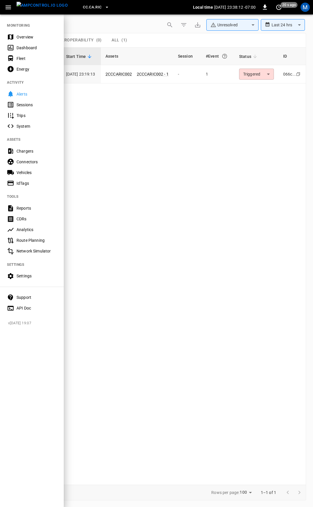
click at [41, 40] on div "Overview" at bounding box center [36, 37] width 40 height 6
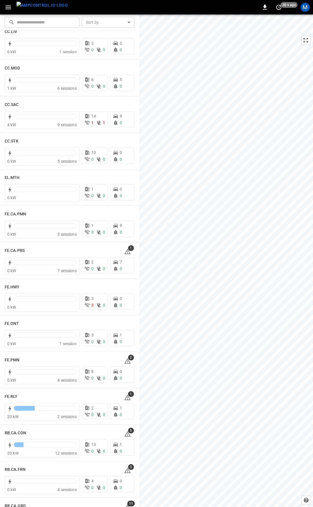
scroll to position [383, 0]
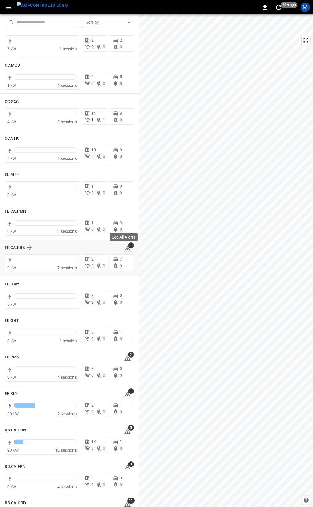
click at [125, 250] on icon at bounding box center [127, 248] width 7 height 7
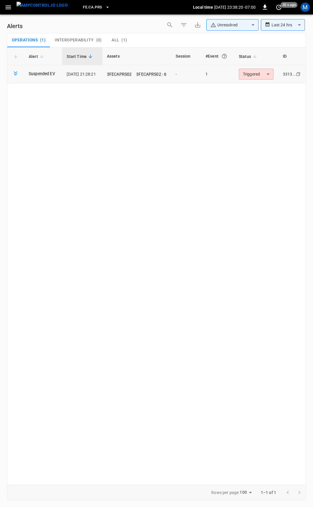
click at [253, 77] on body "**********" at bounding box center [156, 252] width 313 height 505
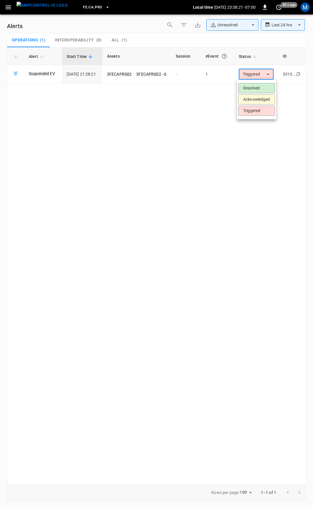
drag, startPoint x: 269, startPoint y: 88, endPoint x: 3, endPoint y: 162, distance: 276.5
click at [263, 90] on li "Resolved" at bounding box center [256, 88] width 37 height 10
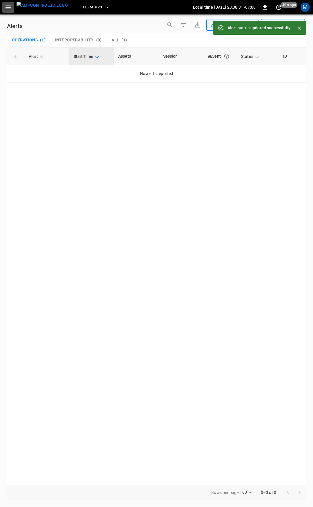
click at [9, 8] on icon "button" at bounding box center [7, 7] width 5 height 4
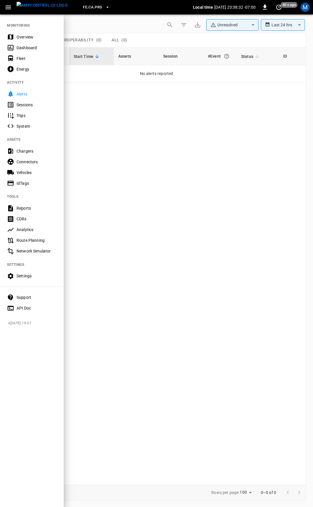
click at [20, 36] on div "Overview" at bounding box center [36, 37] width 40 height 6
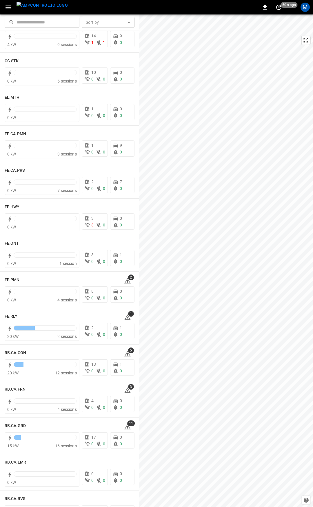
scroll to position [463, 0]
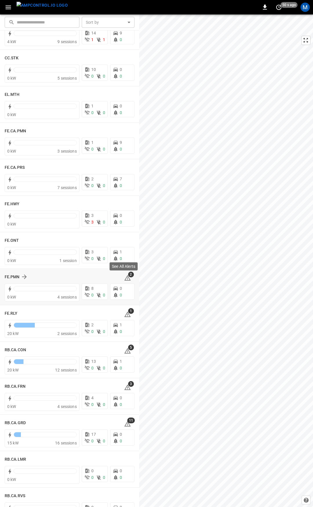
click at [127, 278] on icon at bounding box center [127, 278] width 1 height 2
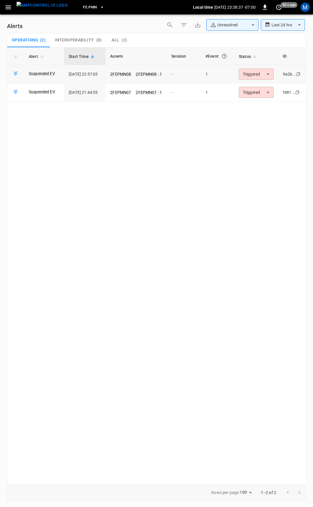
click at [264, 76] on body "**********" at bounding box center [156, 252] width 313 height 505
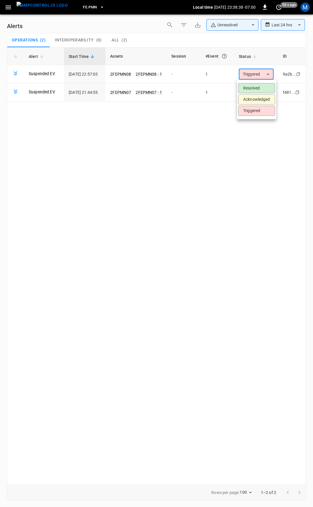
click at [261, 90] on li "Resolved" at bounding box center [256, 88] width 37 height 10
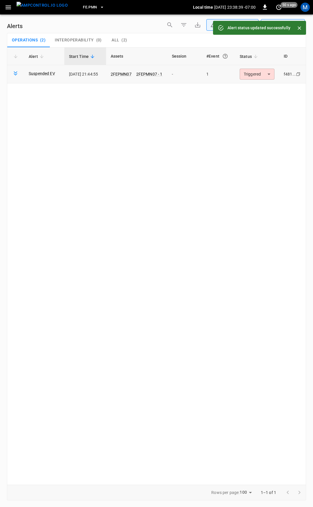
click at [256, 73] on body "**********" at bounding box center [156, 252] width 313 height 505
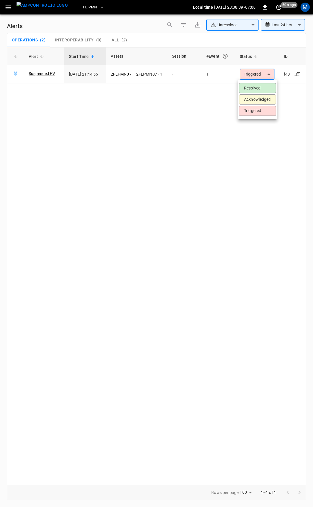
drag, startPoint x: 256, startPoint y: 87, endPoint x: 251, endPoint y: 87, distance: 4.9
click at [255, 87] on li "Resolved" at bounding box center [257, 88] width 37 height 10
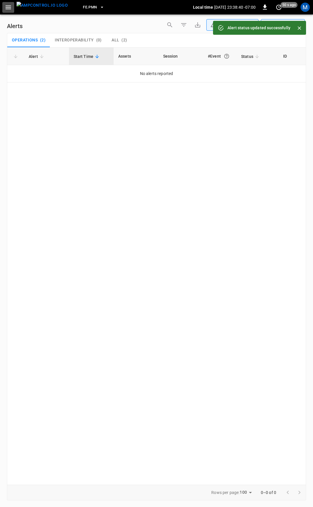
drag, startPoint x: 9, startPoint y: 5, endPoint x: 8, endPoint y: 12, distance: 6.7
click at [9, 6] on icon "button" at bounding box center [7, 7] width 5 height 4
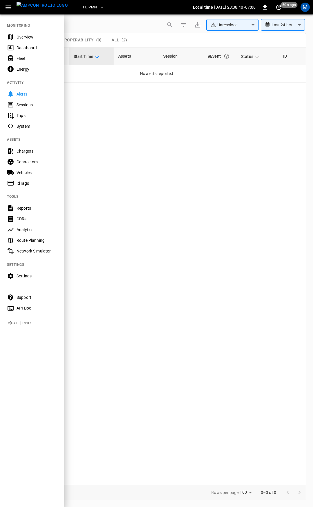
click at [23, 37] on div "Overview" at bounding box center [36, 37] width 40 height 6
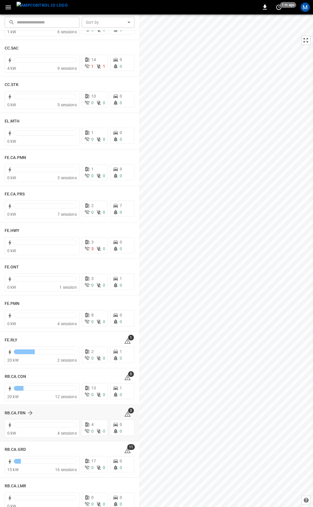
scroll to position [437, 0]
click at [124, 340] on icon at bounding box center [127, 340] width 7 height 7
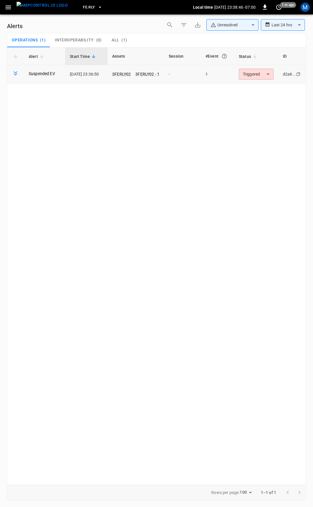
click at [258, 69] on body "**********" at bounding box center [156, 252] width 313 height 505
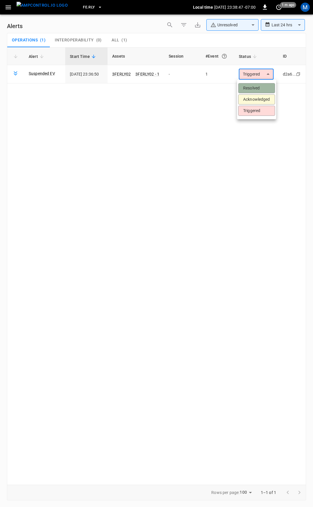
click at [262, 91] on li "Resolved" at bounding box center [256, 88] width 37 height 10
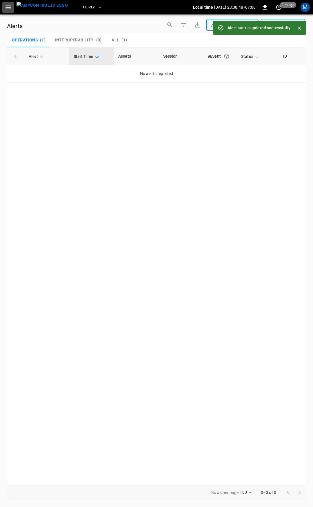
click at [4, 5] on button "button" at bounding box center [8, 7] width 12 height 11
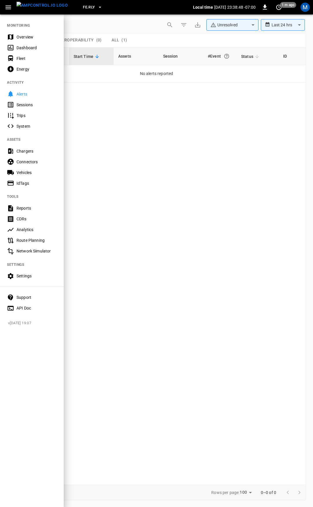
click at [33, 40] on div "Overview" at bounding box center [32, 37] width 64 height 11
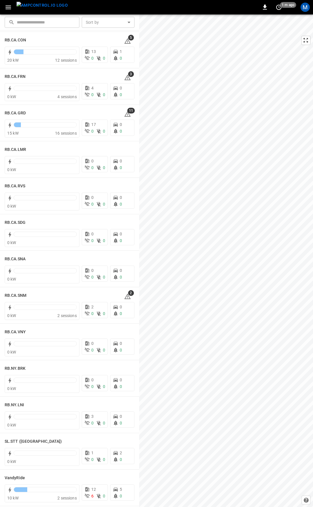
scroll to position [687, 0]
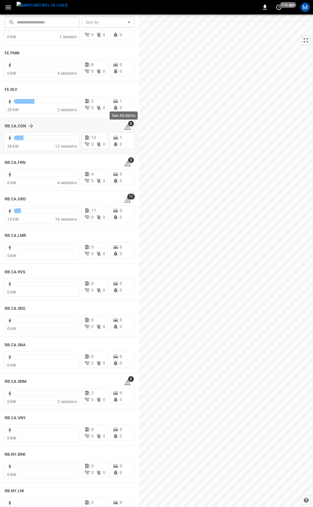
click at [128, 126] on span "5" at bounding box center [131, 124] width 6 height 6
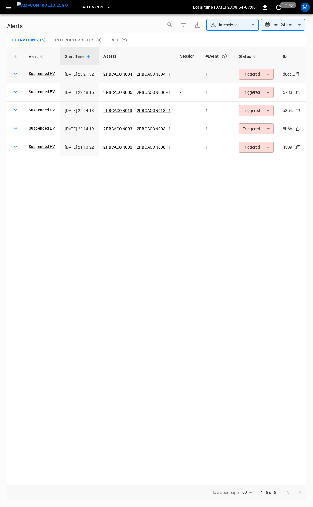
click at [255, 71] on body "**********" at bounding box center [156, 252] width 313 height 505
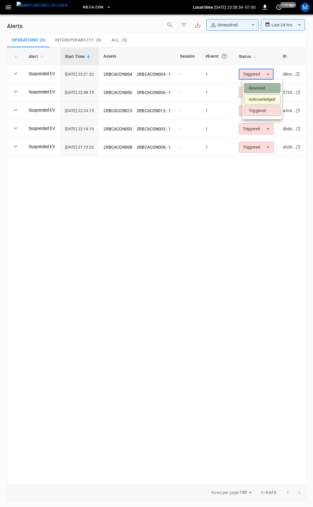
click at [262, 89] on li "Resolved" at bounding box center [261, 88] width 37 height 10
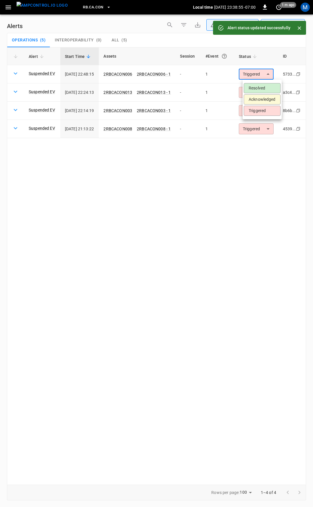
click at [267, 75] on body "**********" at bounding box center [156, 252] width 313 height 505
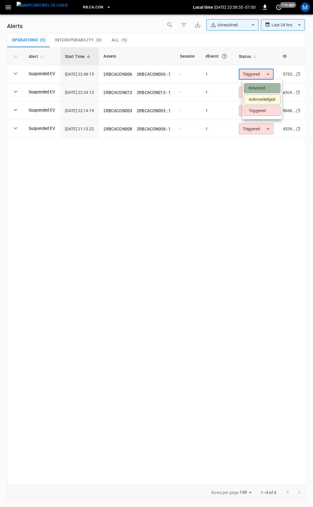
click at [267, 87] on li "Resolved" at bounding box center [261, 88] width 37 height 10
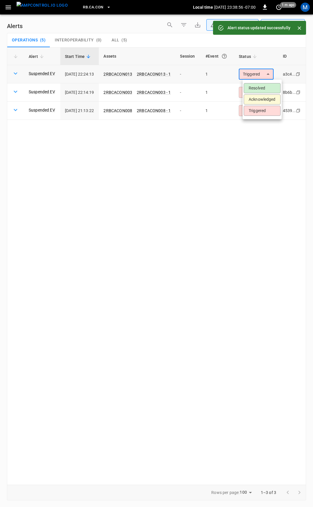
click at [267, 75] on body "**********" at bounding box center [156, 252] width 313 height 505
click at [264, 89] on li "Resolved" at bounding box center [261, 88] width 37 height 10
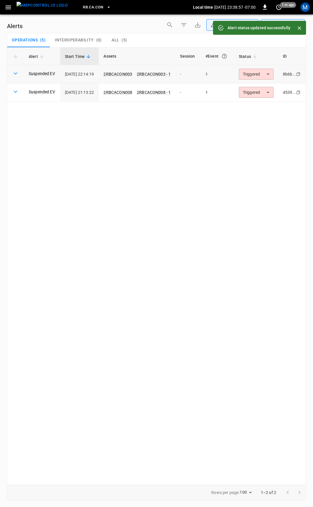
click at [265, 76] on body "**********" at bounding box center [156, 252] width 313 height 505
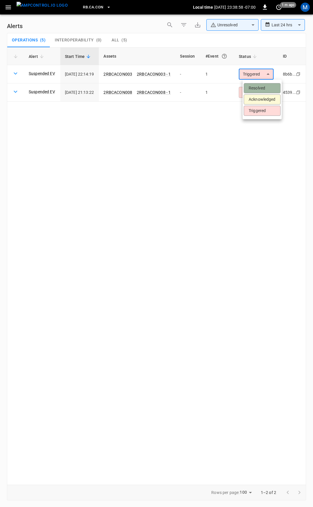
click at [264, 91] on li "Resolved" at bounding box center [261, 88] width 37 height 10
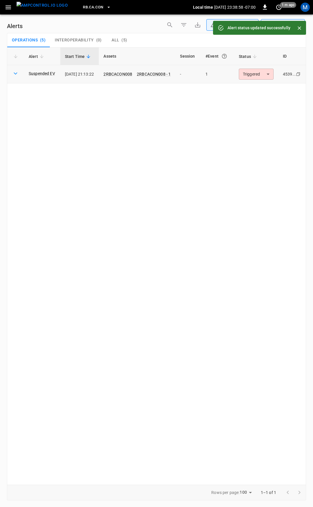
click at [264, 75] on body "**********" at bounding box center [156, 252] width 313 height 505
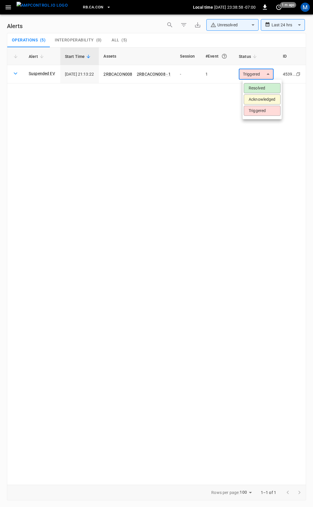
click at [261, 86] on li "Resolved" at bounding box center [261, 88] width 37 height 10
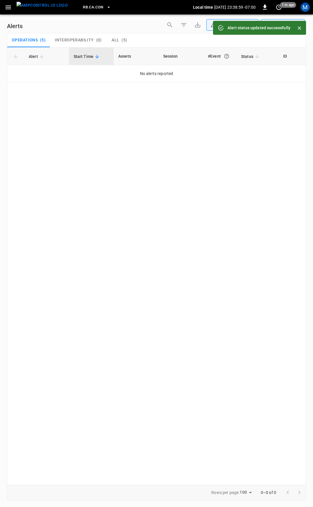
click at [9, 10] on icon "button" at bounding box center [8, 7] width 7 height 7
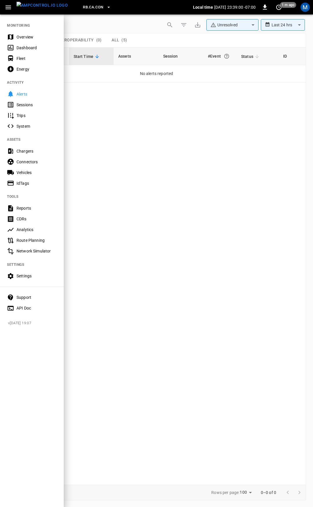
click at [33, 37] on div "Overview" at bounding box center [36, 37] width 40 height 6
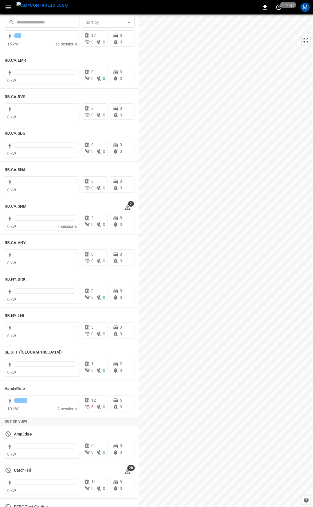
scroll to position [857, 0]
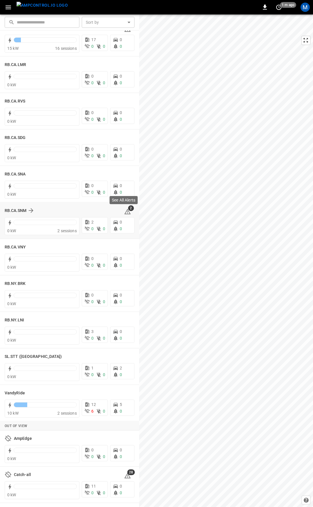
click at [127, 211] on icon at bounding box center [127, 212] width 1 height 2
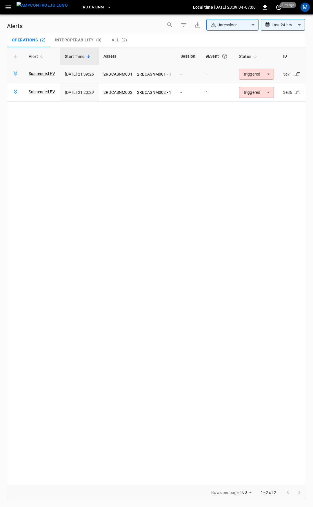
click at [267, 74] on body "**********" at bounding box center [156, 252] width 313 height 505
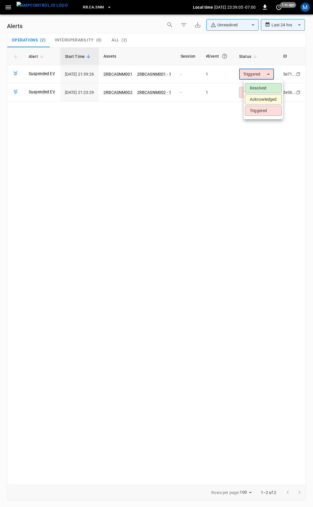
click at [264, 86] on li "Resolved" at bounding box center [263, 88] width 37 height 10
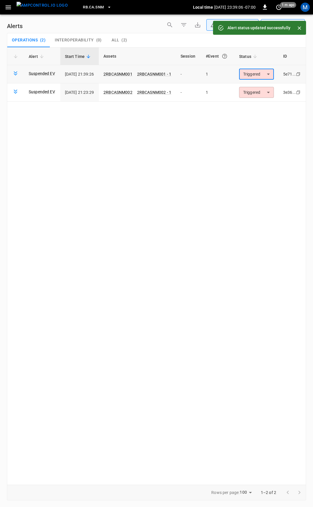
click at [264, 78] on body "**********" at bounding box center [156, 252] width 313 height 505
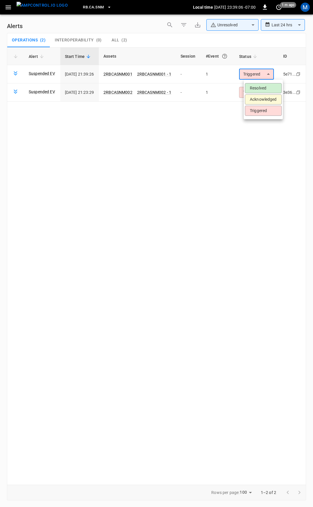
click at [263, 90] on li "Resolved" at bounding box center [263, 88] width 37 height 10
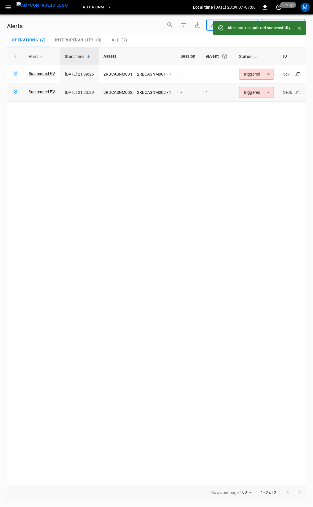
click at [261, 94] on body "**********" at bounding box center [156, 252] width 313 height 505
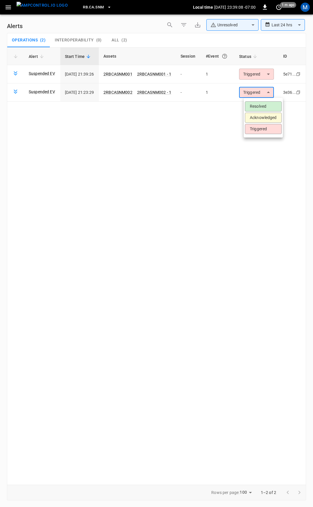
click at [257, 103] on li "Resolved" at bounding box center [263, 106] width 37 height 10
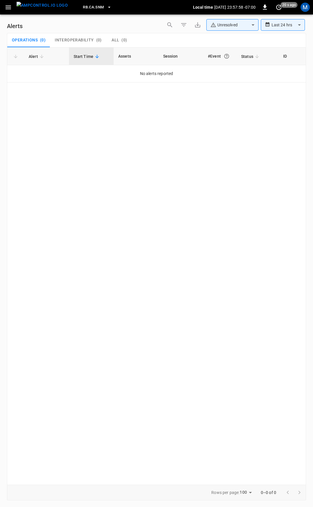
click at [8, 7] on icon "button" at bounding box center [7, 7] width 5 height 4
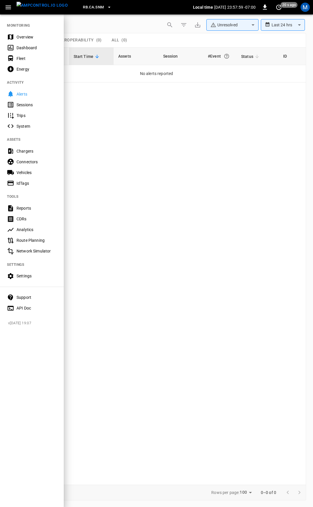
click at [31, 39] on div "Overview" at bounding box center [36, 37] width 40 height 6
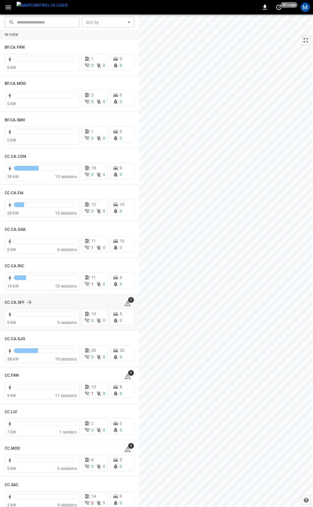
click at [128, 302] on span "1" at bounding box center [131, 300] width 6 height 6
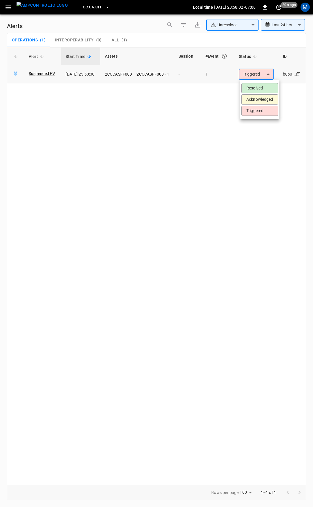
click at [274, 73] on body "**********" at bounding box center [156, 252] width 313 height 505
drag, startPoint x: 271, startPoint y: 90, endPoint x: 126, endPoint y: 55, distance: 148.8
click at [271, 90] on li "Resolved" at bounding box center [259, 88] width 37 height 10
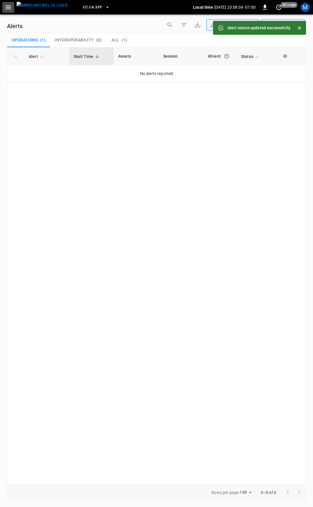
click at [10, 3] on button "button" at bounding box center [8, 7] width 12 height 11
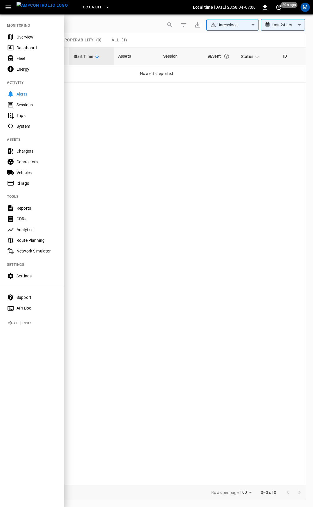
click at [21, 39] on div "Overview" at bounding box center [36, 37] width 40 height 6
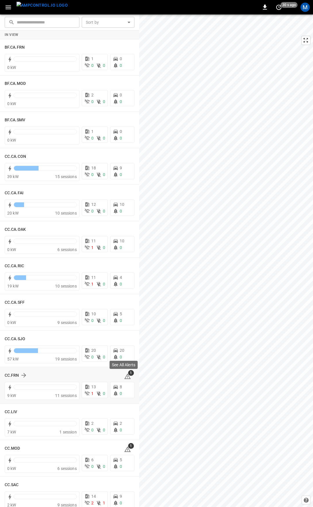
click at [127, 377] on icon at bounding box center [127, 377] width 1 height 2
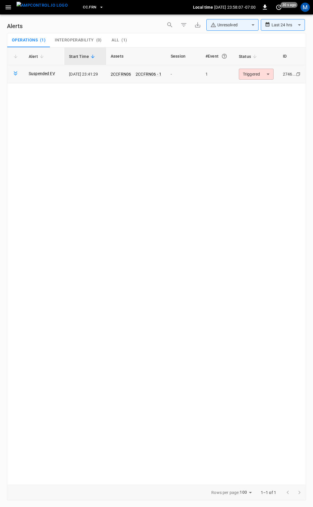
click at [252, 73] on body "**********" at bounding box center [156, 252] width 313 height 505
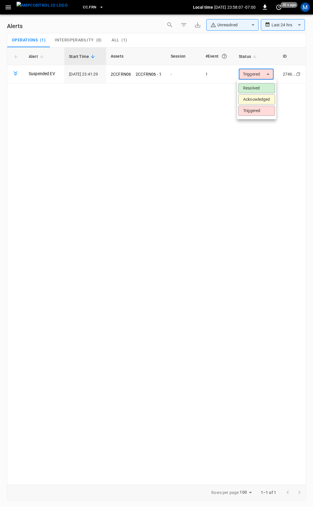
click at [261, 89] on li "Resolved" at bounding box center [256, 88] width 37 height 10
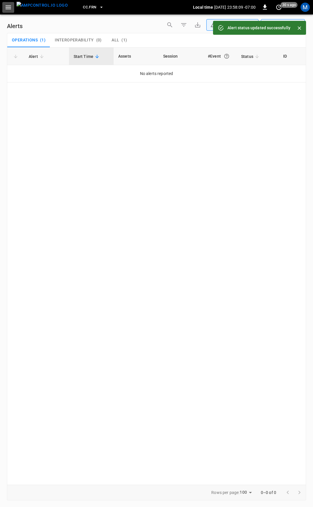
click at [8, 6] on icon "button" at bounding box center [8, 7] width 7 height 7
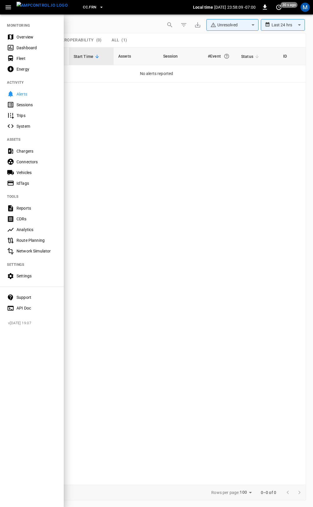
click at [30, 40] on div "Overview" at bounding box center [36, 37] width 40 height 6
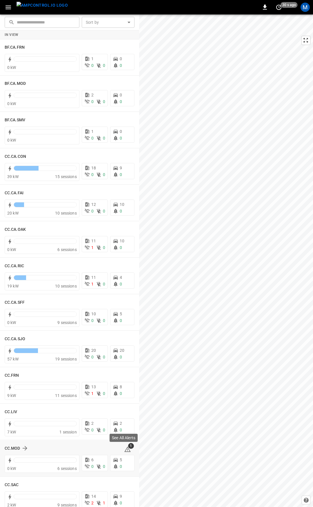
click at [128, 447] on span "1" at bounding box center [131, 446] width 6 height 6
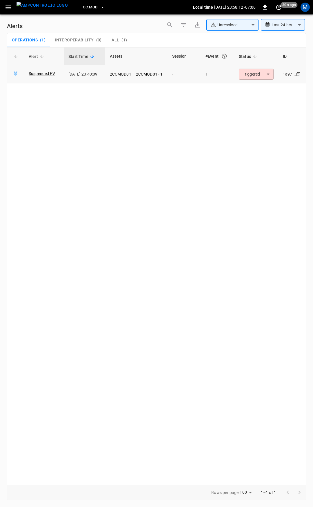
click at [259, 75] on body "**********" at bounding box center [156, 252] width 313 height 505
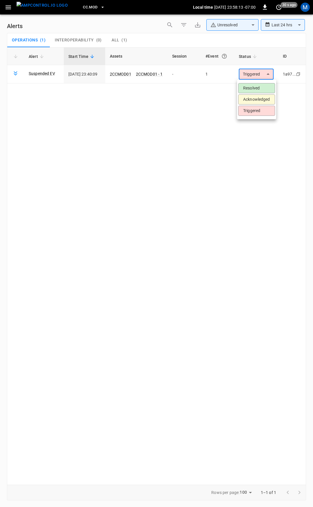
click at [258, 88] on li "Resolved" at bounding box center [256, 88] width 37 height 10
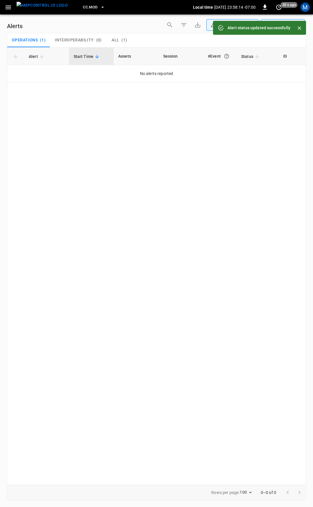
click at [9, 8] on icon "button" at bounding box center [7, 7] width 5 height 4
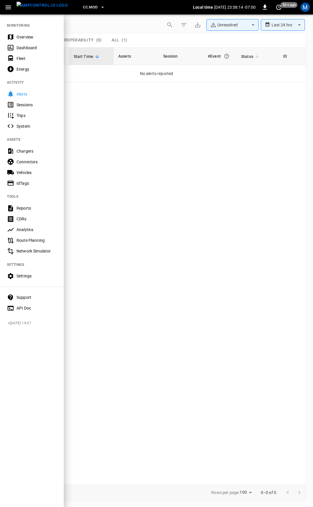
click at [24, 34] on div "Overview" at bounding box center [36, 37] width 40 height 6
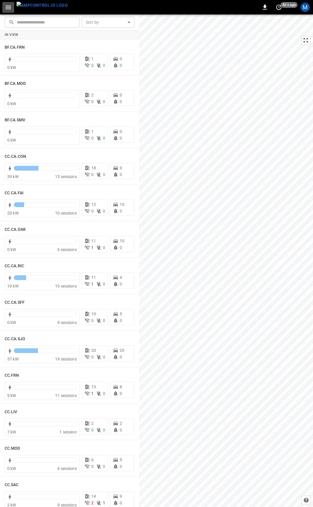
click at [7, 9] on icon "button" at bounding box center [7, 7] width 5 height 4
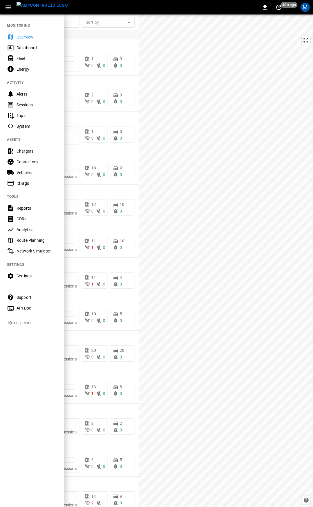
click at [27, 39] on div "Overview" at bounding box center [36, 37] width 40 height 6
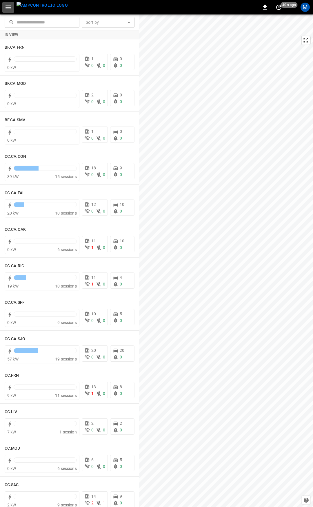
drag, startPoint x: 6, startPoint y: 6, endPoint x: 8, endPoint y: 13, distance: 7.4
click at [6, 6] on icon "button" at bounding box center [8, 7] width 7 height 7
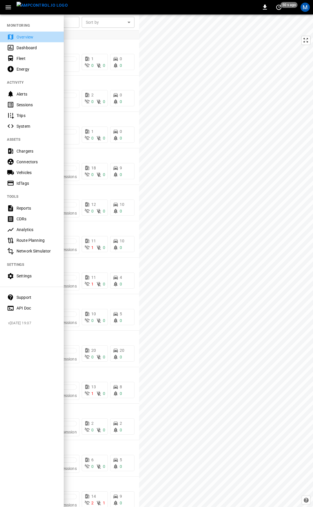
click at [18, 34] on div "Overview" at bounding box center [32, 37] width 64 height 11
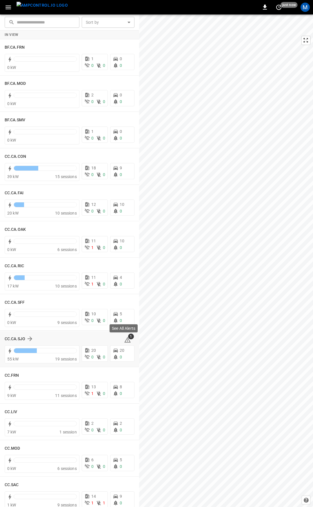
click at [124, 338] on icon at bounding box center [127, 339] width 6 height 5
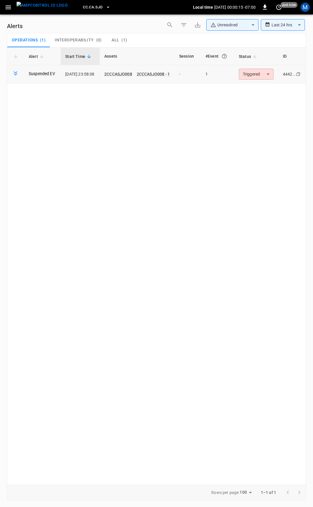
click at [255, 74] on body "**********" at bounding box center [156, 252] width 313 height 505
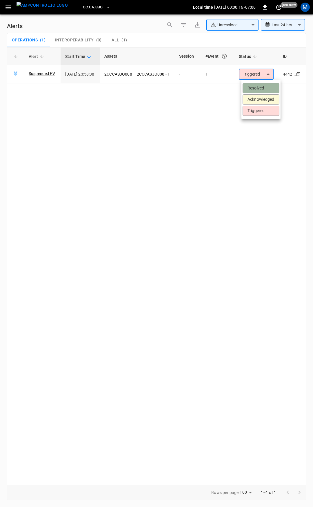
click at [264, 89] on li "Resolved" at bounding box center [260, 88] width 37 height 10
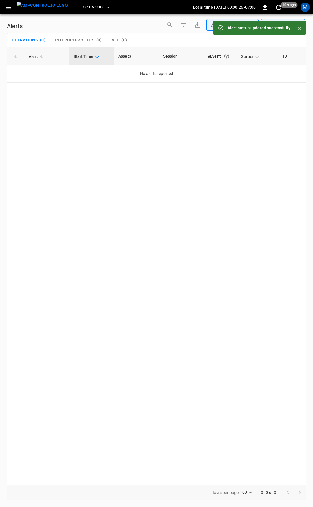
click at [7, 6] on icon "button" at bounding box center [8, 7] width 7 height 7
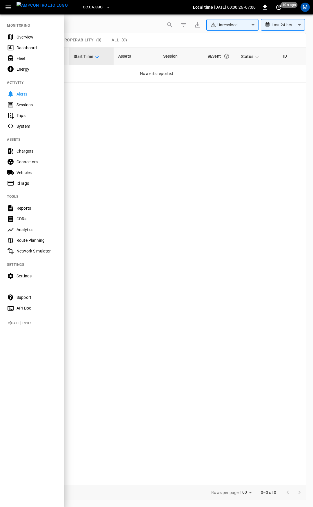
click at [11, 33] on div "Overview" at bounding box center [32, 37] width 64 height 11
